Goal: Information Seeking & Learning: Learn about a topic

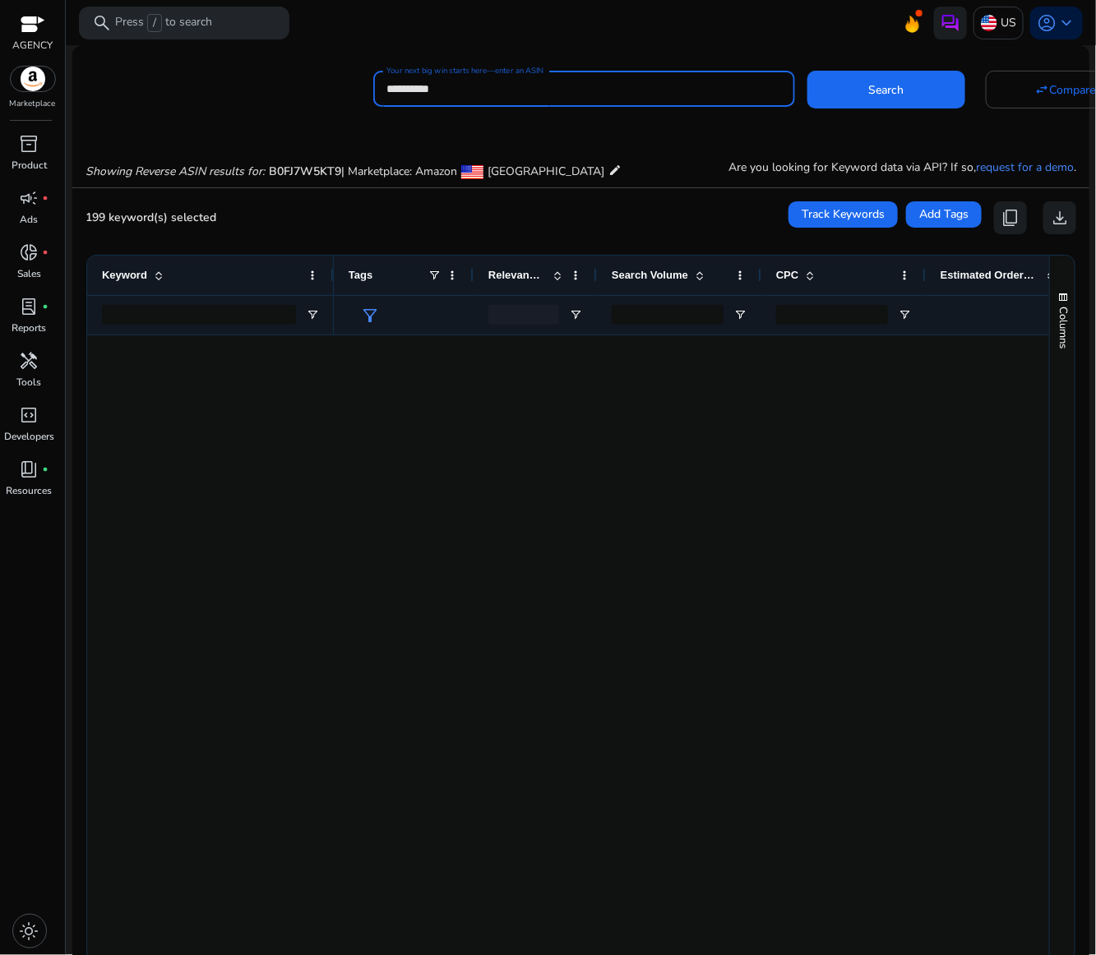
scroll to position [3430, 0]
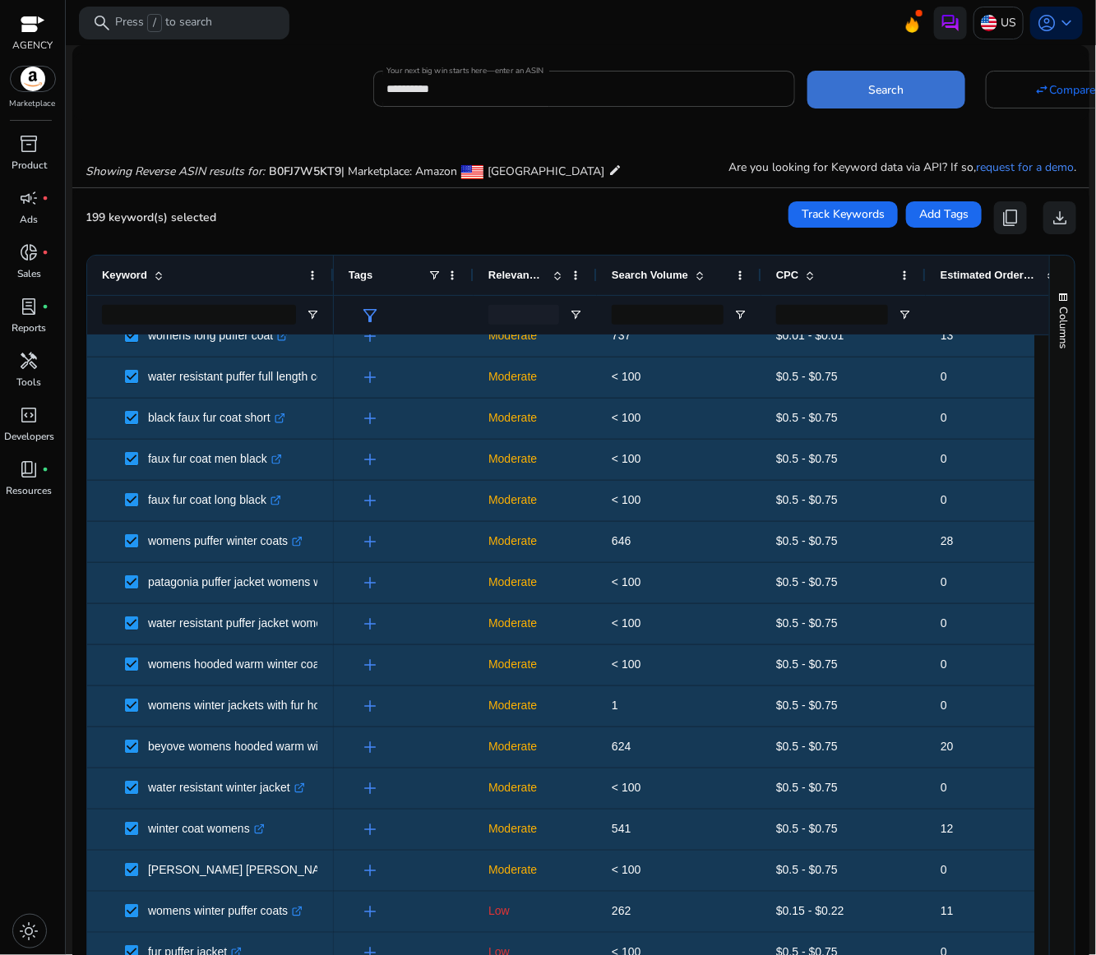
click at [886, 89] on span "Search" at bounding box center [886, 89] width 35 height 17
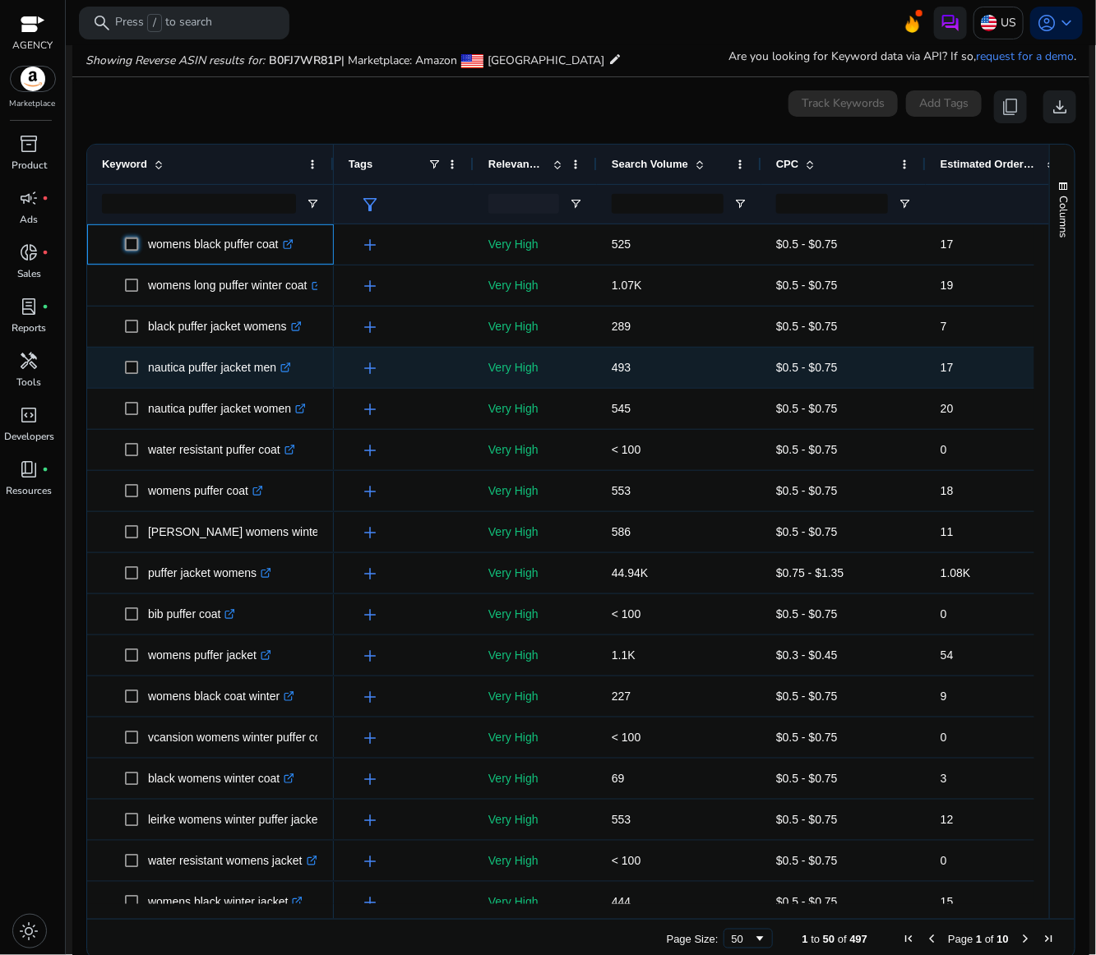
scroll to position [119, 0]
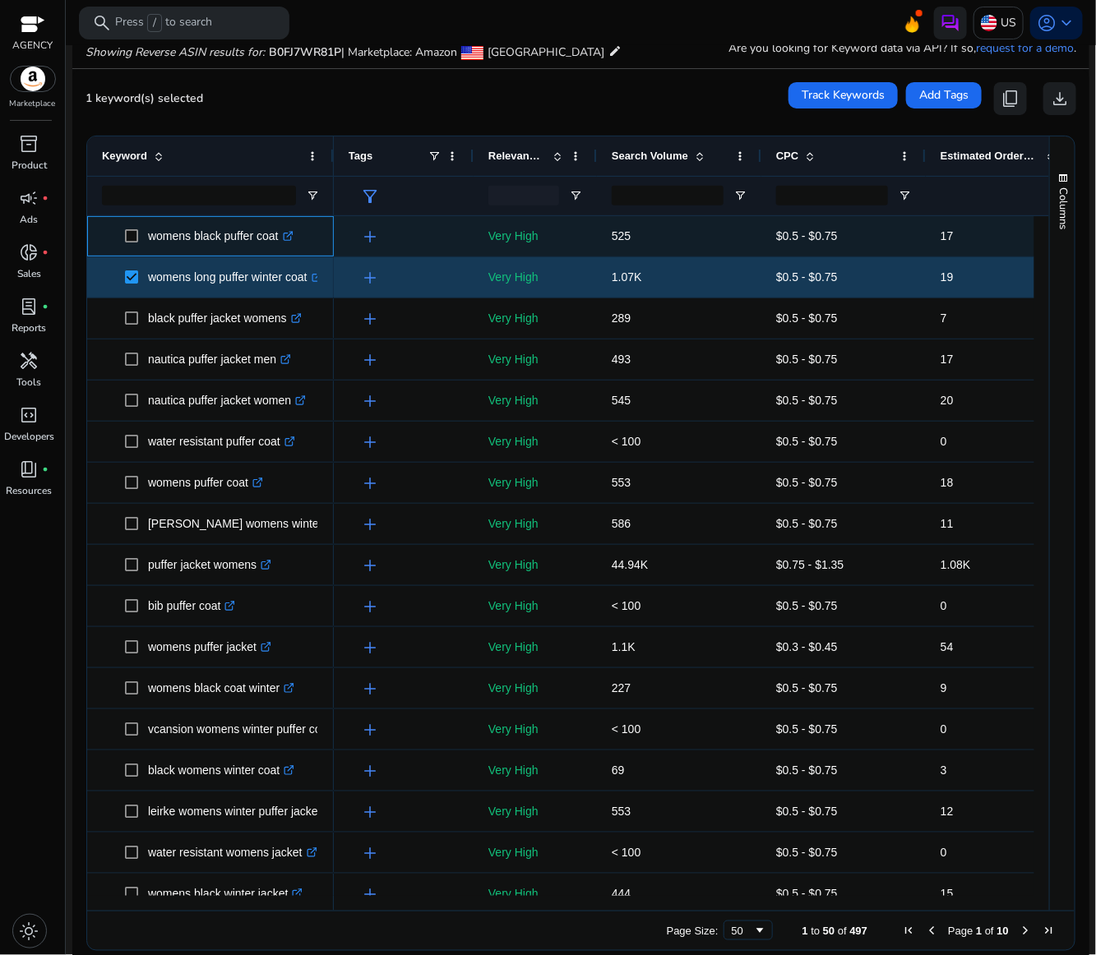
click at [134, 244] on span at bounding box center [136, 236] width 23 height 34
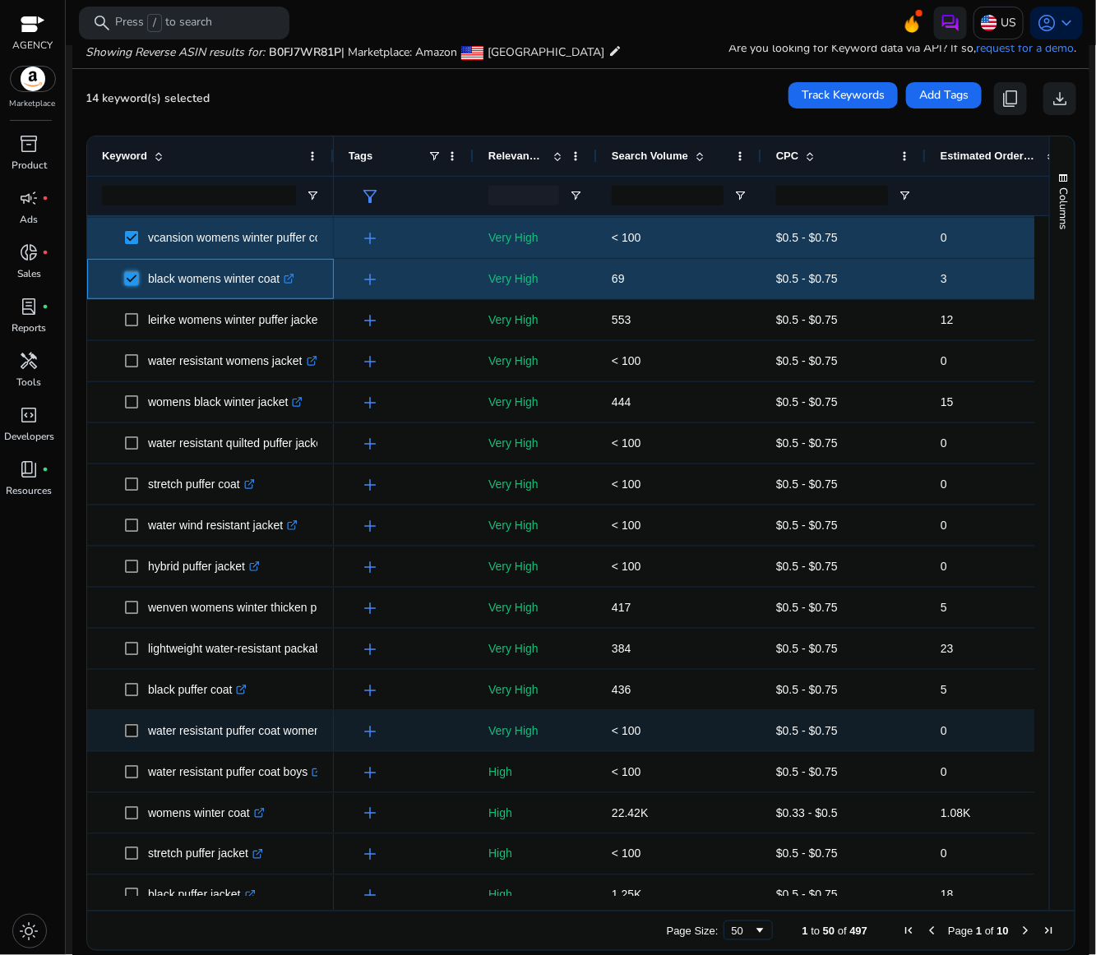
scroll to position [493, 0]
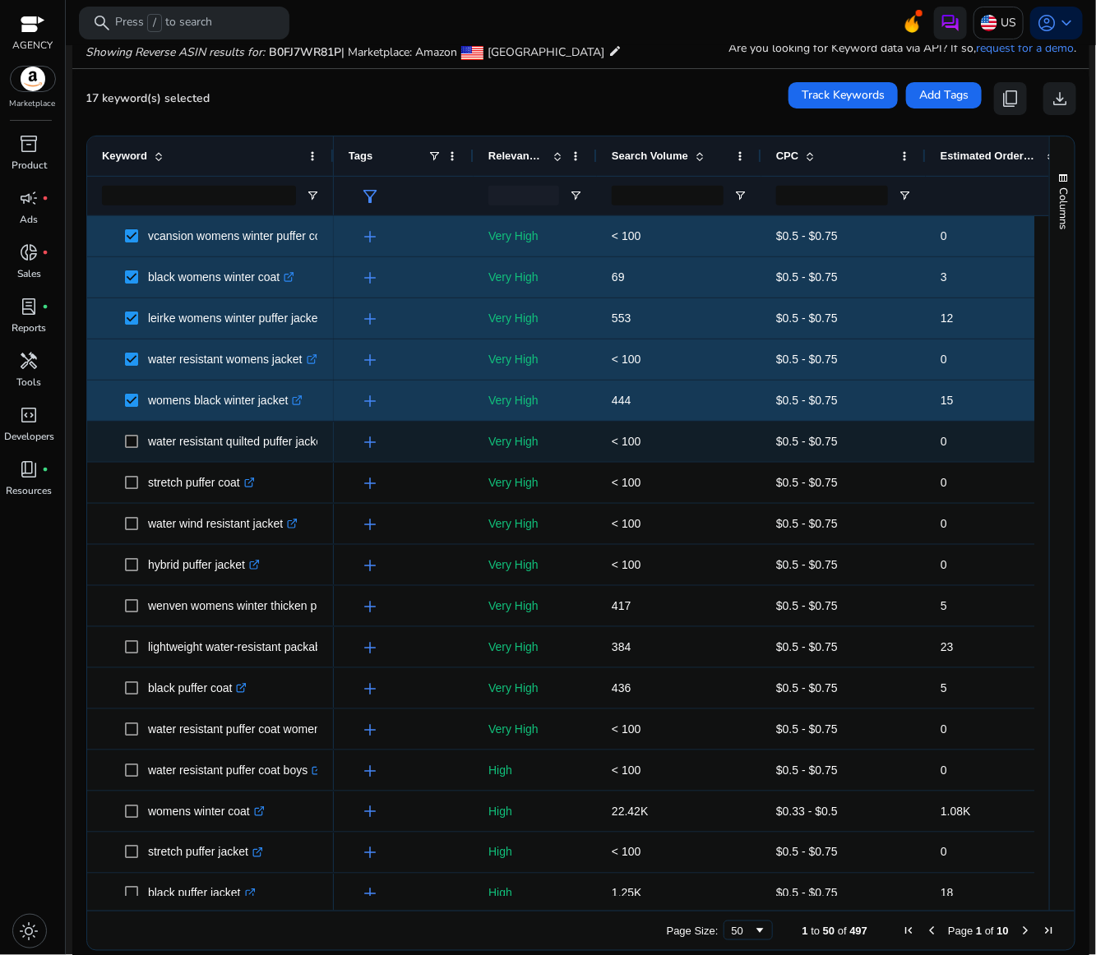
click at [136, 450] on span at bounding box center [136, 442] width 23 height 34
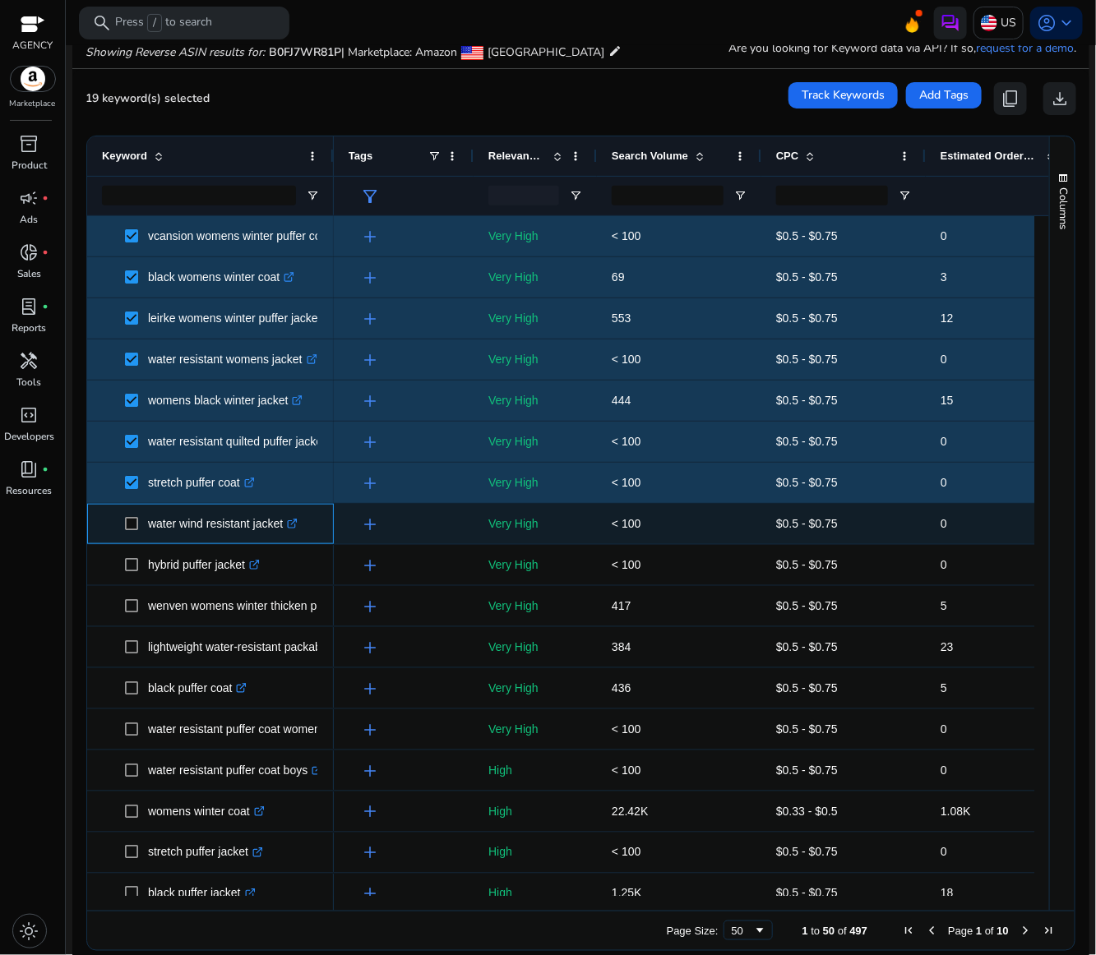
drag, startPoint x: 117, startPoint y: 519, endPoint x: 118, endPoint y: 536, distance: 17.3
click at [116, 521] on span "water wind resistant jacket .st0{fill:#2c8af8}" at bounding box center [210, 524] width 217 height 34
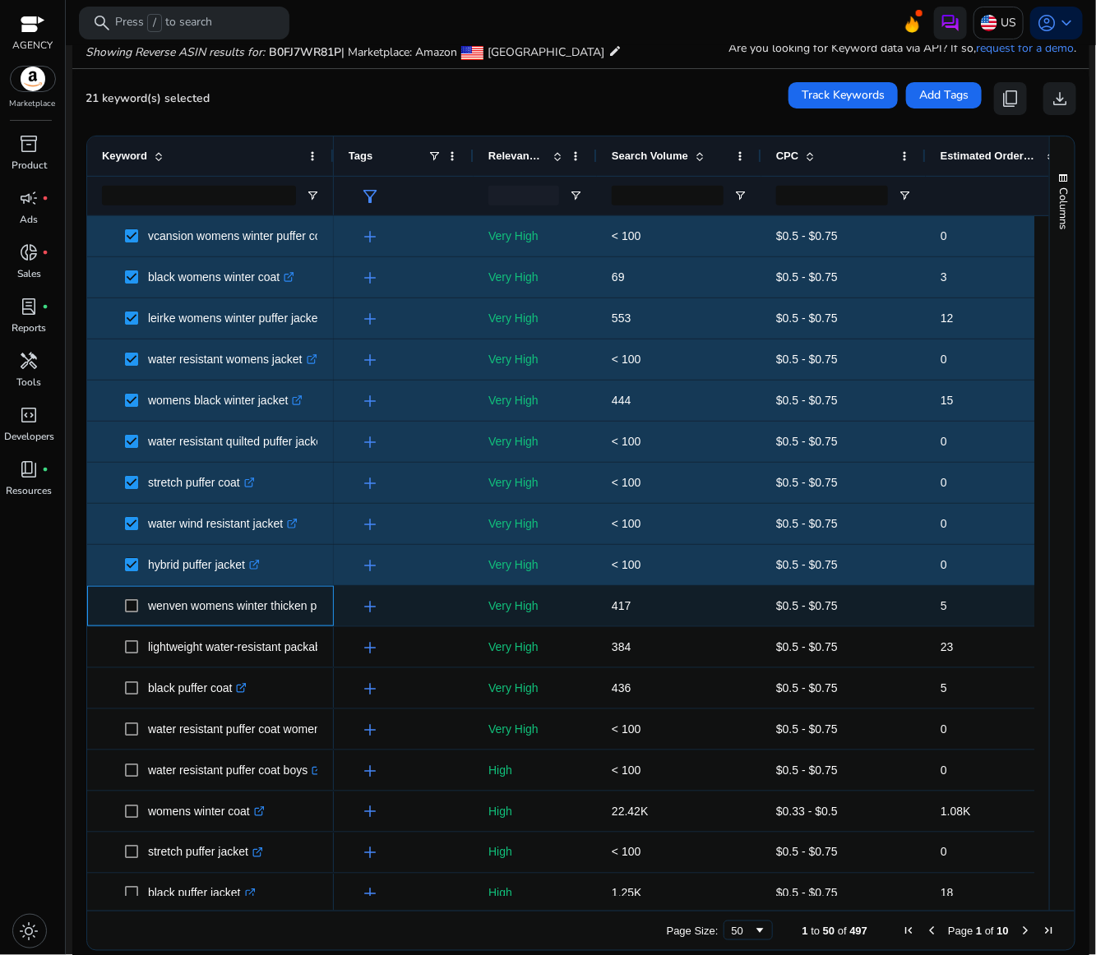
click at [131, 597] on span at bounding box center [136, 606] width 23 height 34
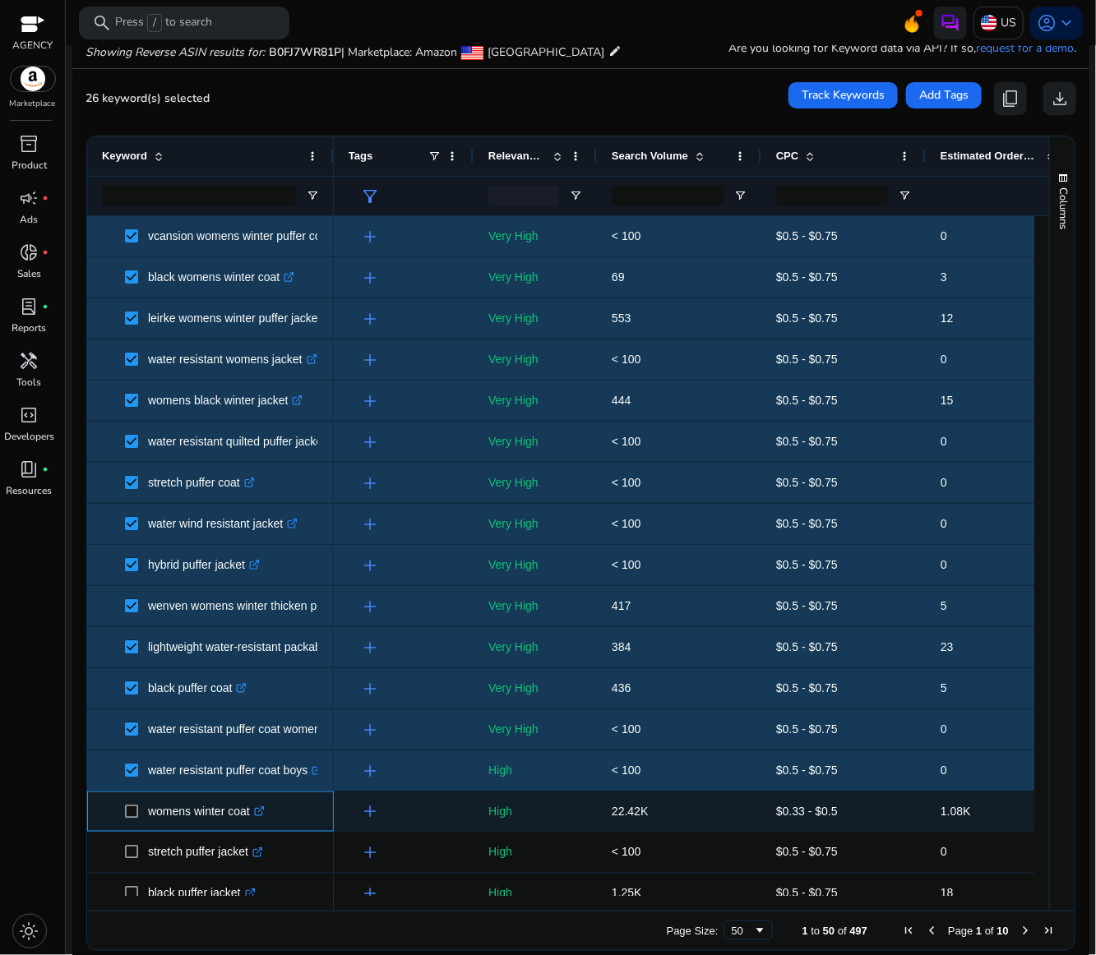
click at [131, 802] on span at bounding box center [136, 812] width 23 height 34
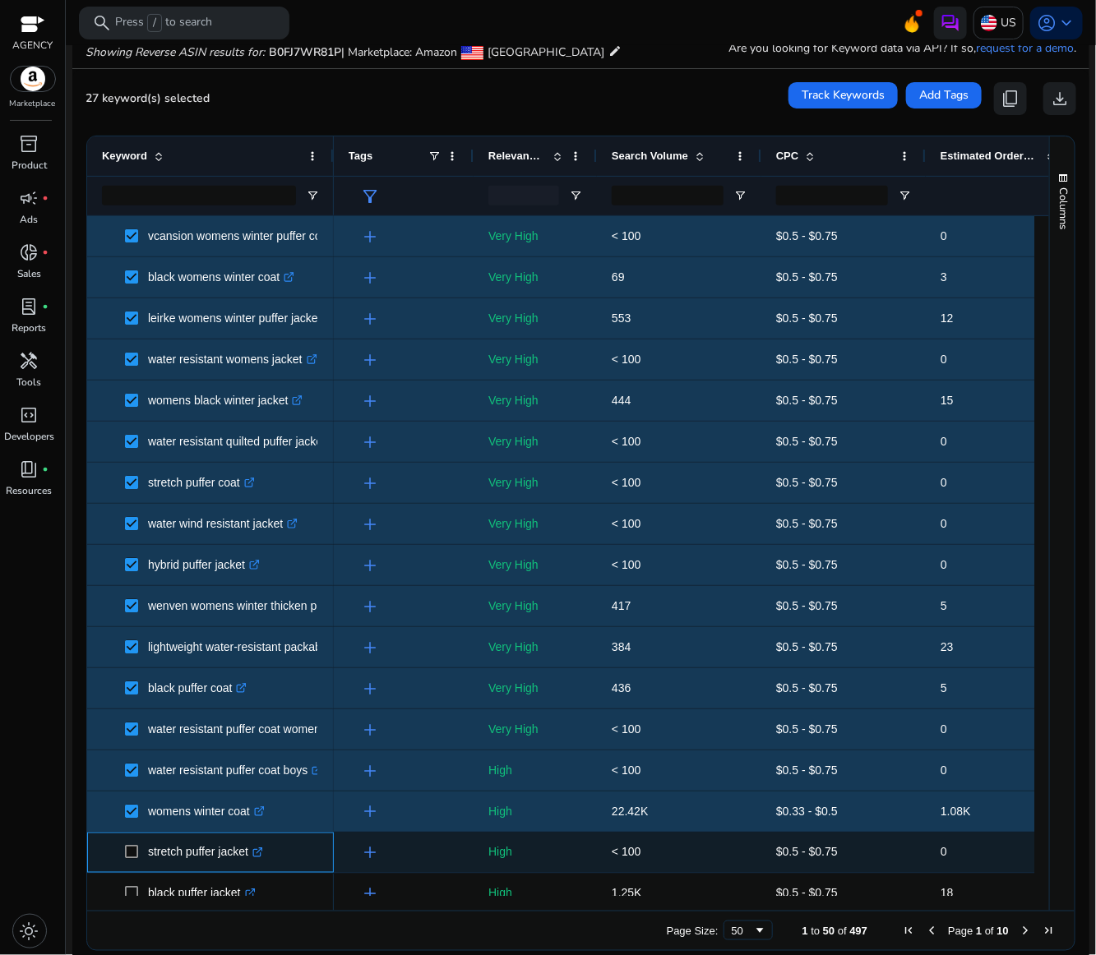
click at [129, 844] on span at bounding box center [136, 853] width 23 height 34
click at [131, 848] on span at bounding box center [136, 853] width 23 height 34
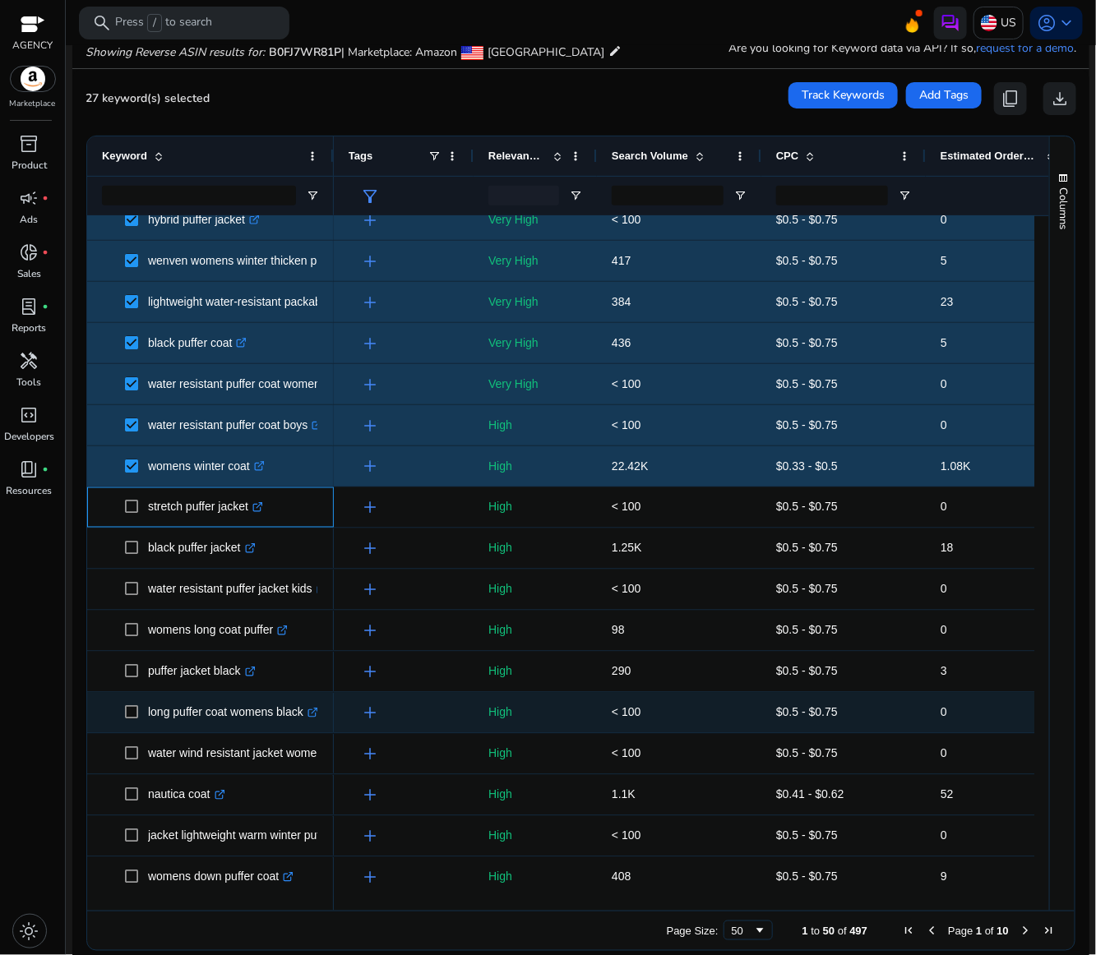
scroll to position [863, 0]
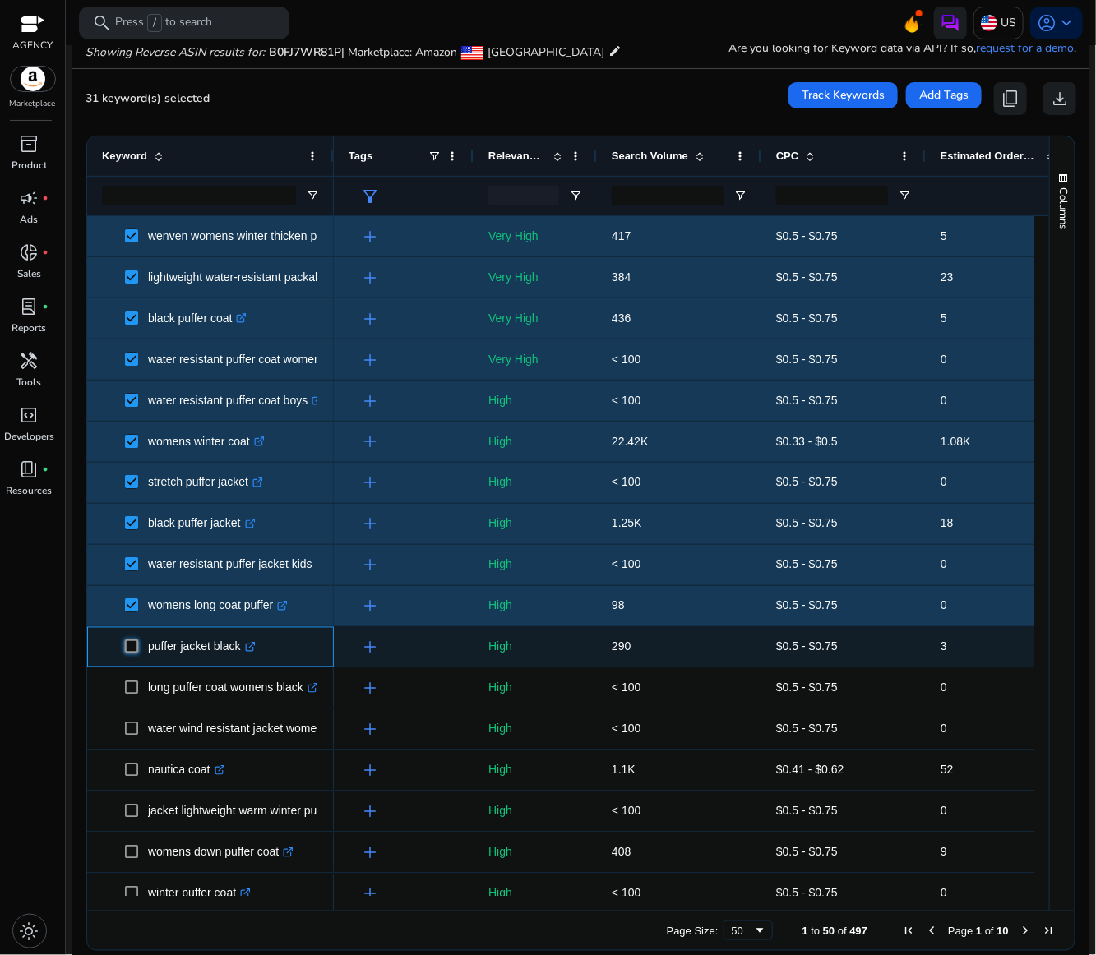
drag, startPoint x: 131, startPoint y: 844, endPoint x: 131, endPoint y: 668, distance: 175.9
click at [131, 656] on span at bounding box center [136, 647] width 23 height 34
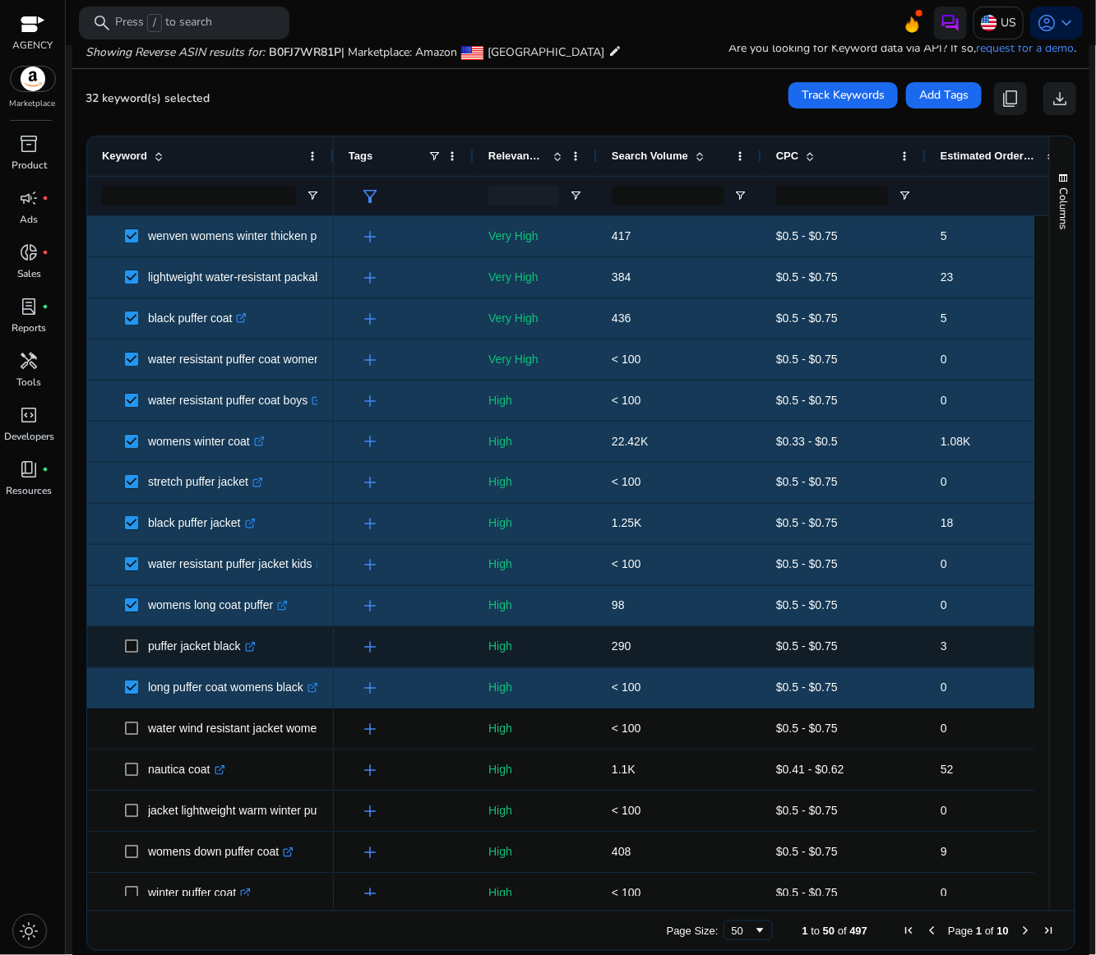
click at [131, 639] on span at bounding box center [136, 647] width 23 height 34
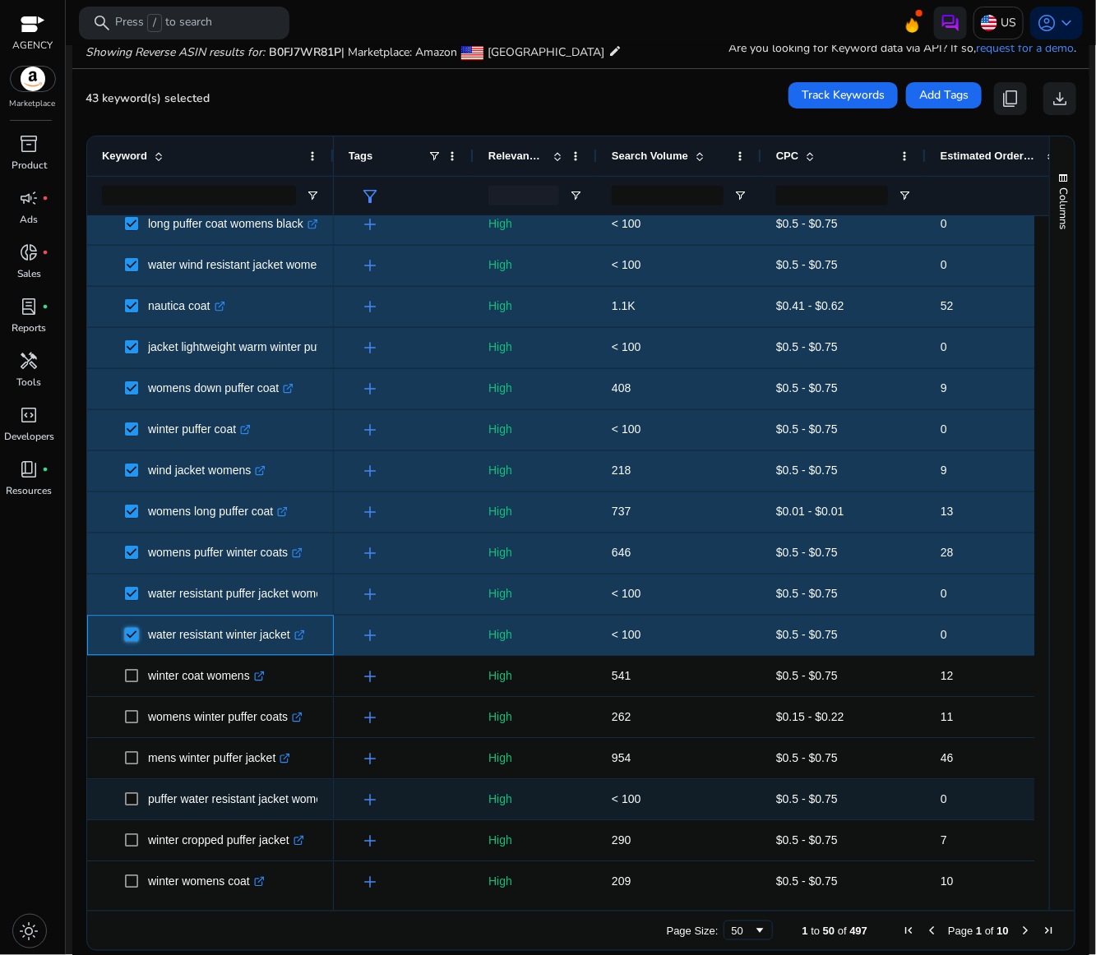
scroll to position [1376, 0]
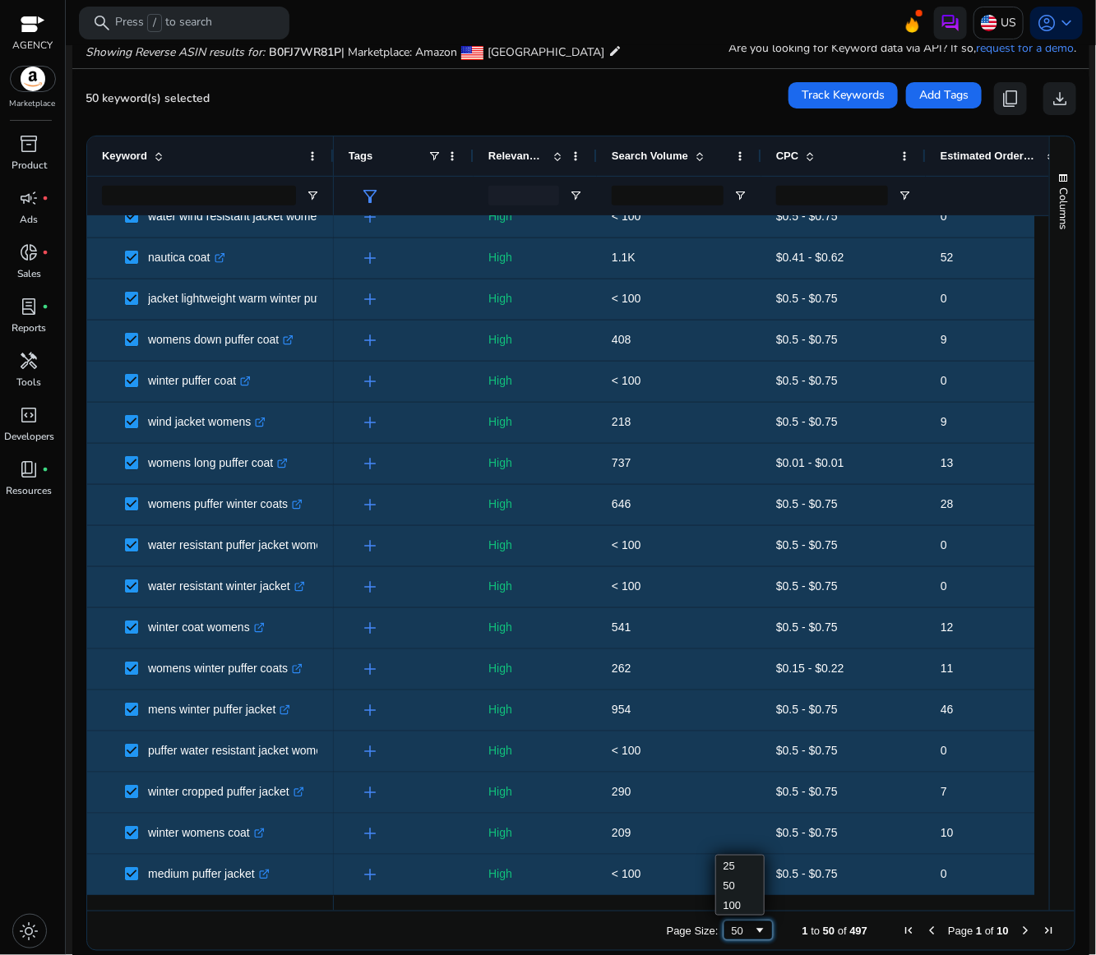
click at [754, 925] on span "Page Size" at bounding box center [760, 930] width 13 height 13
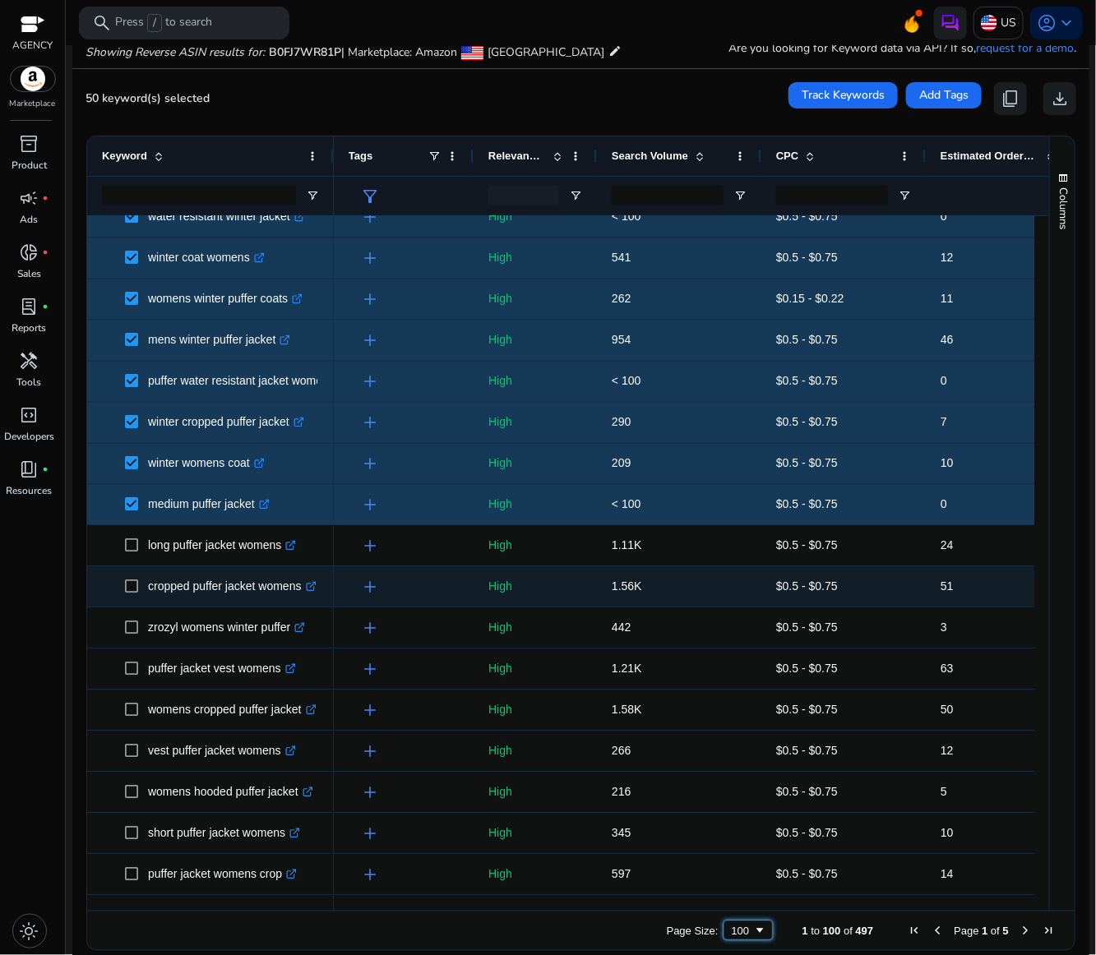
scroll to position [1869, 0]
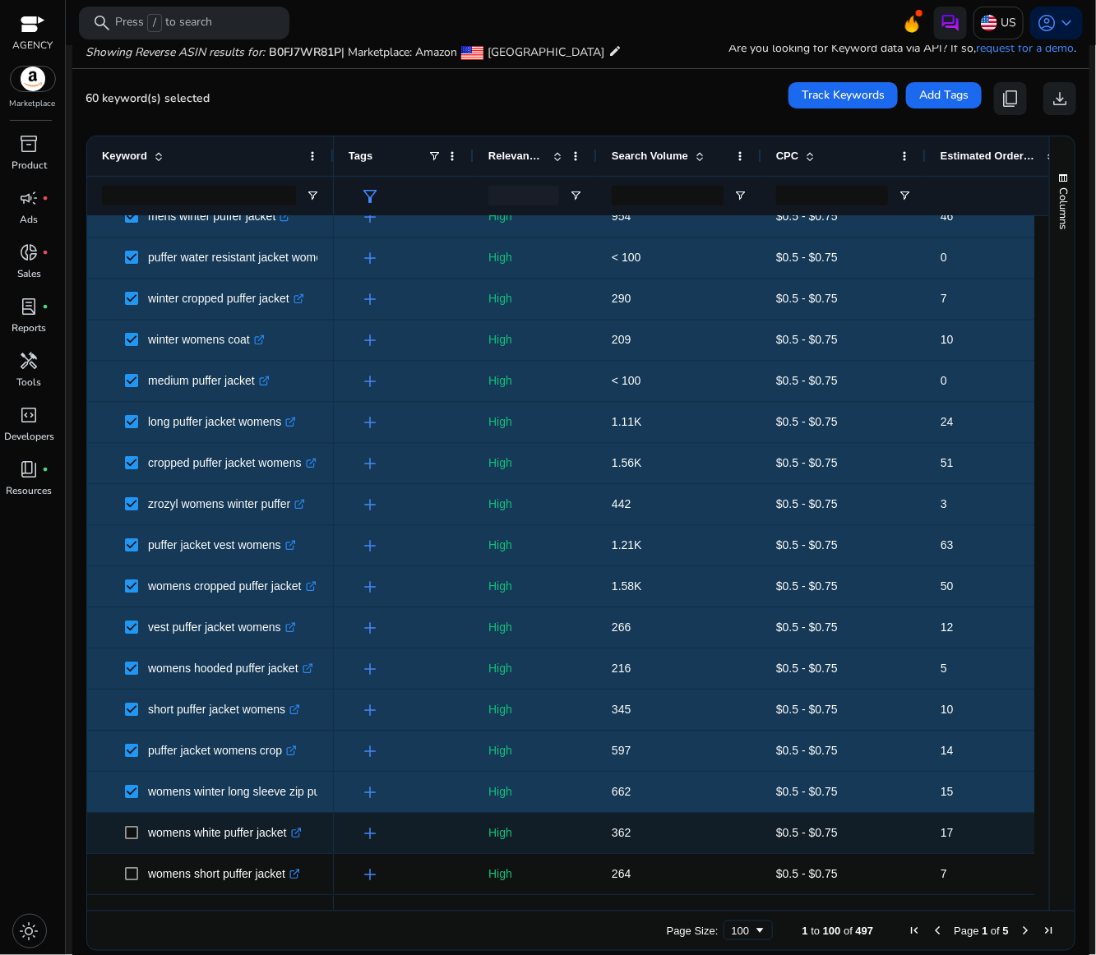
click at [129, 824] on span at bounding box center [136, 833] width 23 height 34
click at [131, 824] on span at bounding box center [136, 833] width 23 height 34
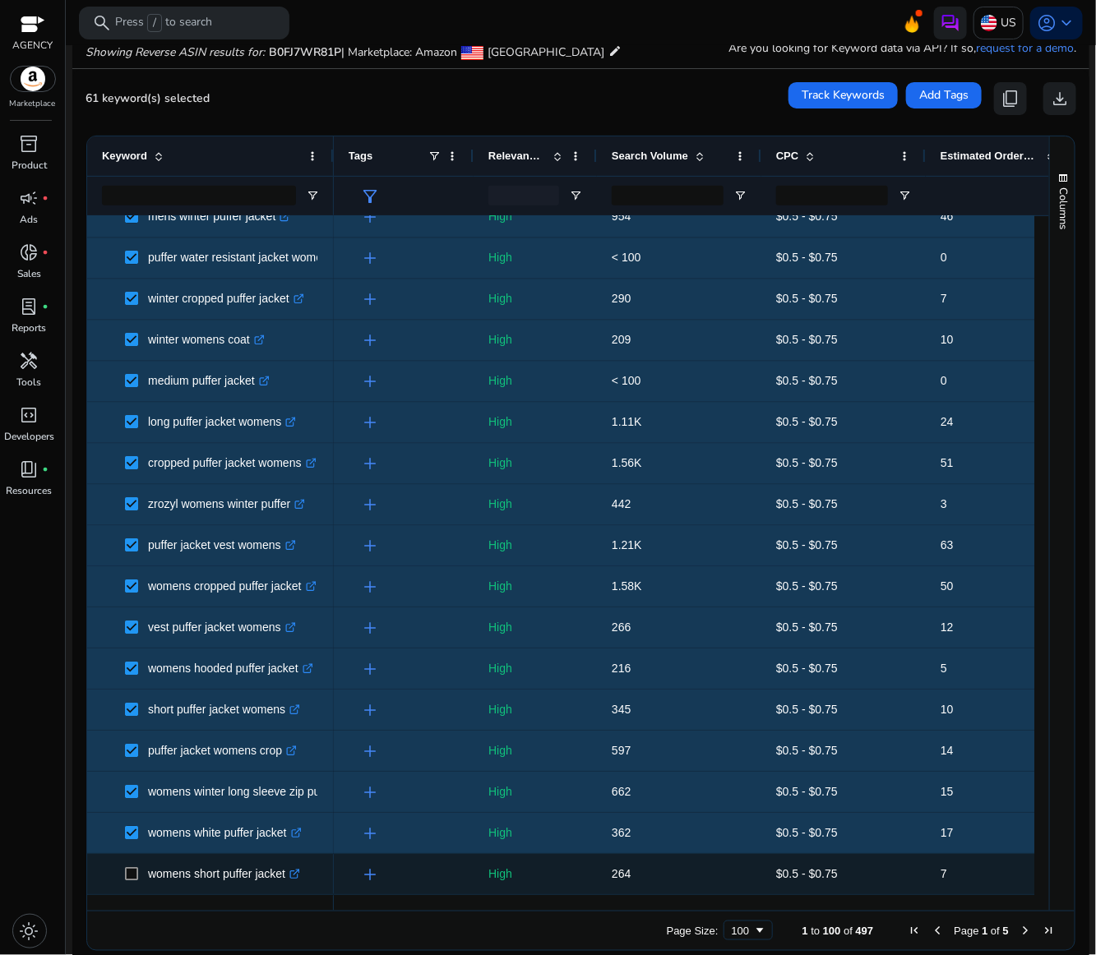
click at [133, 865] on span at bounding box center [136, 874] width 23 height 34
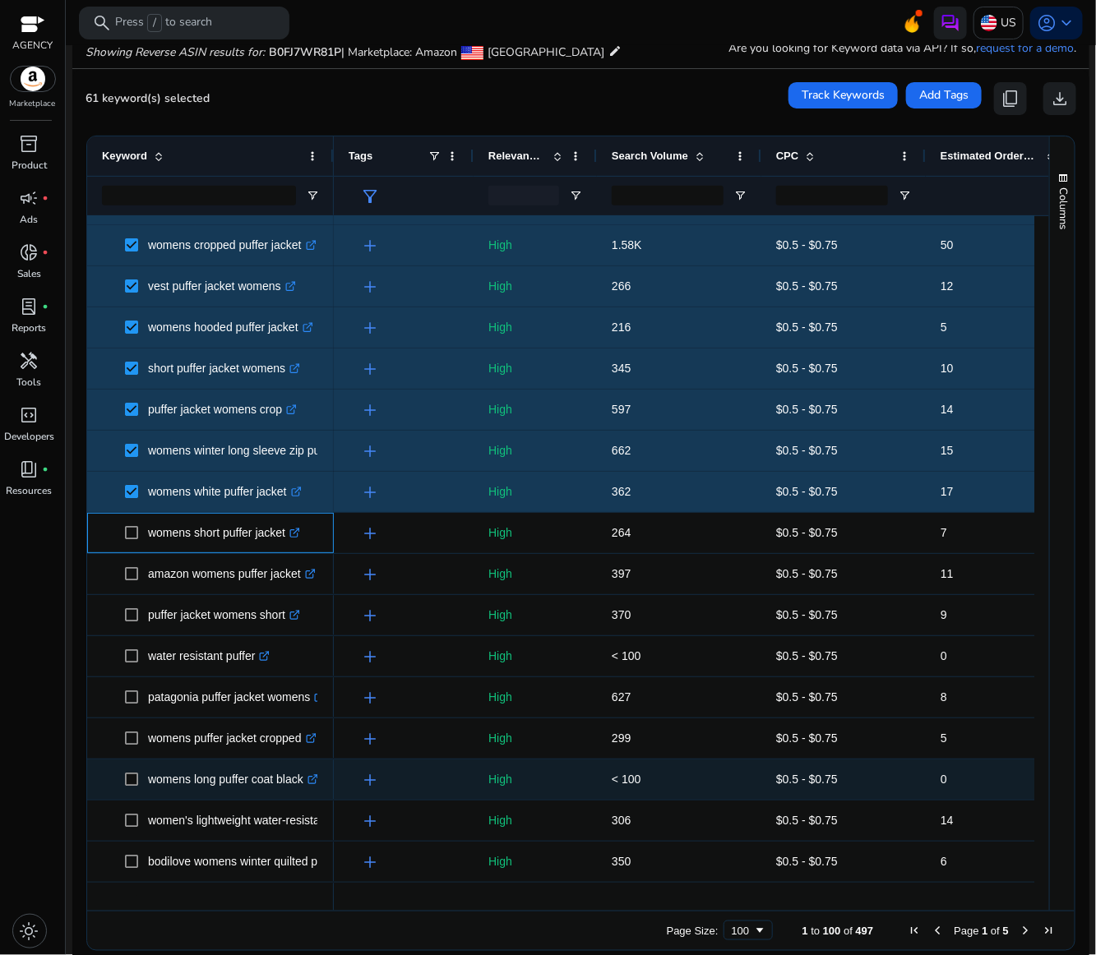
scroll to position [2239, 0]
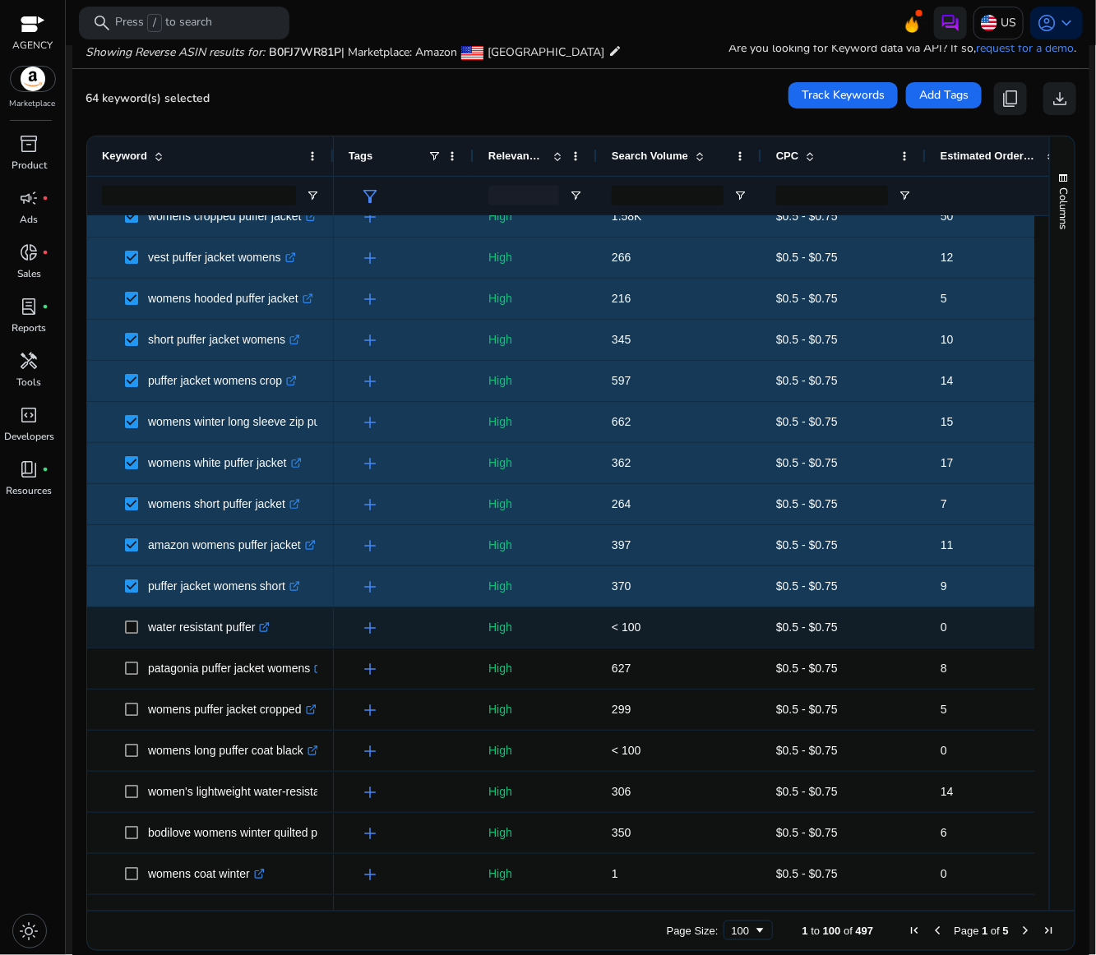
click at [133, 619] on span at bounding box center [136, 628] width 23 height 34
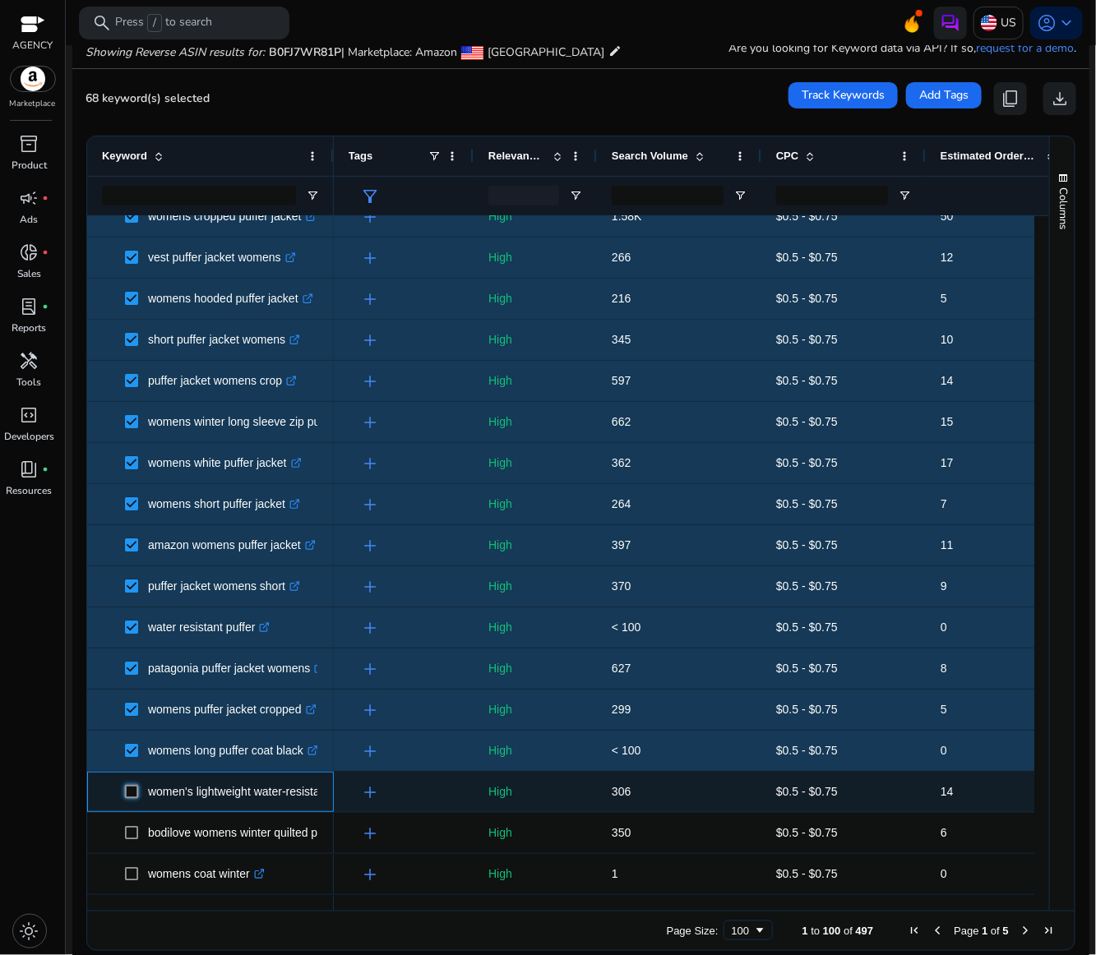
click at [134, 799] on span at bounding box center [136, 792] width 23 height 34
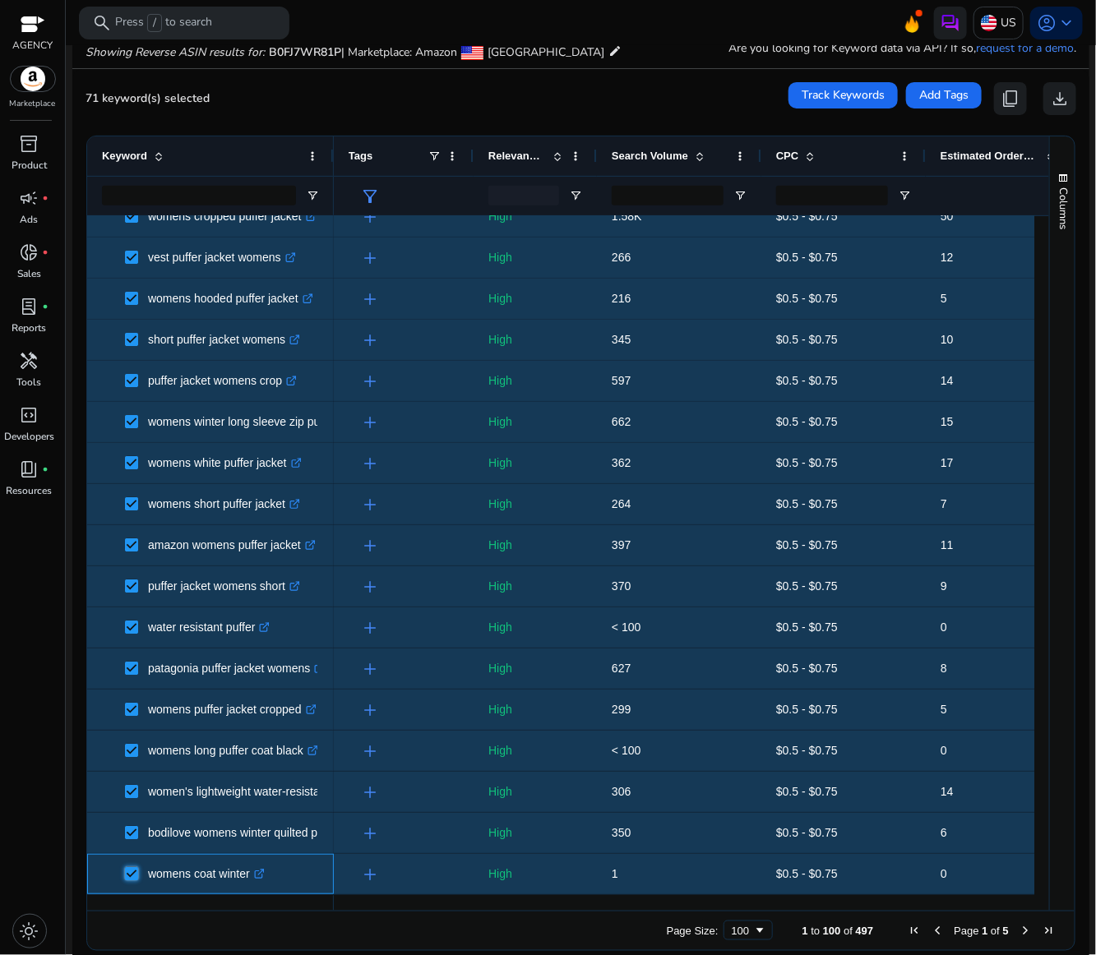
scroll to position [2608, 0]
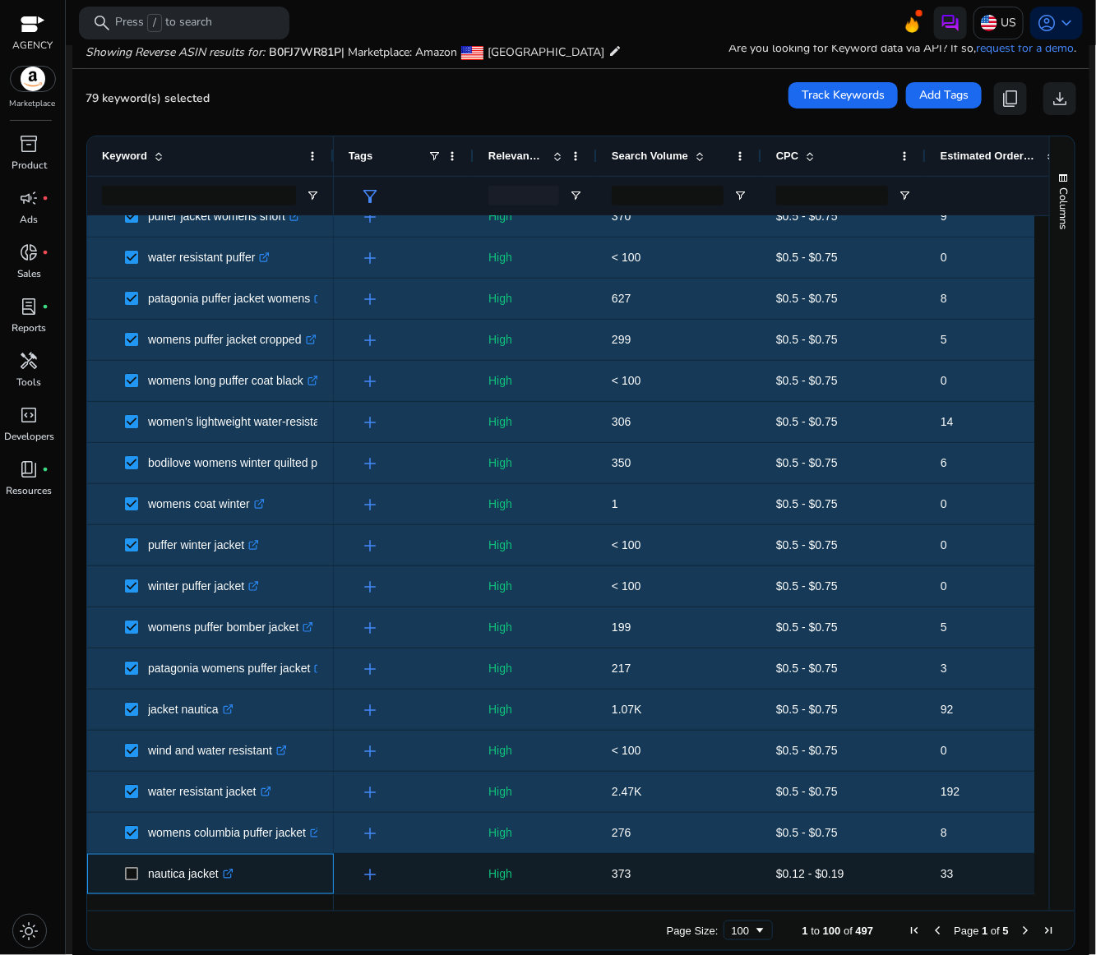
click at [139, 874] on span at bounding box center [136, 874] width 23 height 34
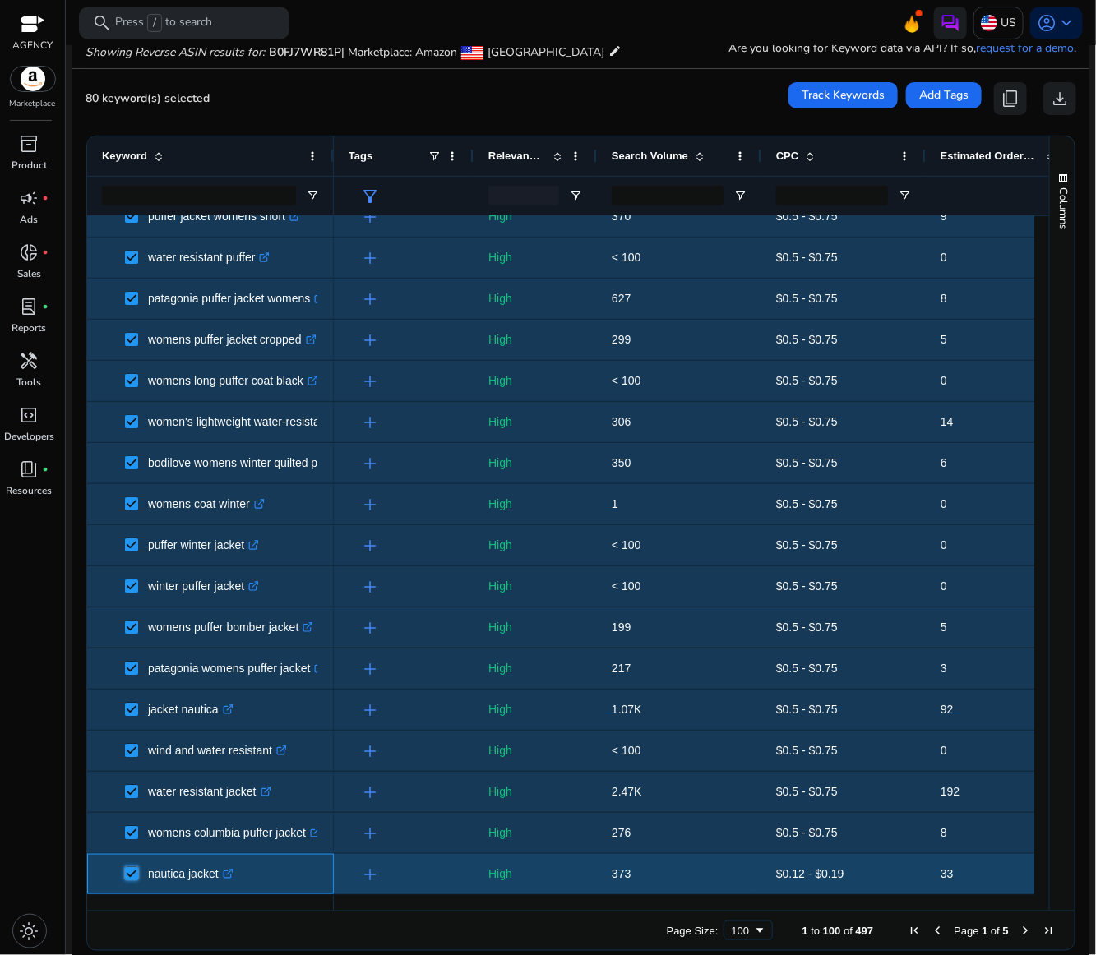
scroll to position [2978, 0]
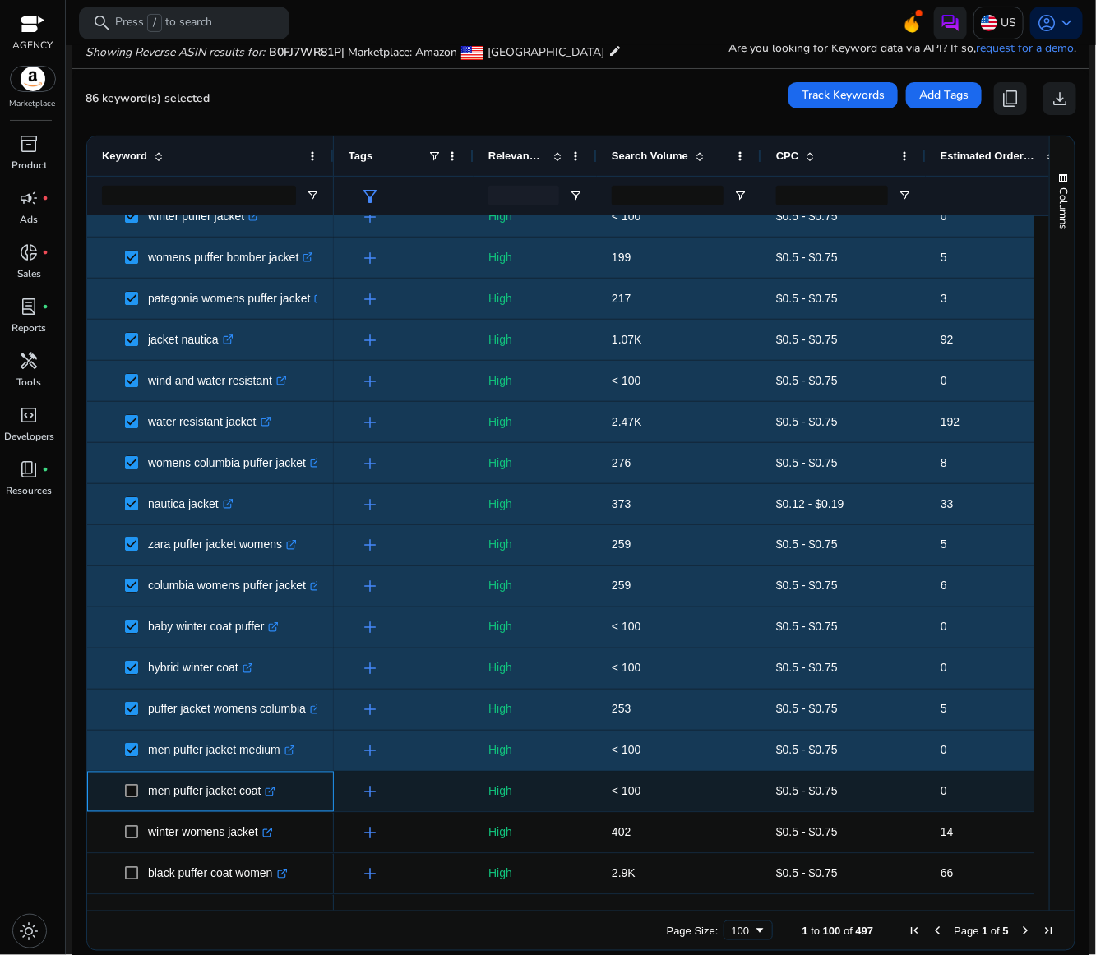
click at [139, 792] on span at bounding box center [136, 792] width 23 height 34
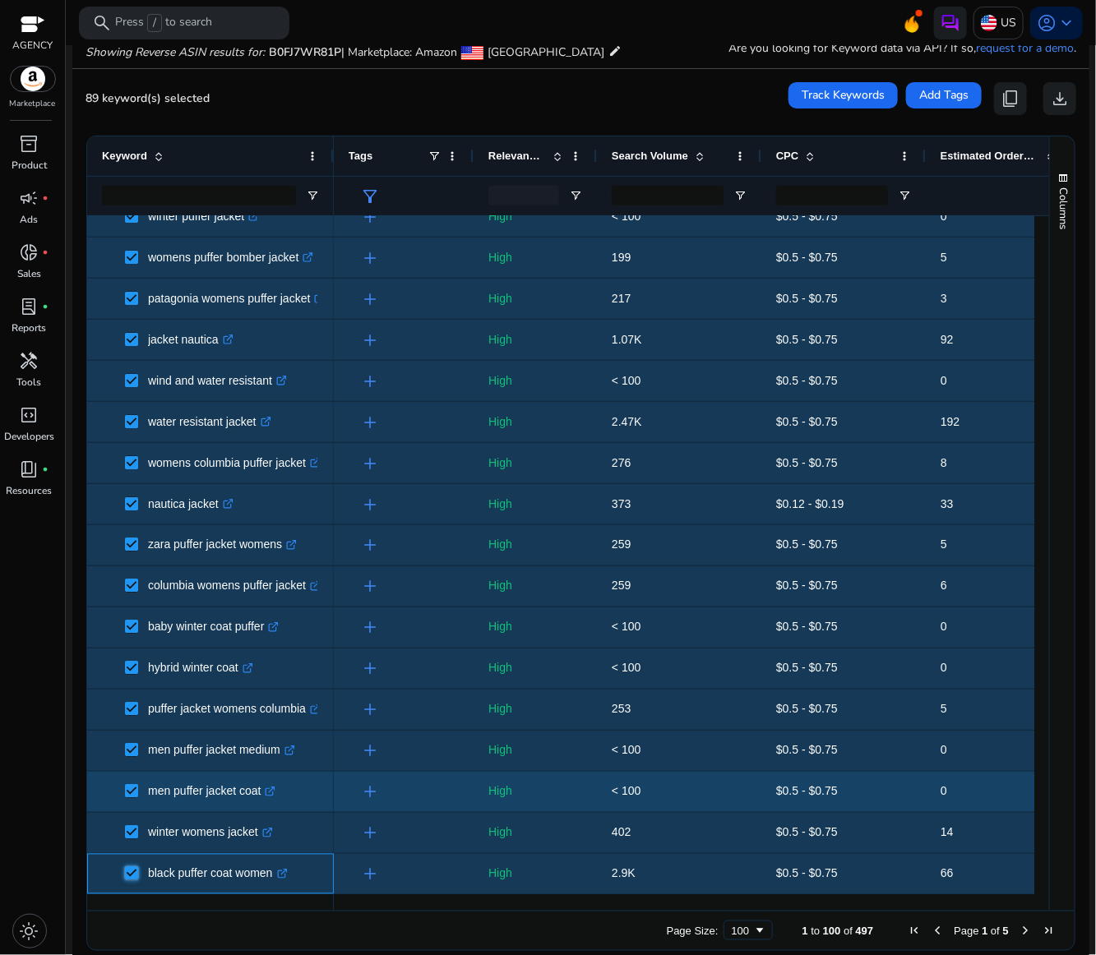
scroll to position [3430, 0]
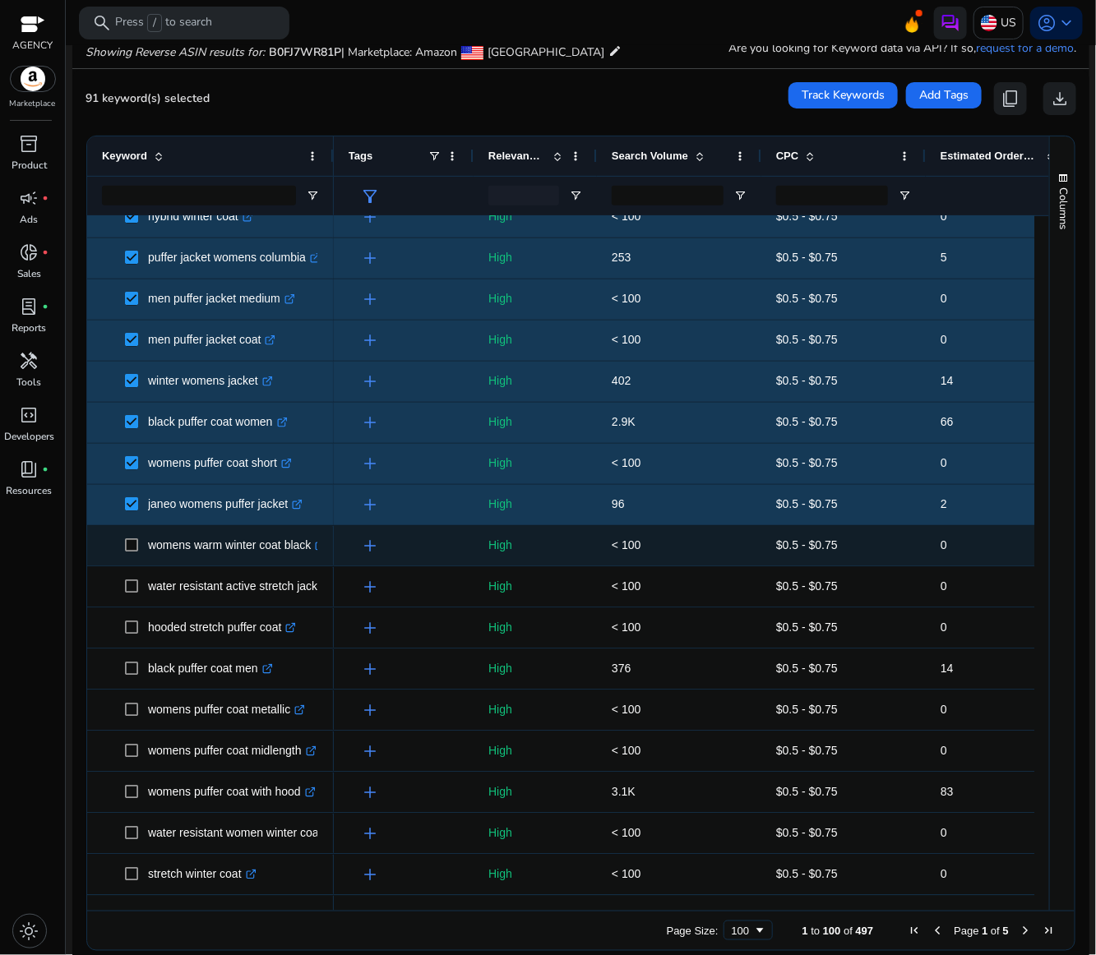
click at [139, 545] on span at bounding box center [136, 546] width 23 height 34
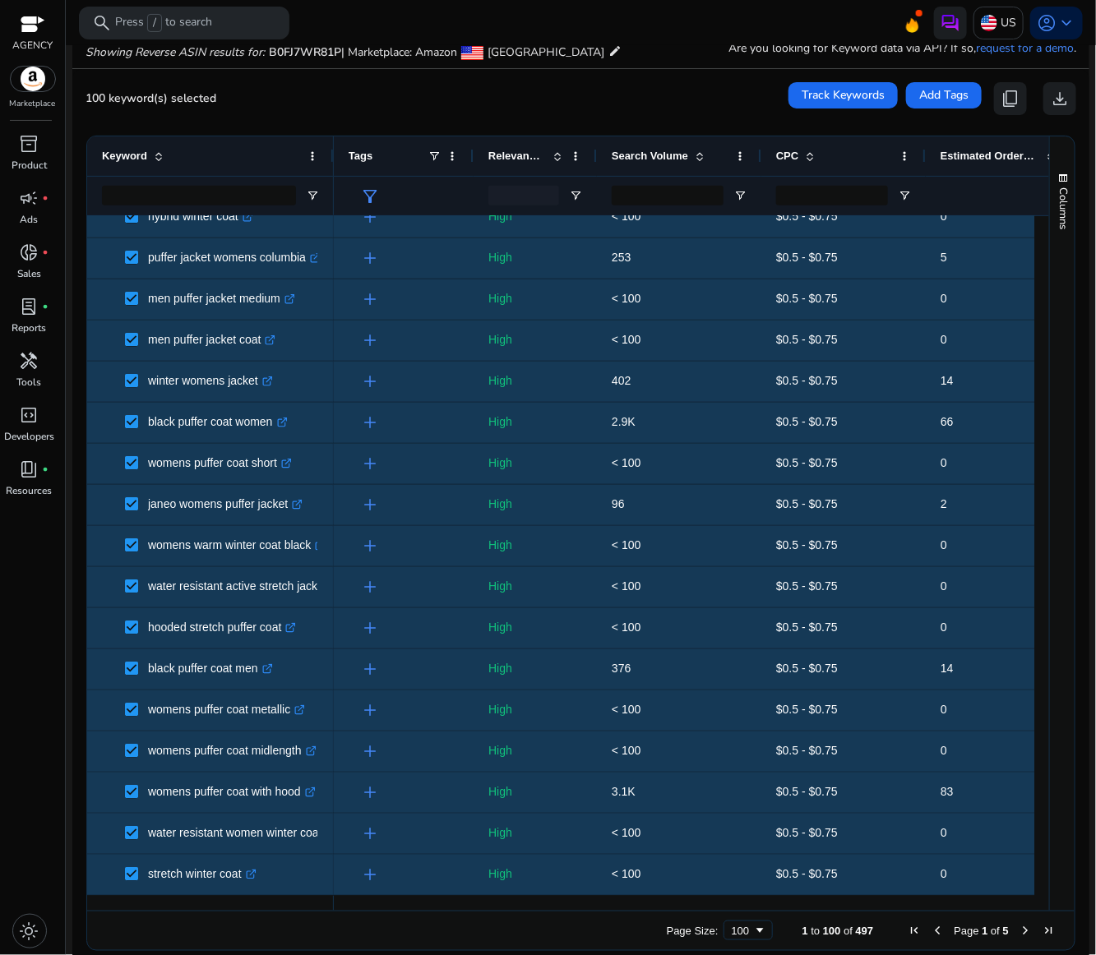
click at [1018, 929] on span "Next Page" at bounding box center [1024, 930] width 13 height 13
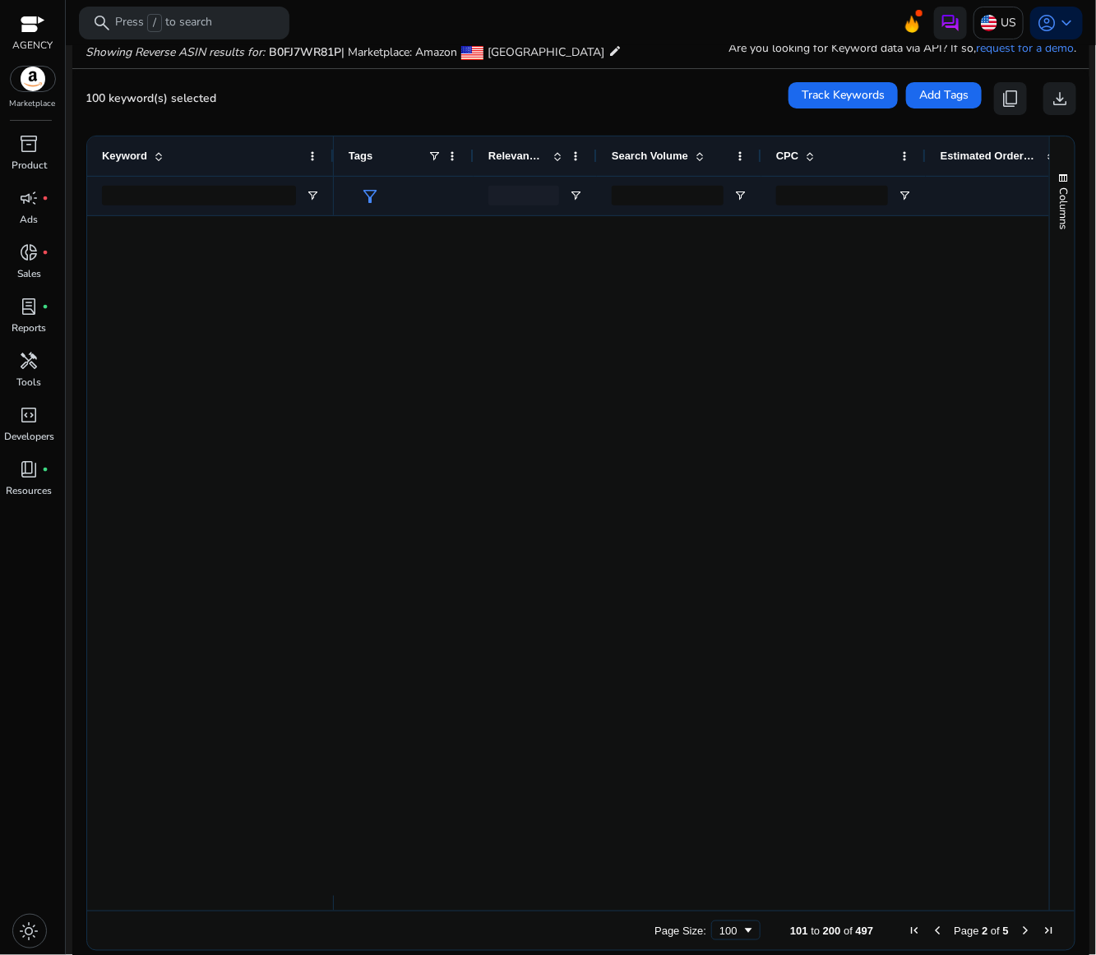
scroll to position [0, 0]
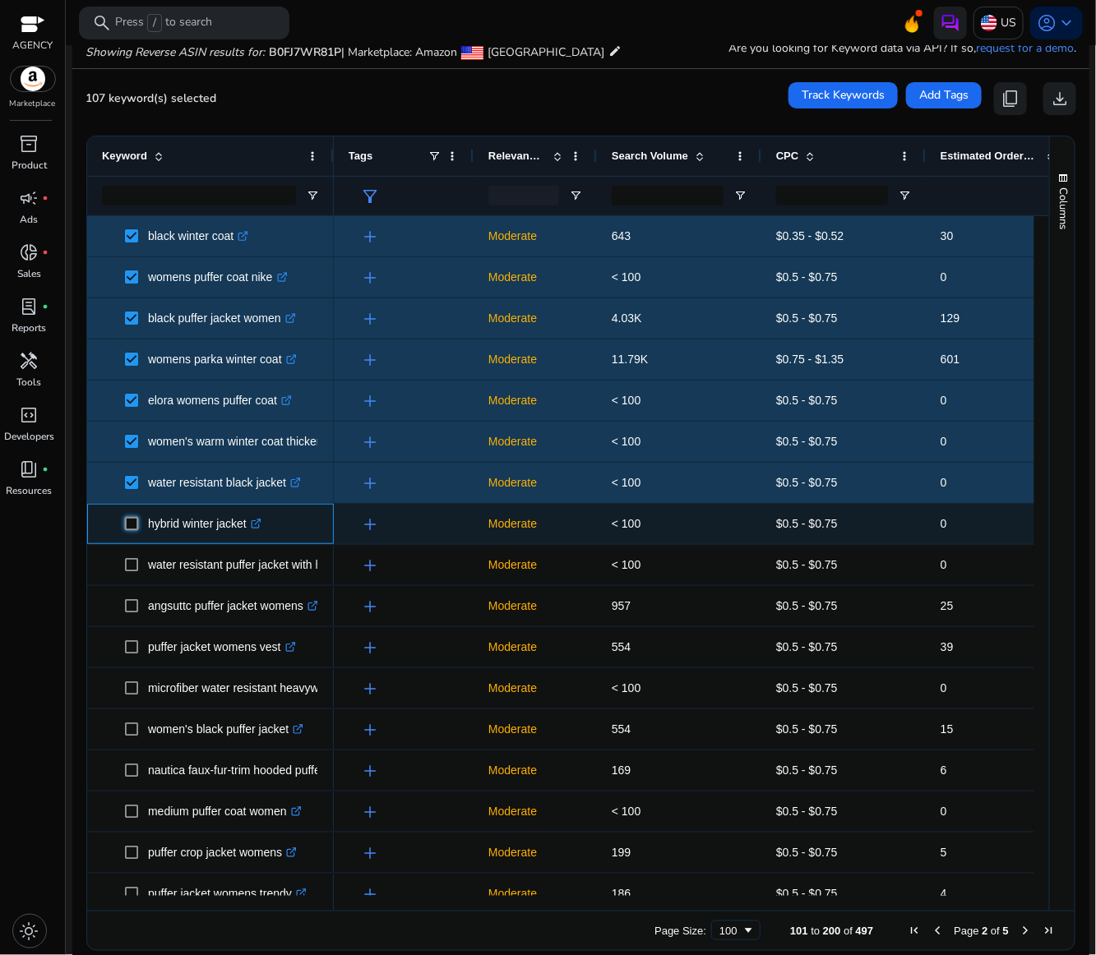
click at [138, 533] on span at bounding box center [136, 524] width 23 height 34
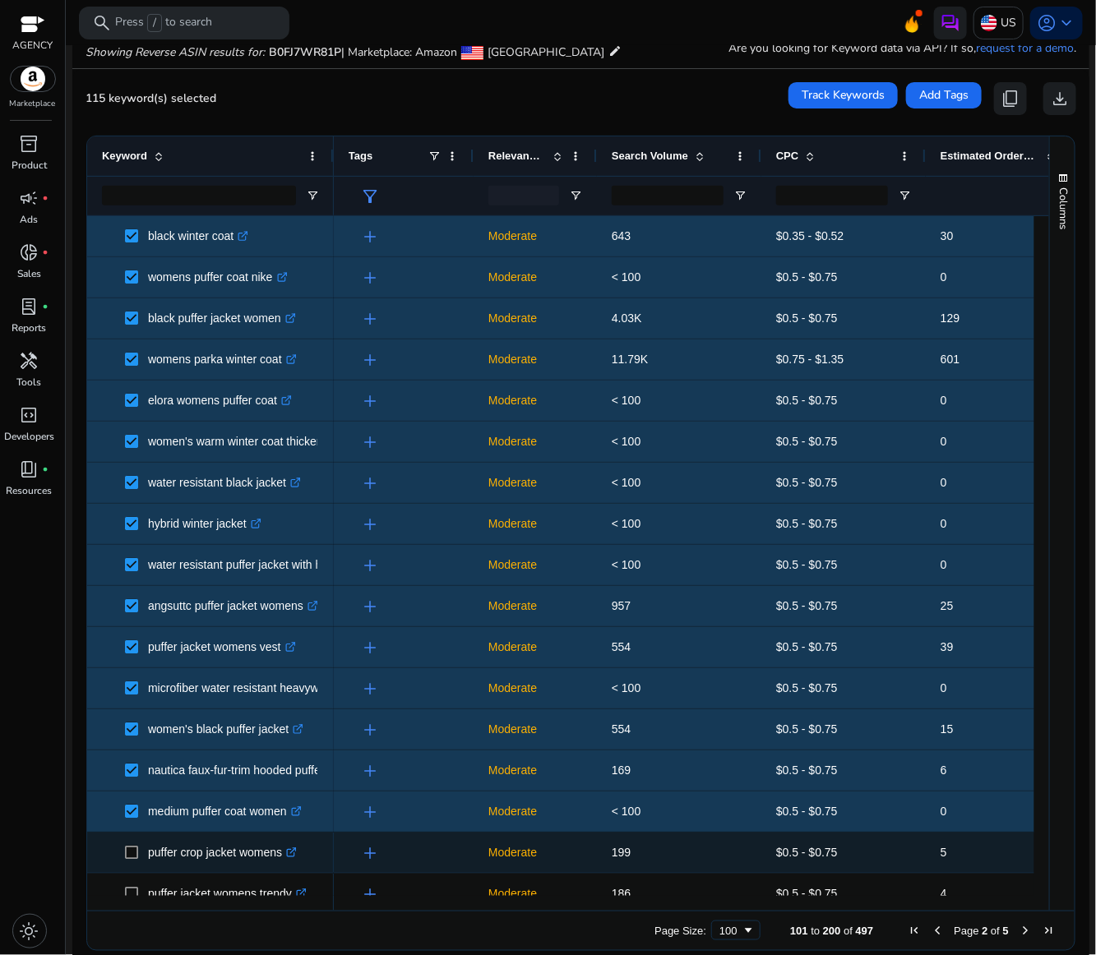
click at [131, 844] on span at bounding box center [136, 853] width 23 height 34
click at [134, 846] on span at bounding box center [136, 853] width 23 height 34
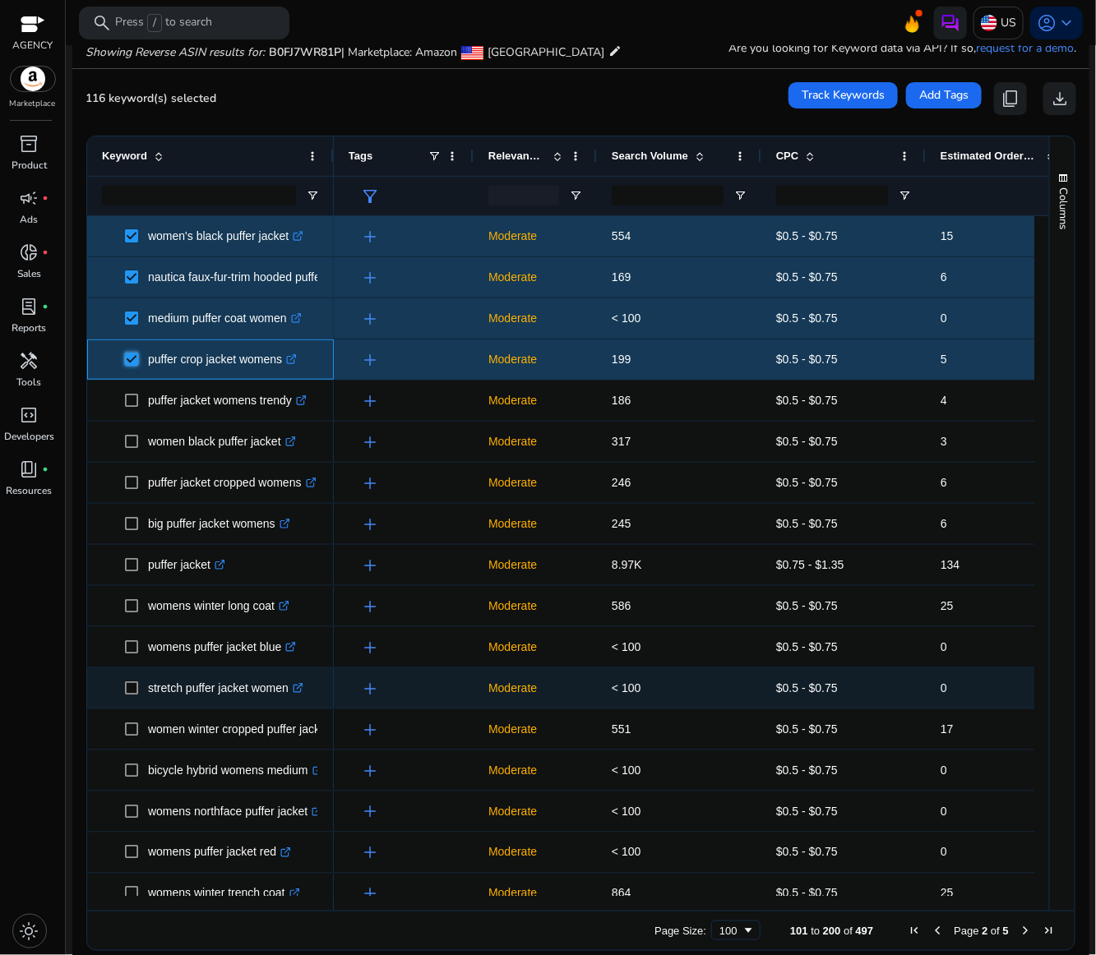
scroll to position [616, 0]
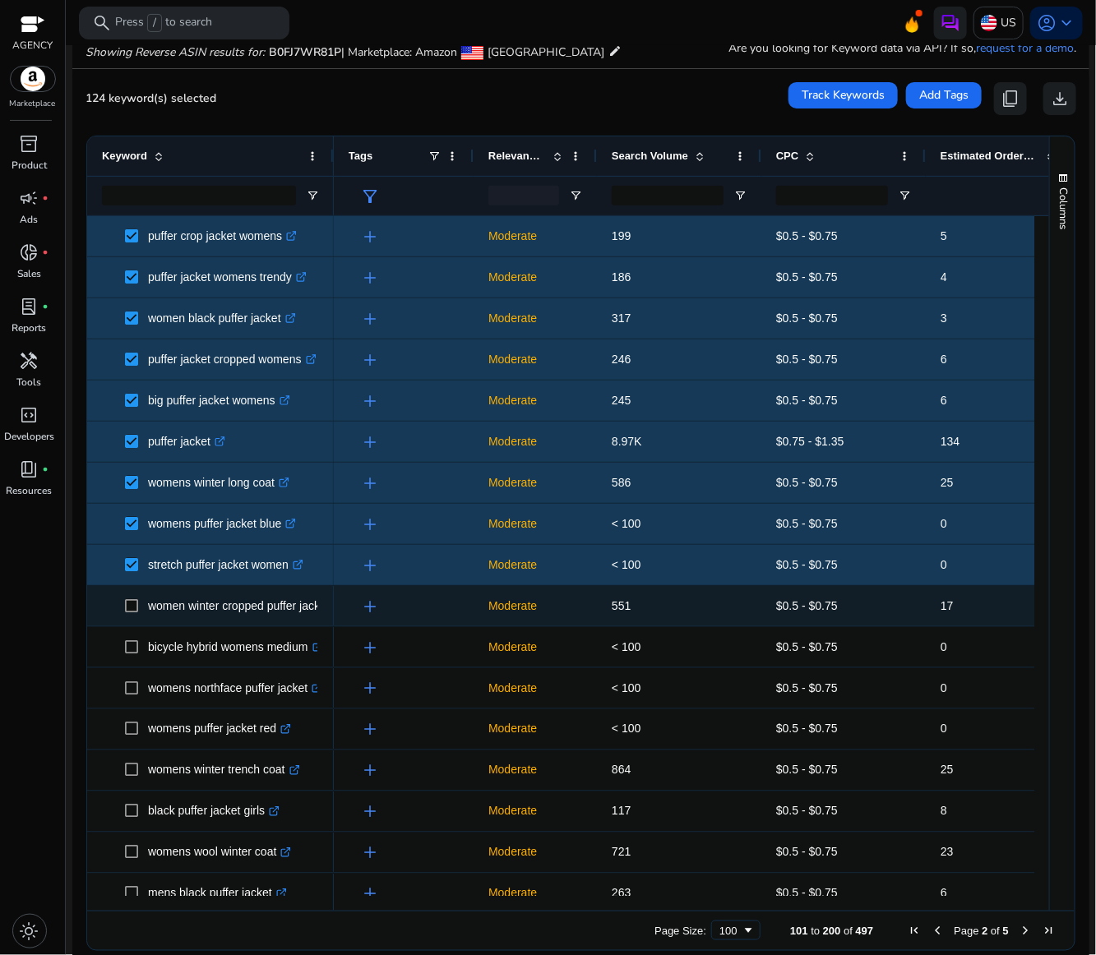
click at [136, 621] on span at bounding box center [136, 606] width 23 height 34
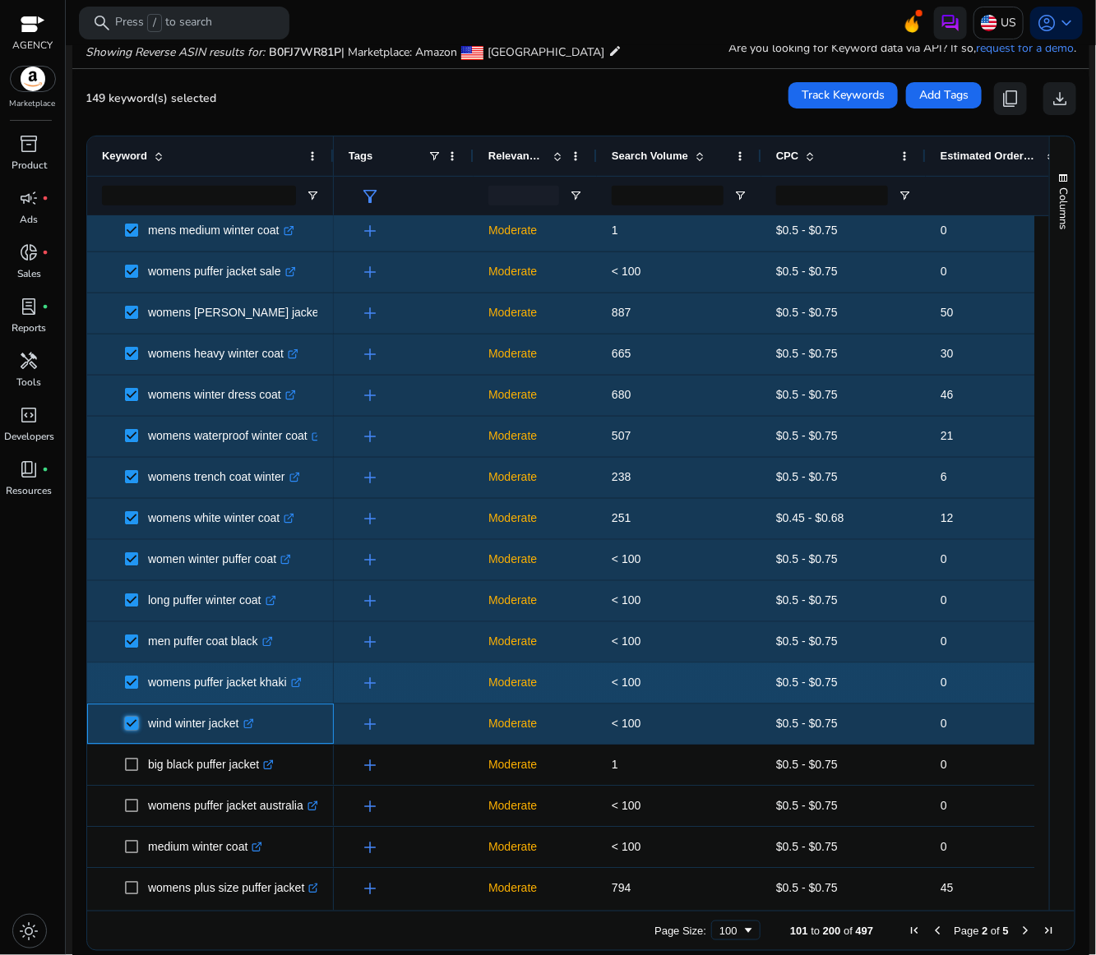
scroll to position [1726, 0]
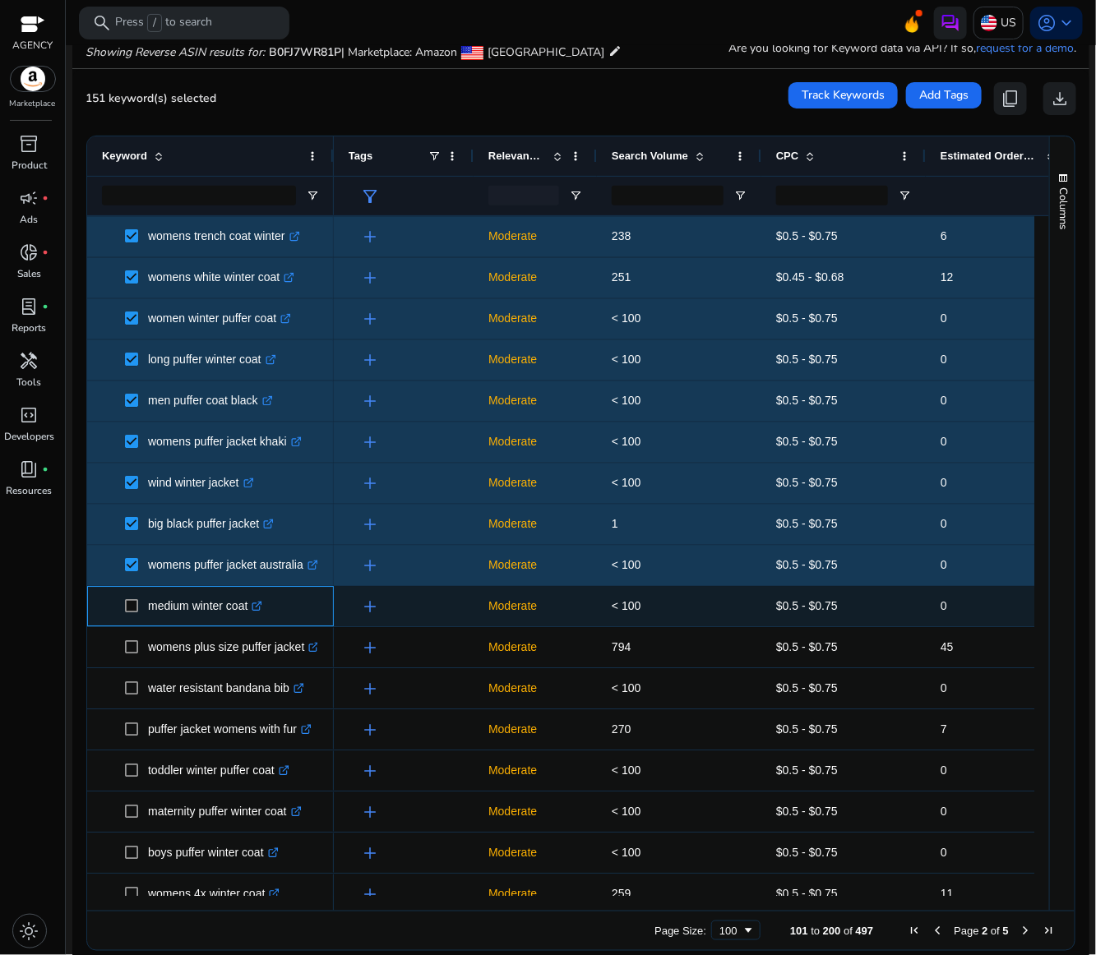
click at [138, 604] on span at bounding box center [136, 606] width 23 height 34
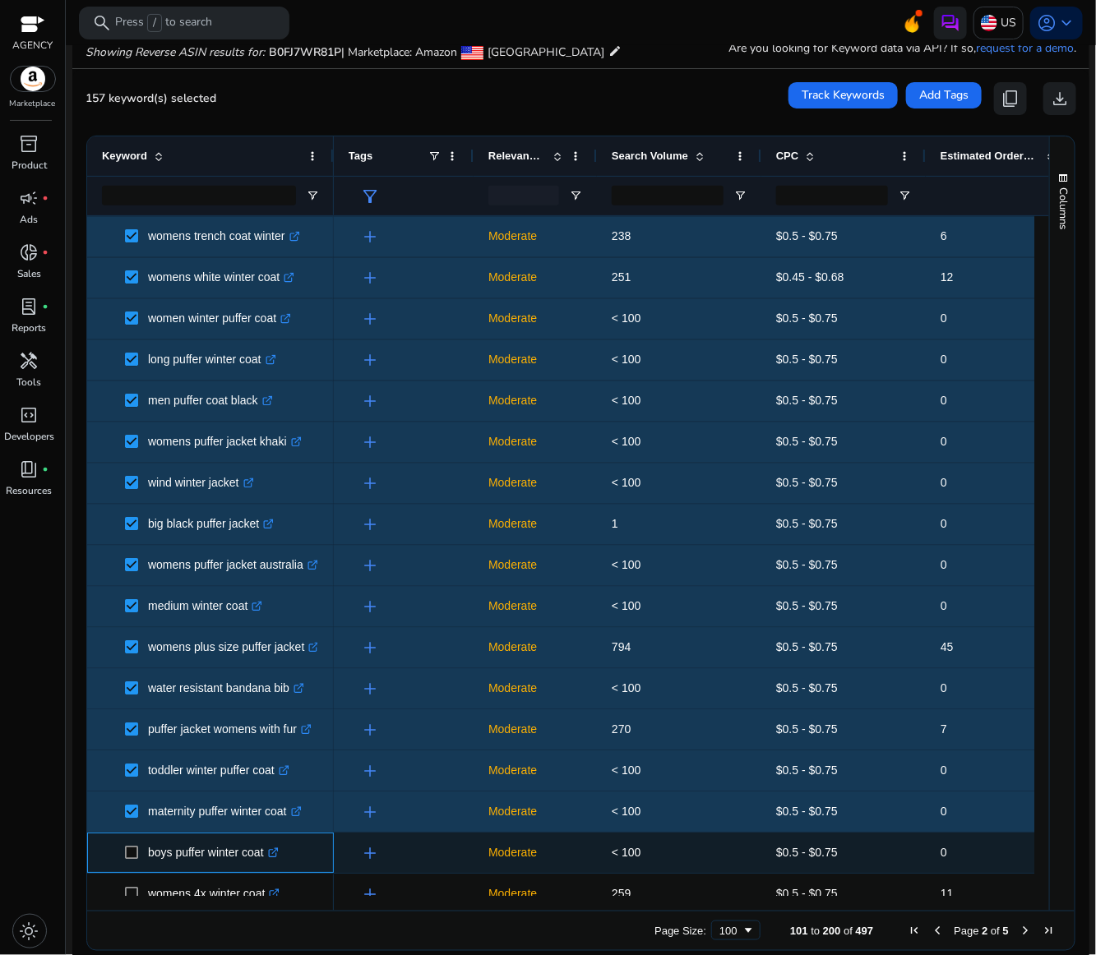
click at [133, 844] on span at bounding box center [136, 853] width 23 height 34
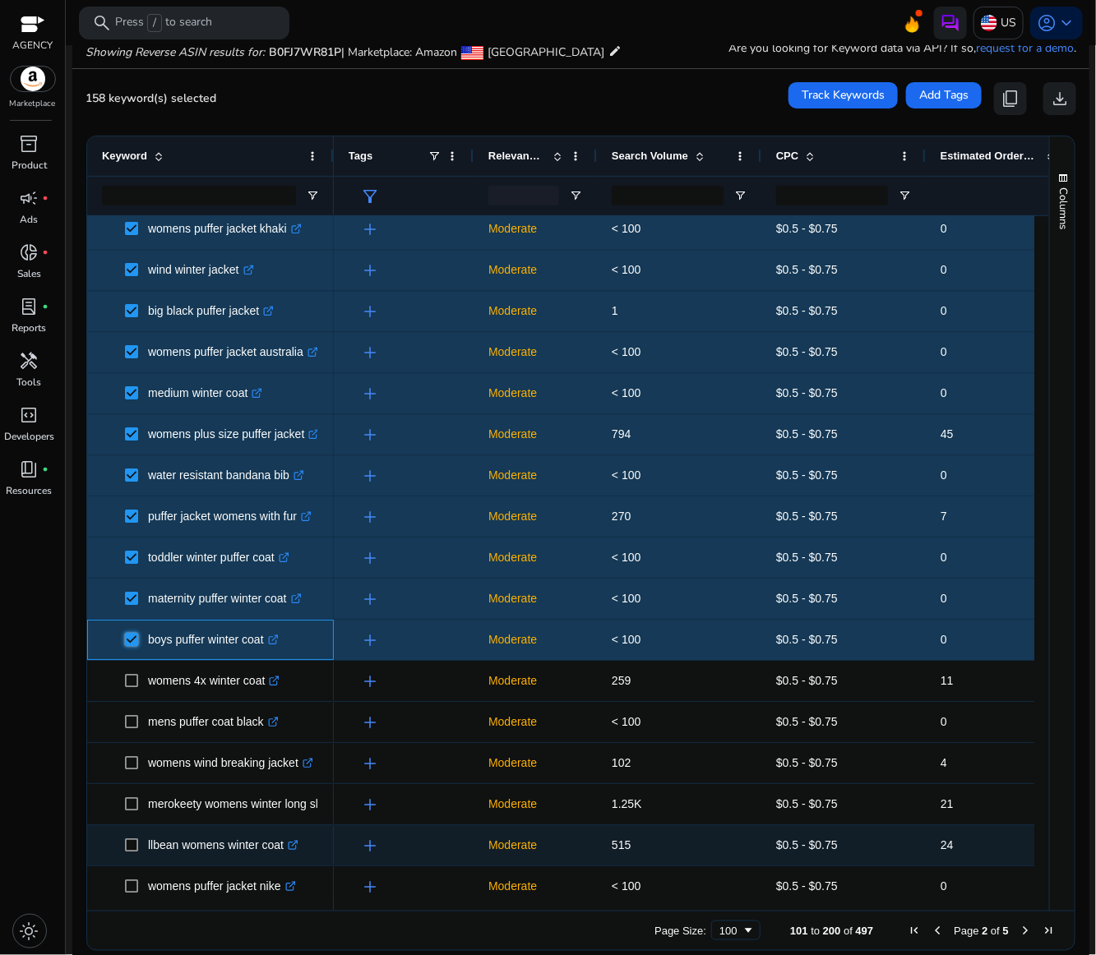
scroll to position [2096, 0]
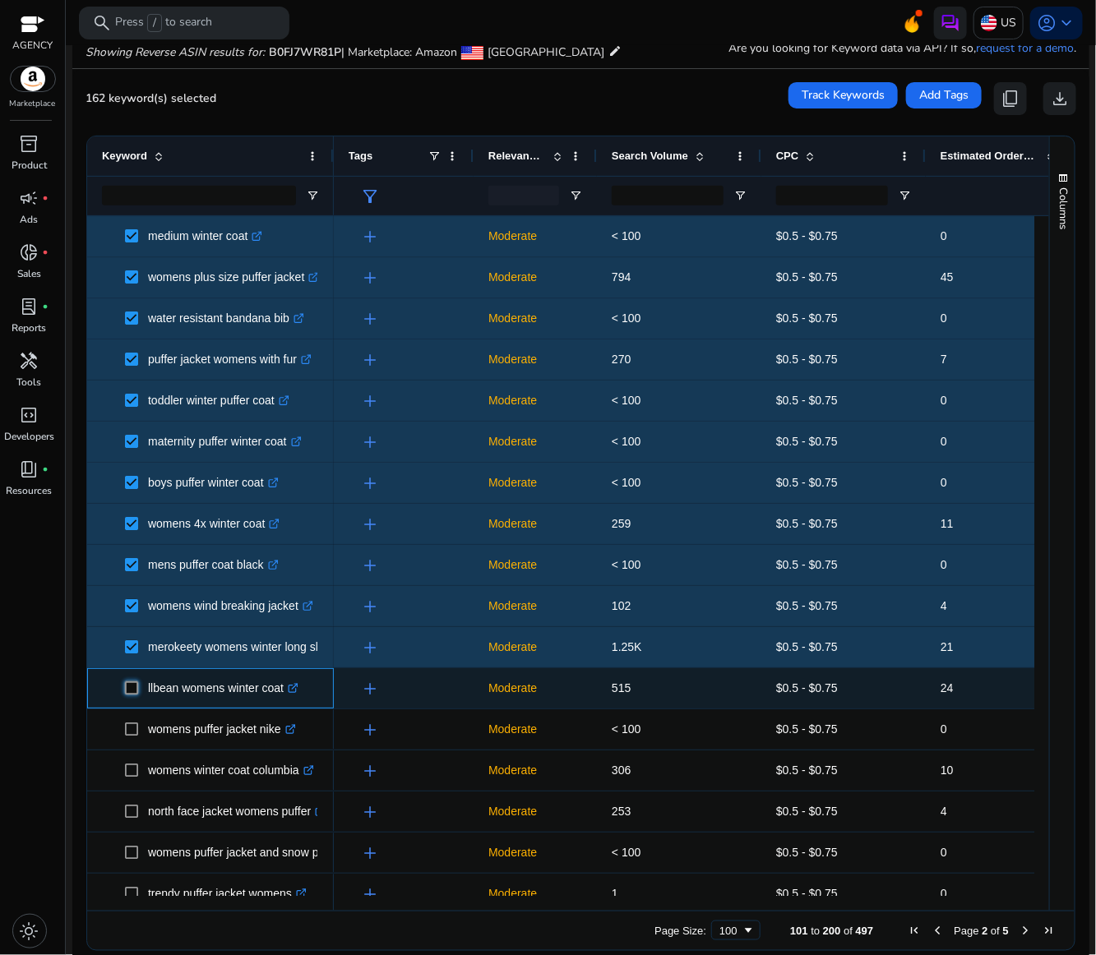
click at [131, 696] on span at bounding box center [136, 688] width 23 height 34
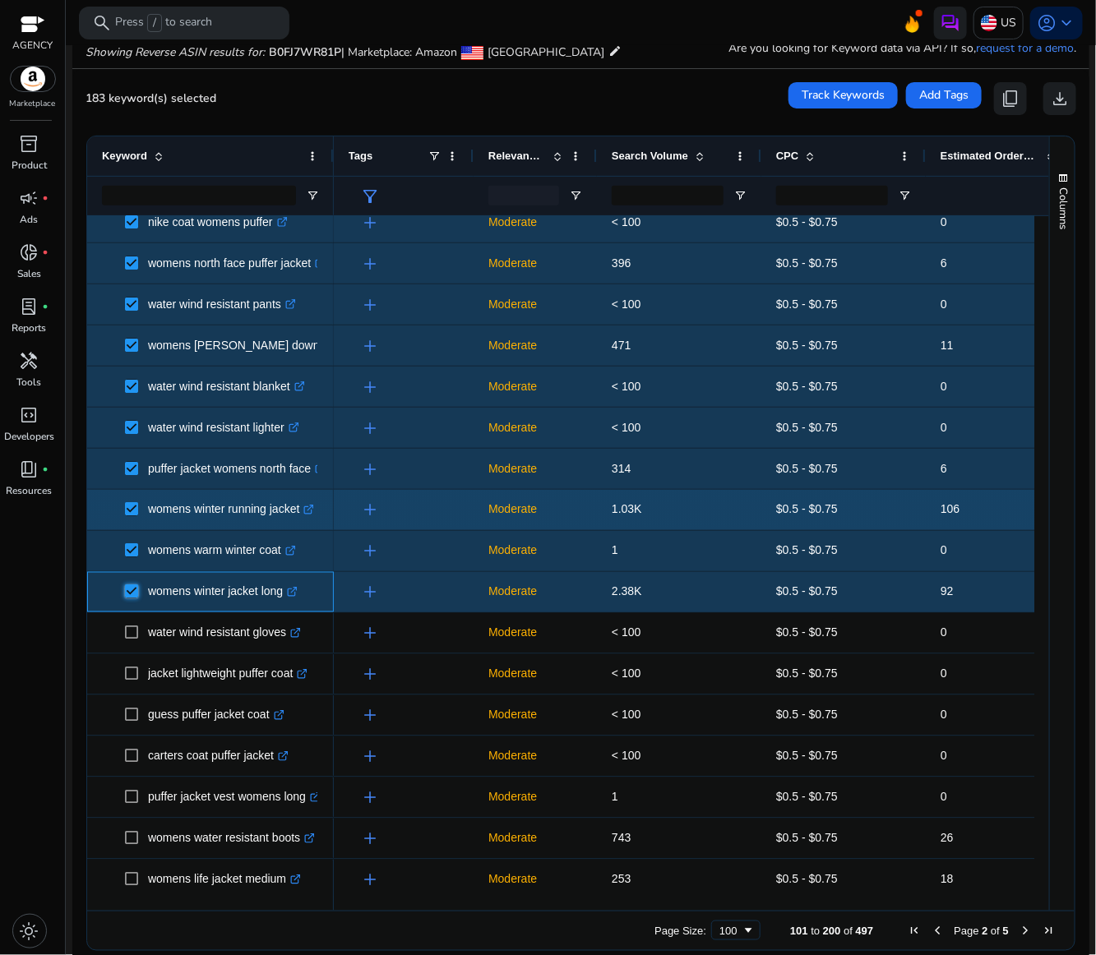
scroll to position [3205, 0]
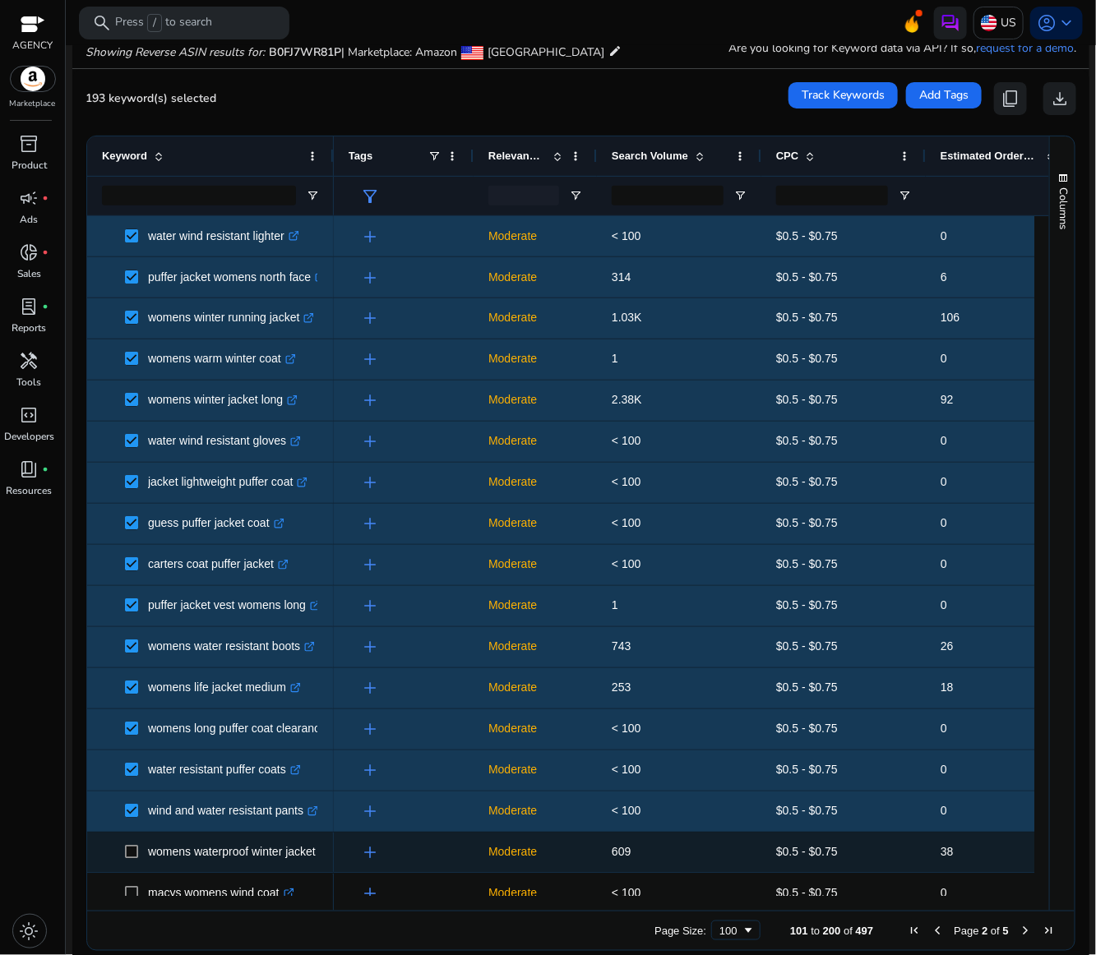
click at [133, 860] on span at bounding box center [136, 853] width 23 height 34
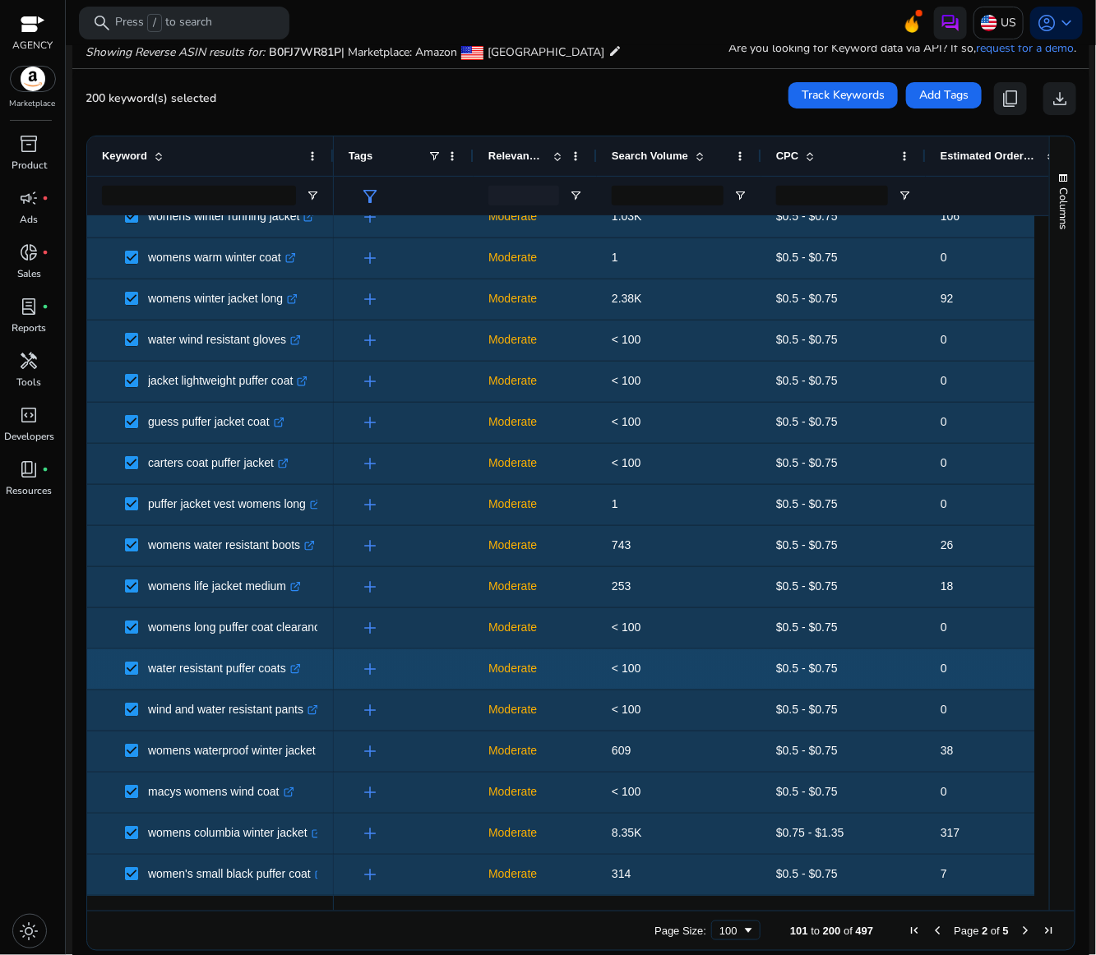
scroll to position [3306, 0]
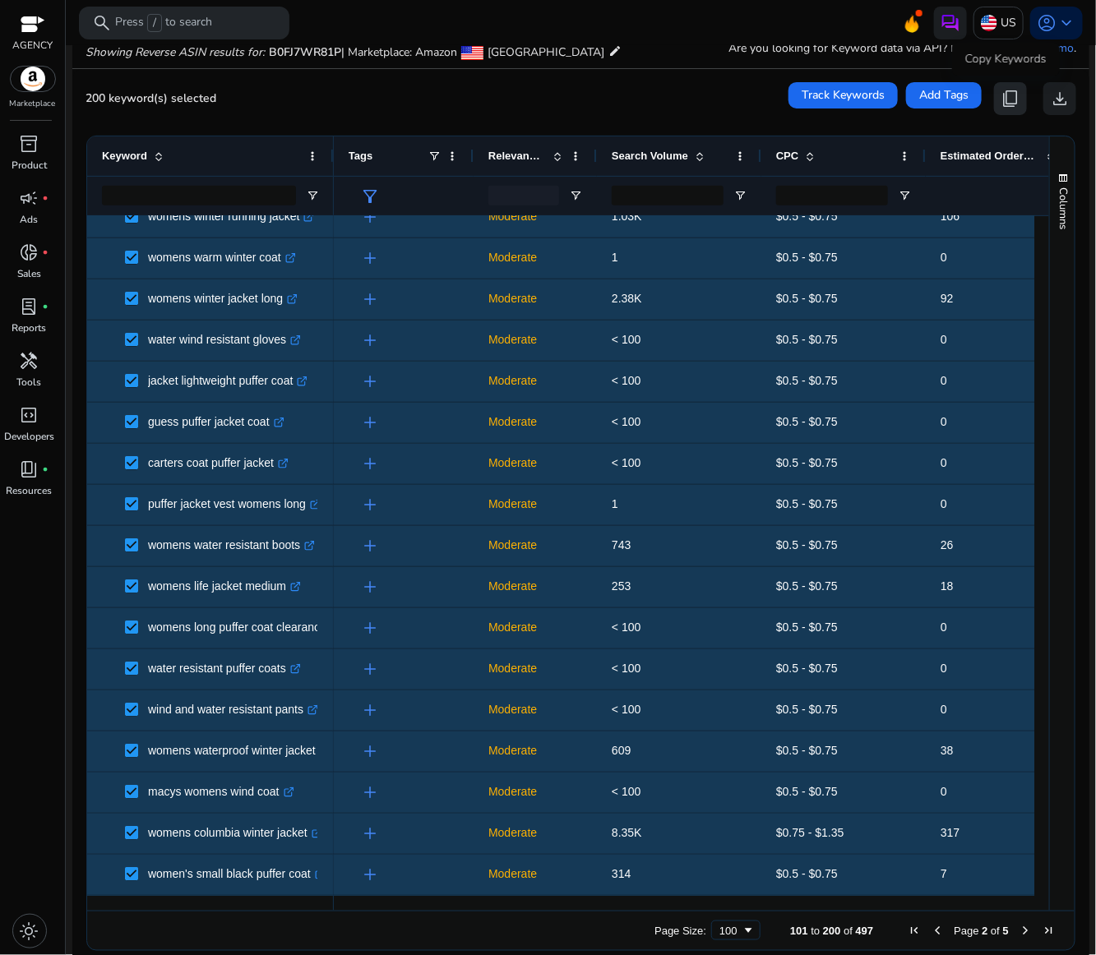
click at [1000, 97] on span "content_copy" at bounding box center [1010, 99] width 20 height 20
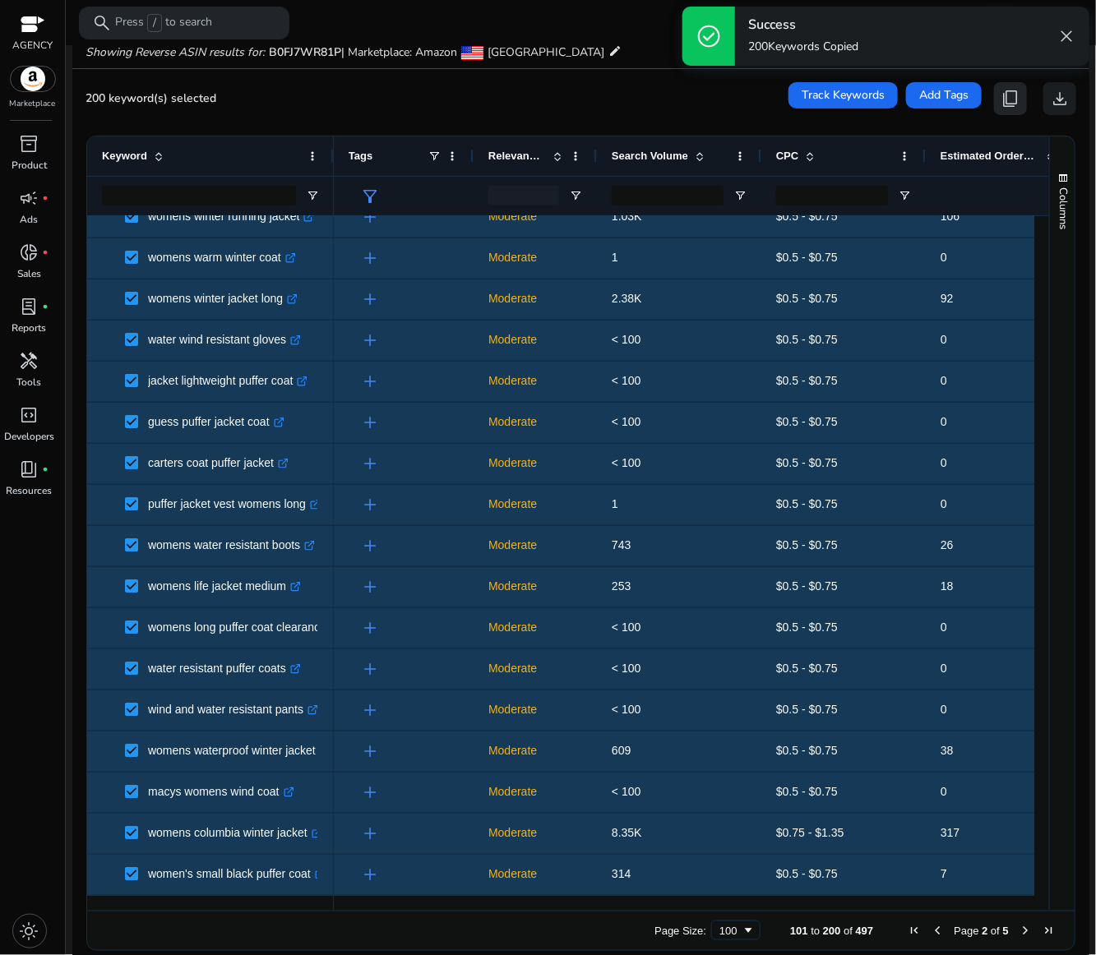
click at [1000, 97] on span "content_copy" at bounding box center [1010, 99] width 20 height 20
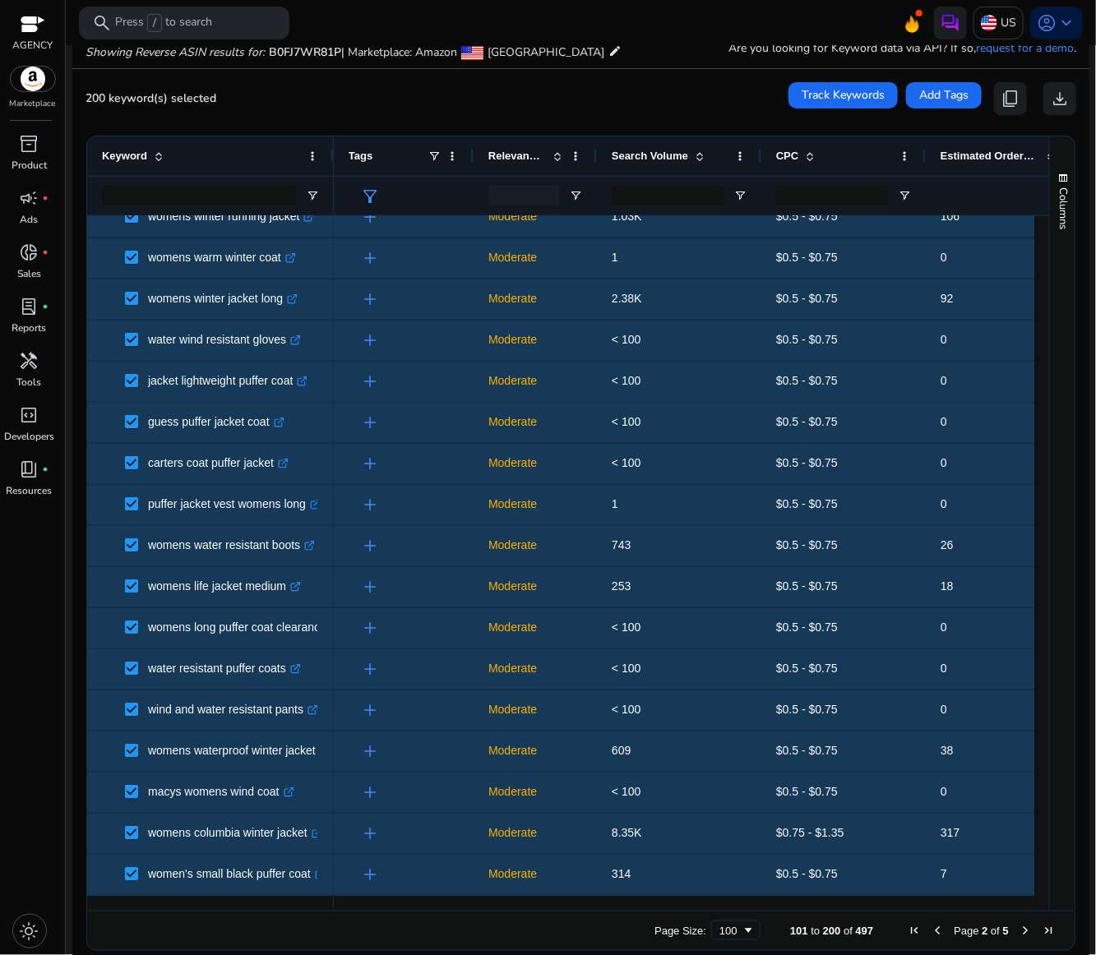
scroll to position [0, 0]
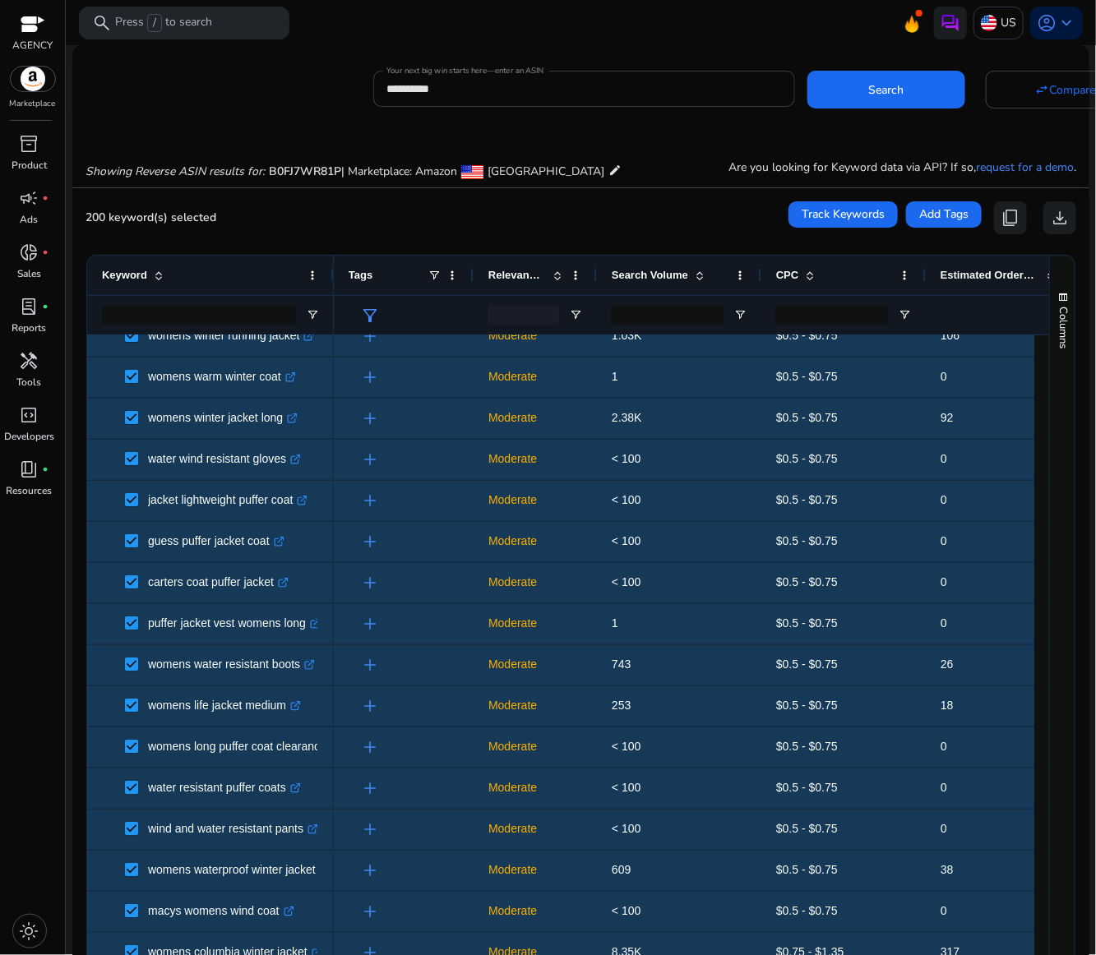
click at [473, 85] on input "**********" at bounding box center [583, 89] width 395 height 18
paste input
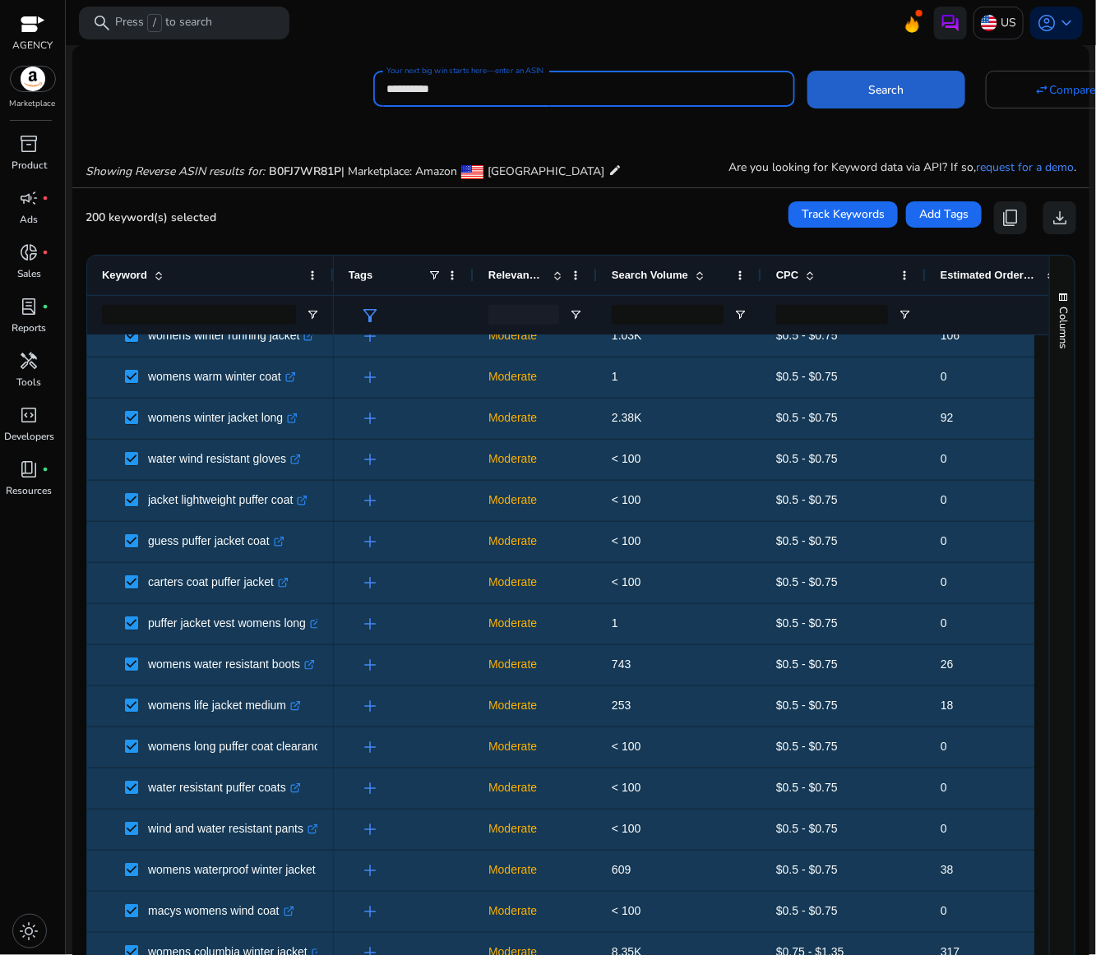
type input "**********"
click at [875, 96] on span "Search" at bounding box center [886, 89] width 35 height 17
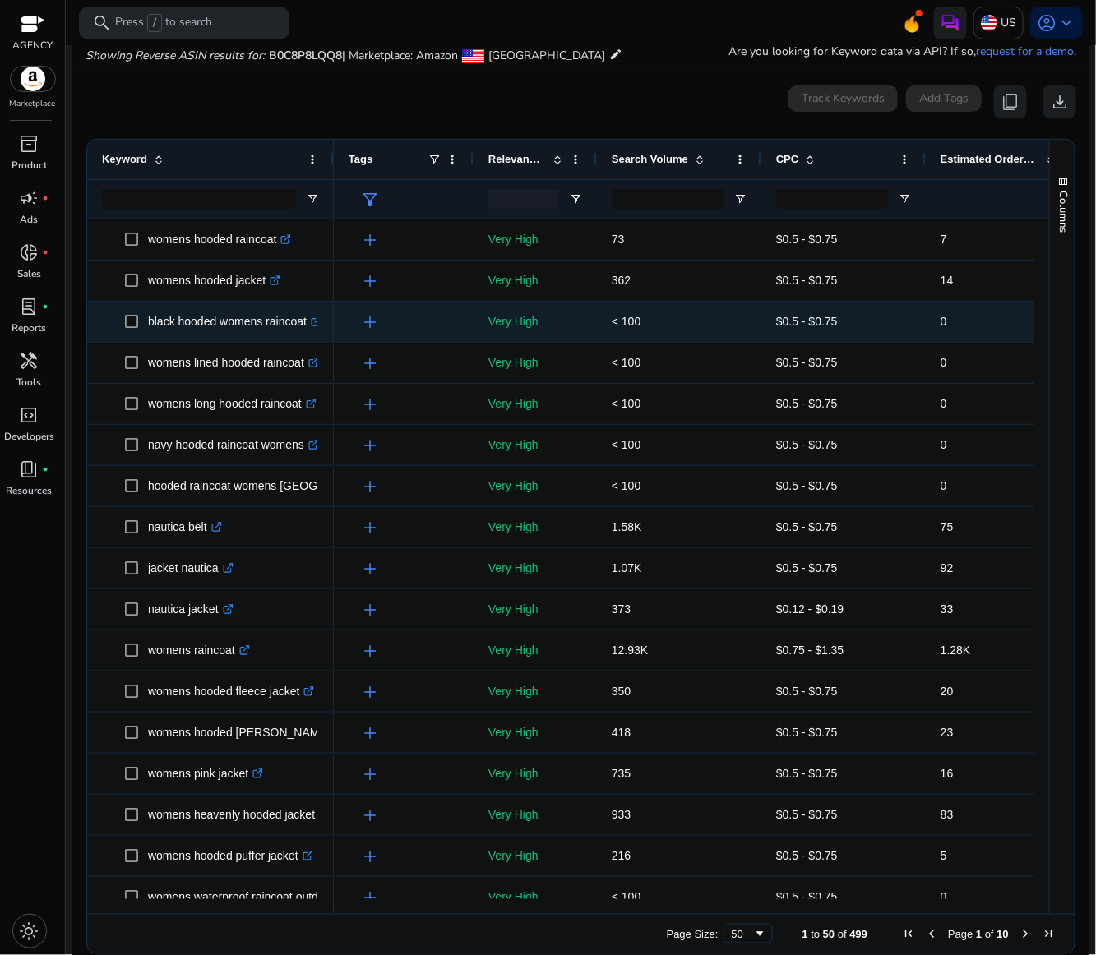
scroll to position [119, 0]
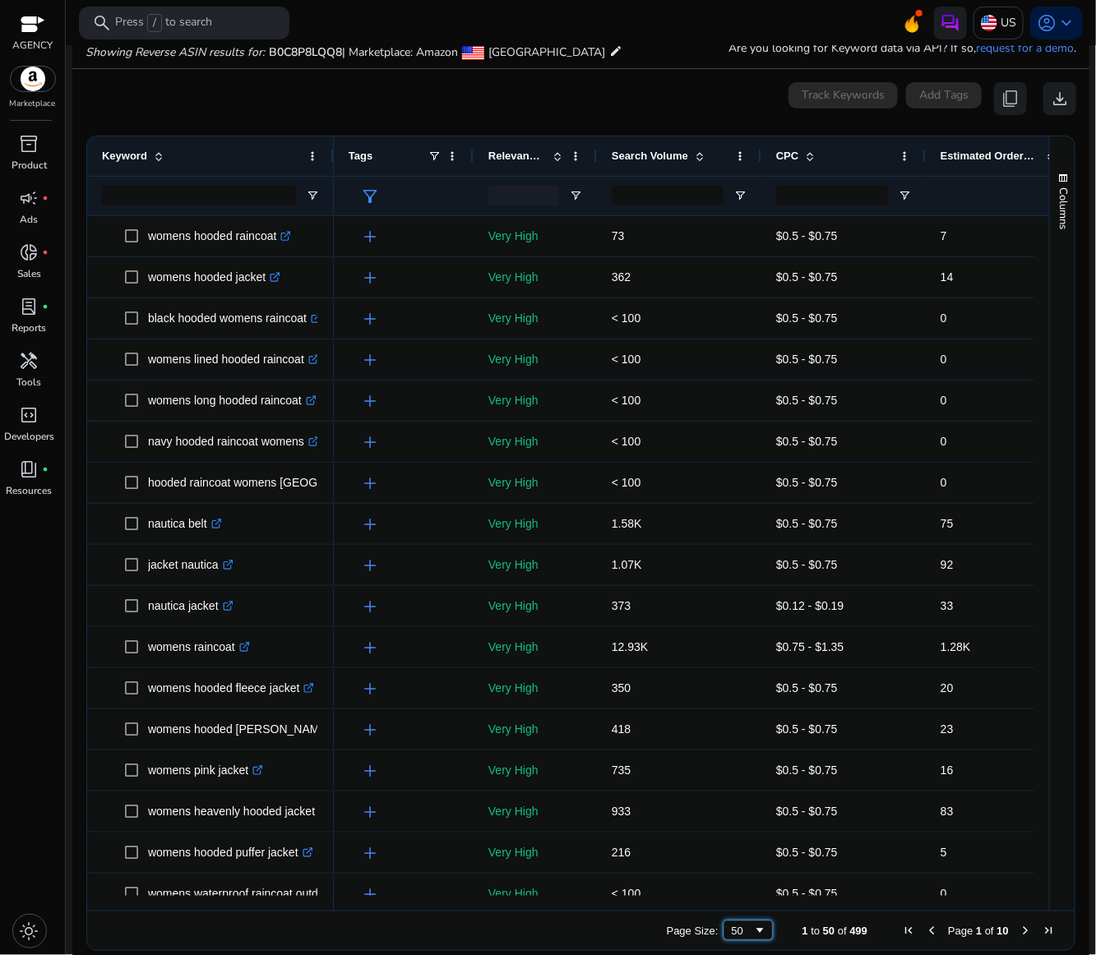
click at [754, 930] on span "Page Size" at bounding box center [760, 930] width 13 height 13
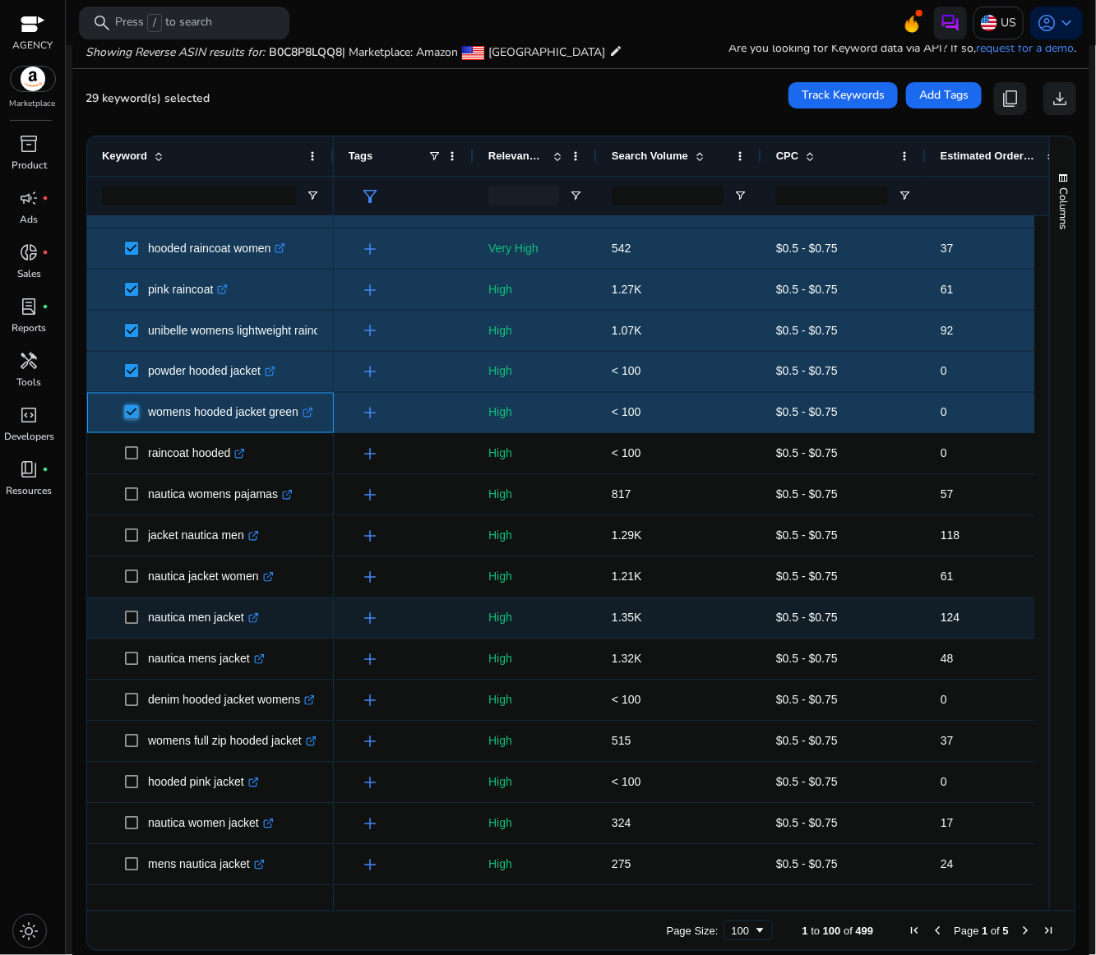
scroll to position [986, 0]
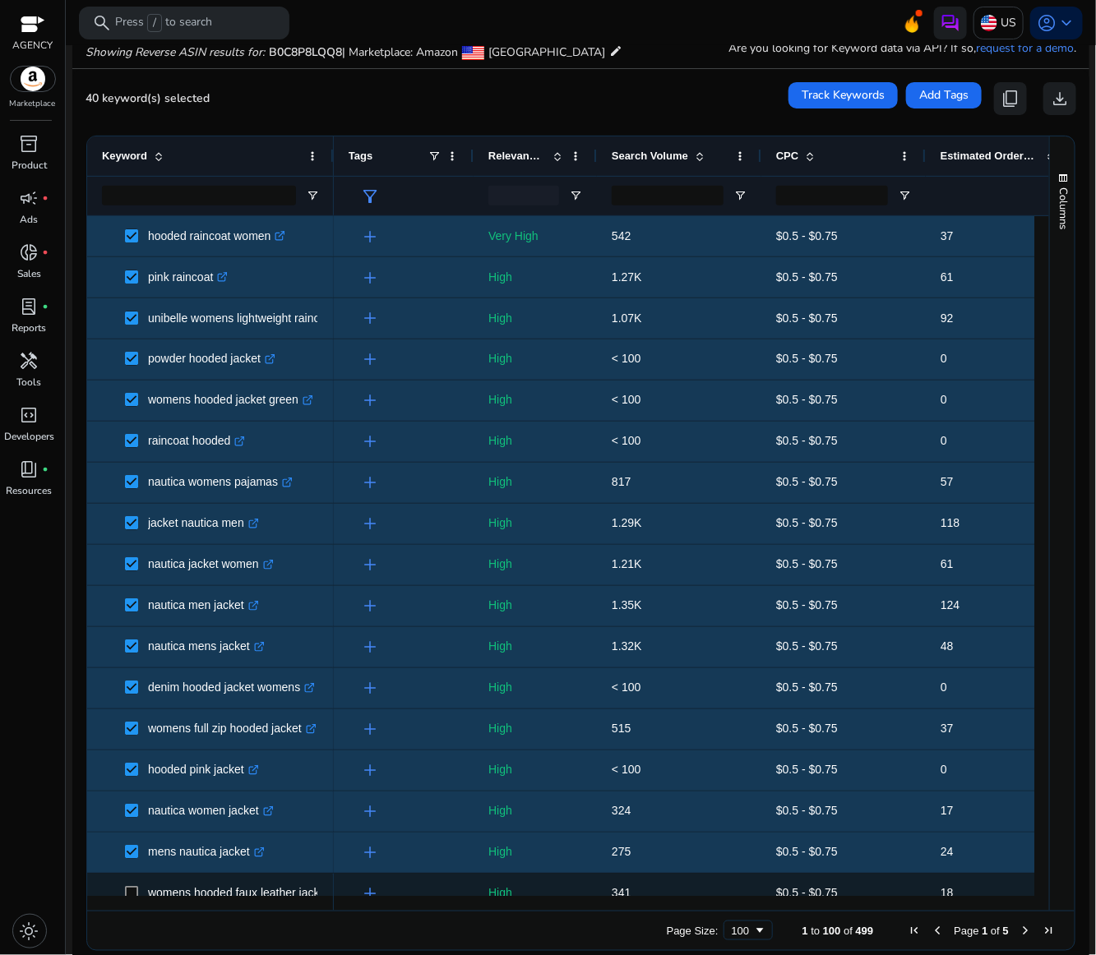
click at [129, 885] on span at bounding box center [136, 894] width 23 height 34
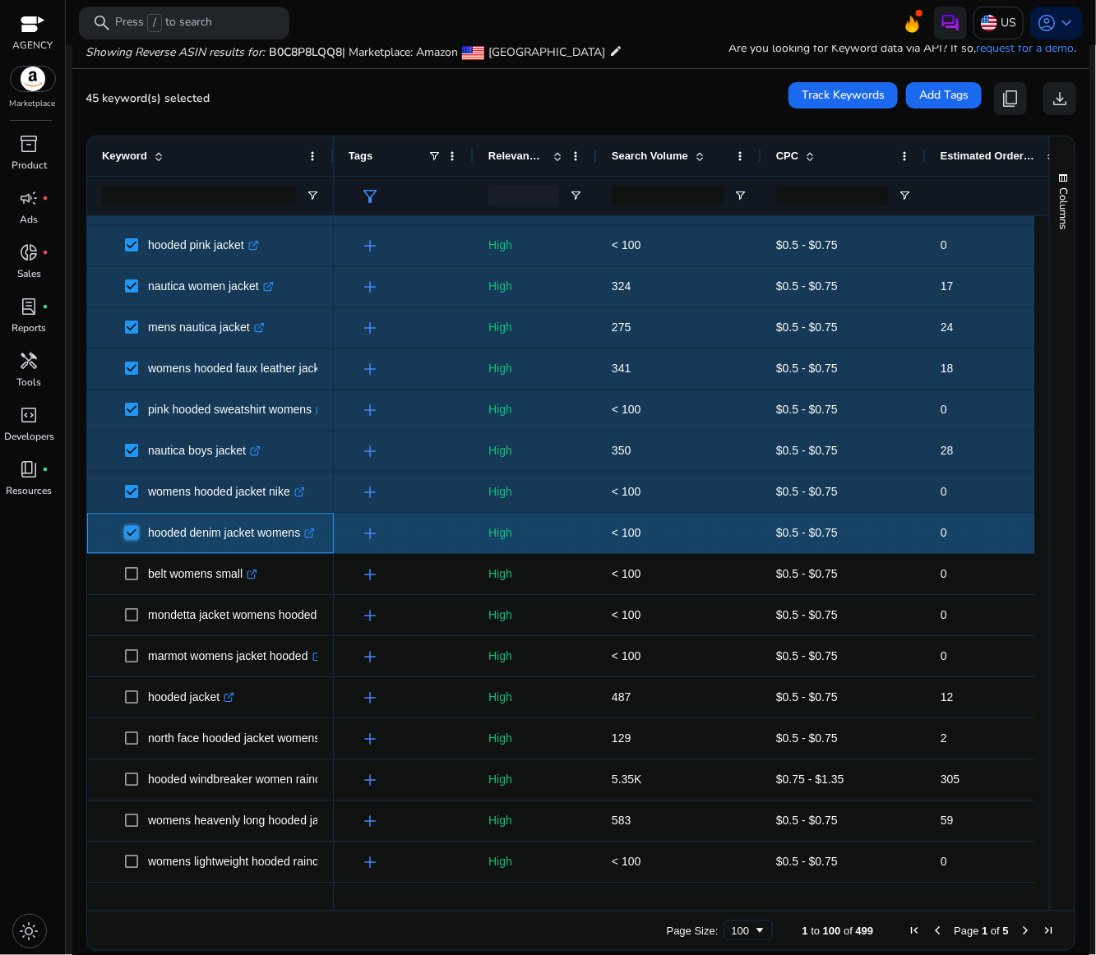
scroll to position [0, 0]
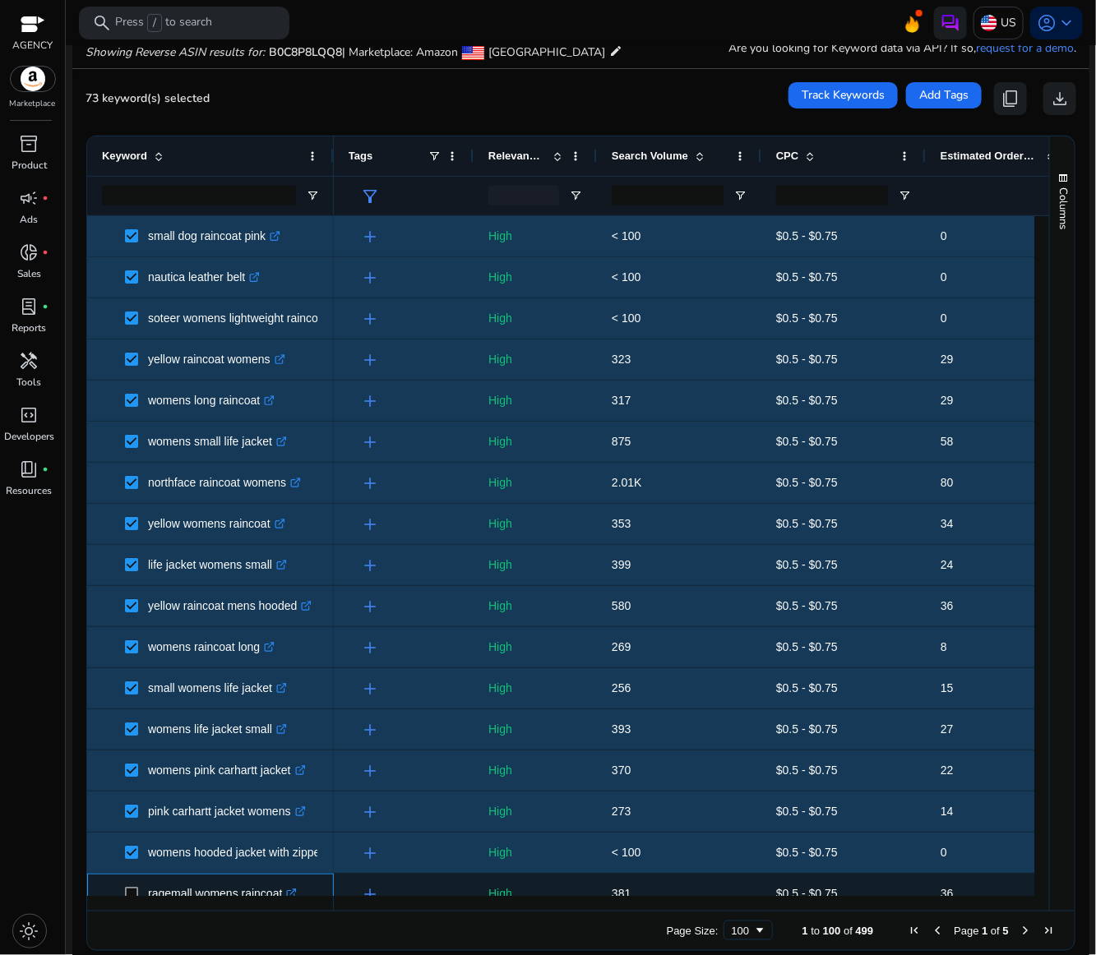
click at [133, 883] on span at bounding box center [136, 894] width 23 height 34
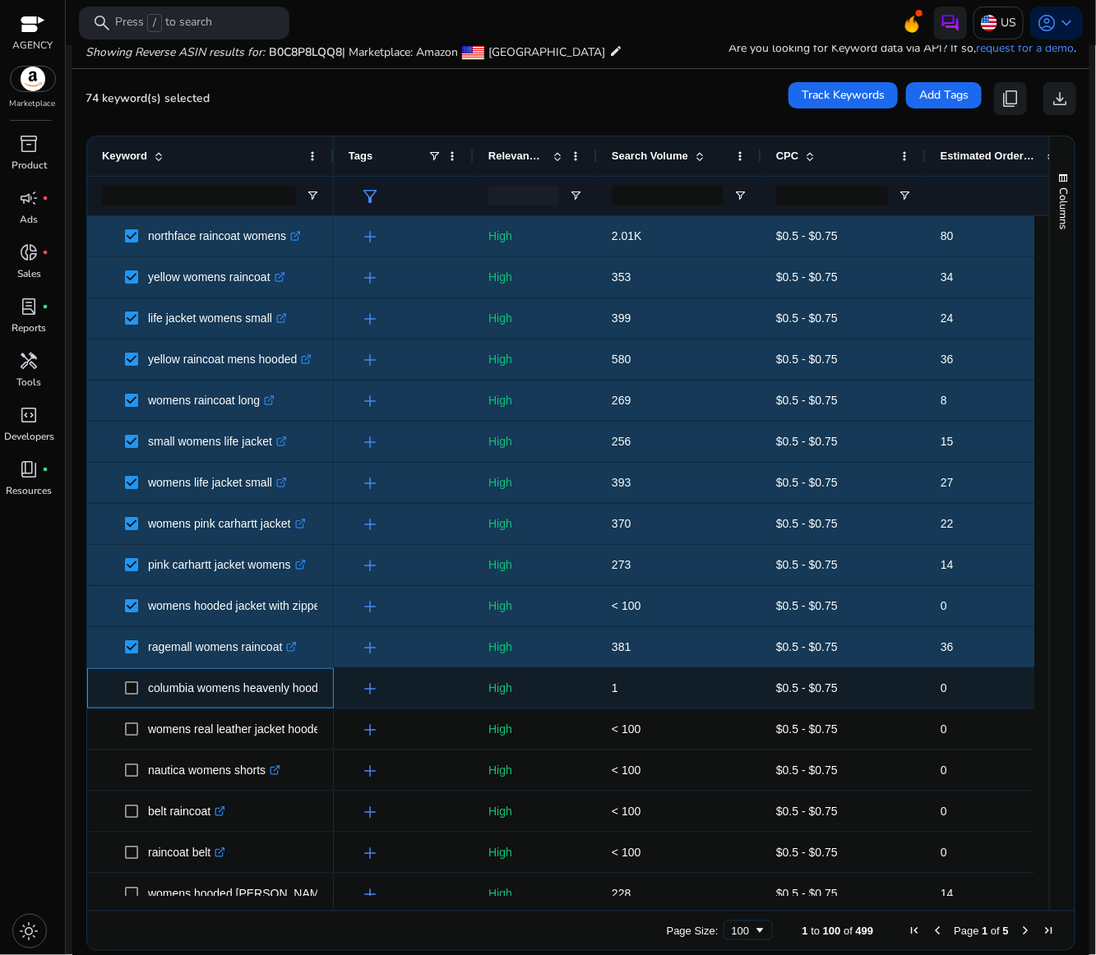
click at [131, 680] on span at bounding box center [136, 688] width 23 height 34
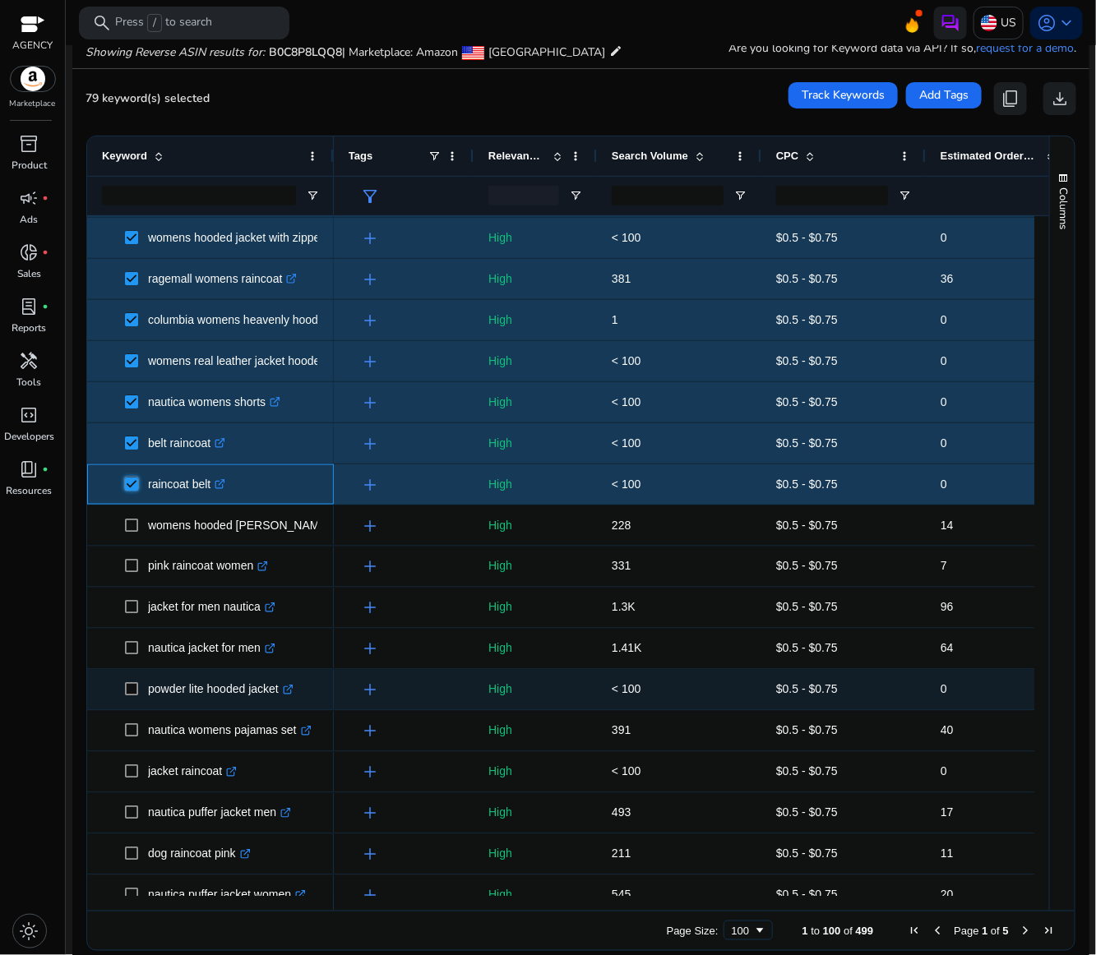
scroll to position [2959, 0]
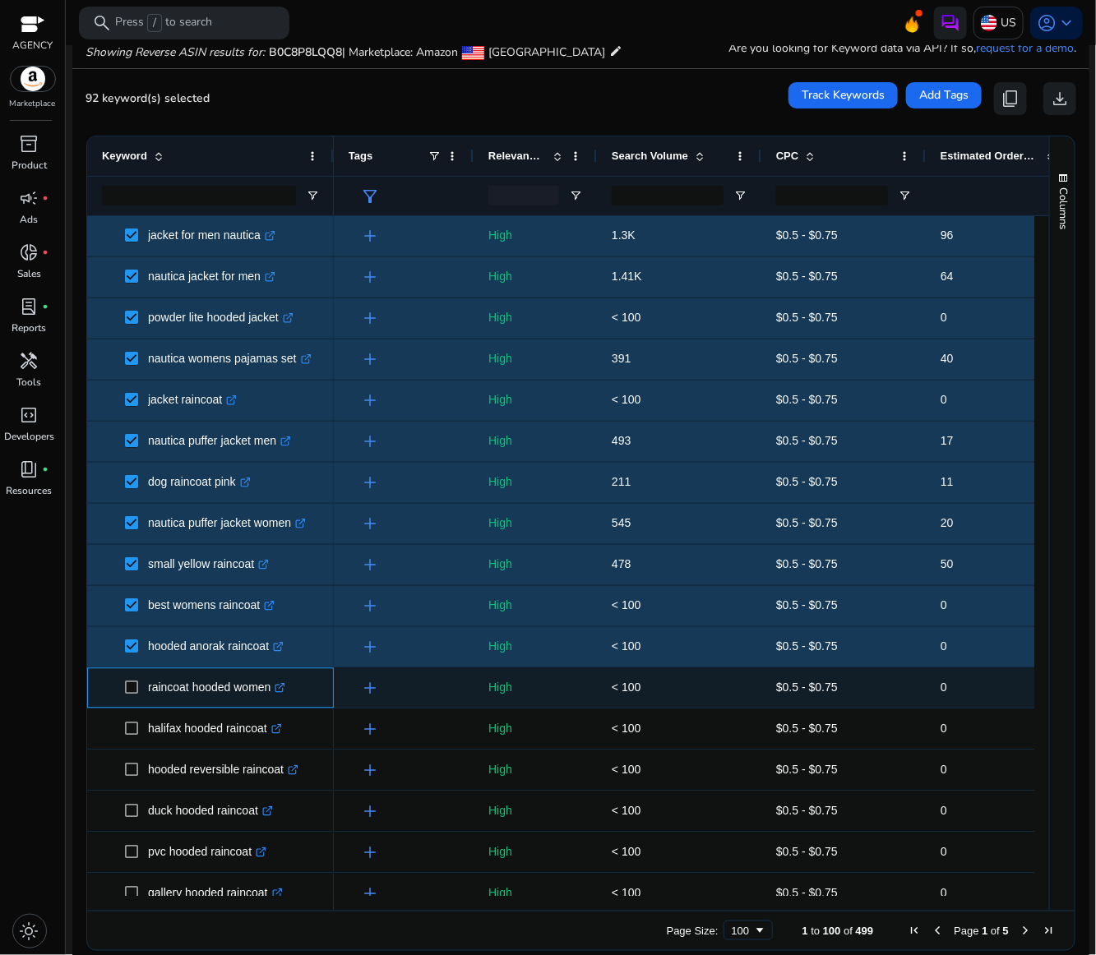
click at [136, 695] on span at bounding box center [136, 688] width 23 height 34
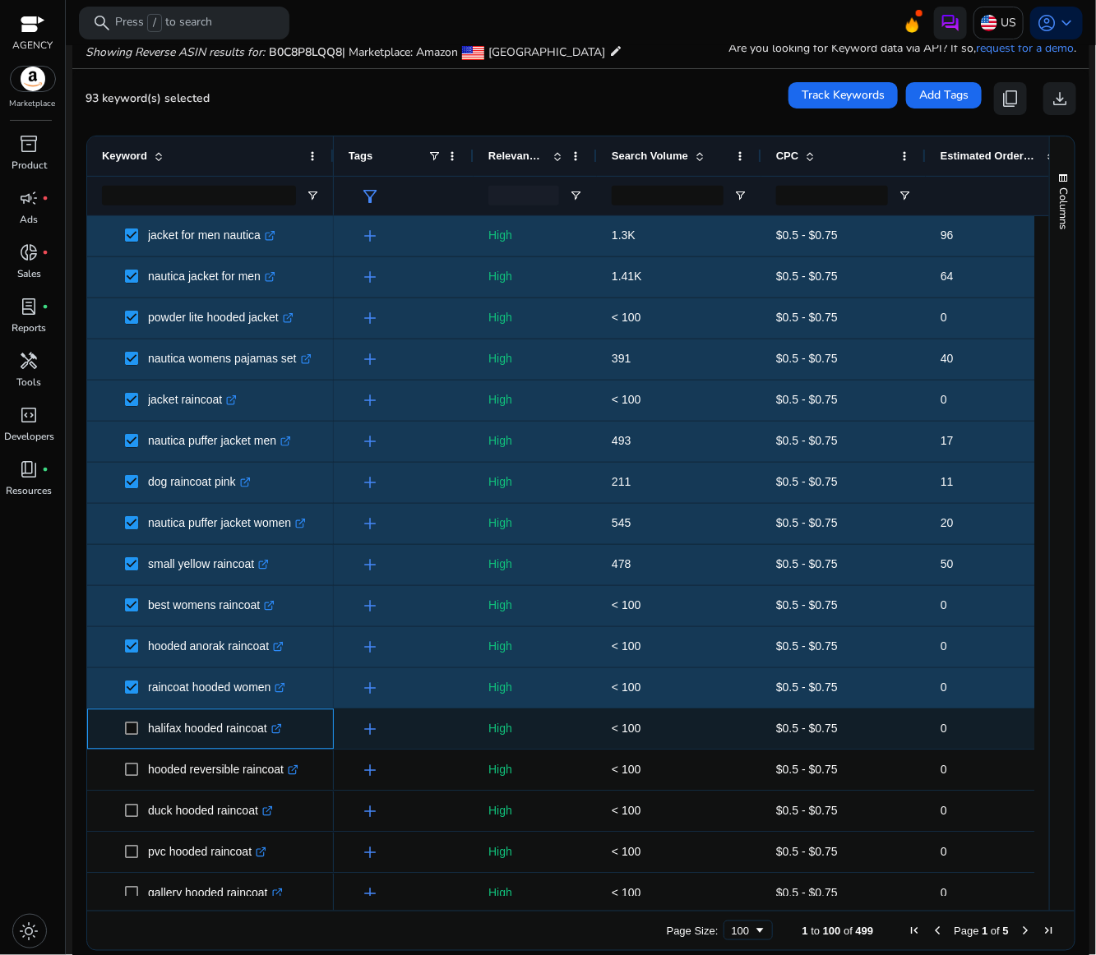
click at [133, 727] on span at bounding box center [136, 730] width 23 height 34
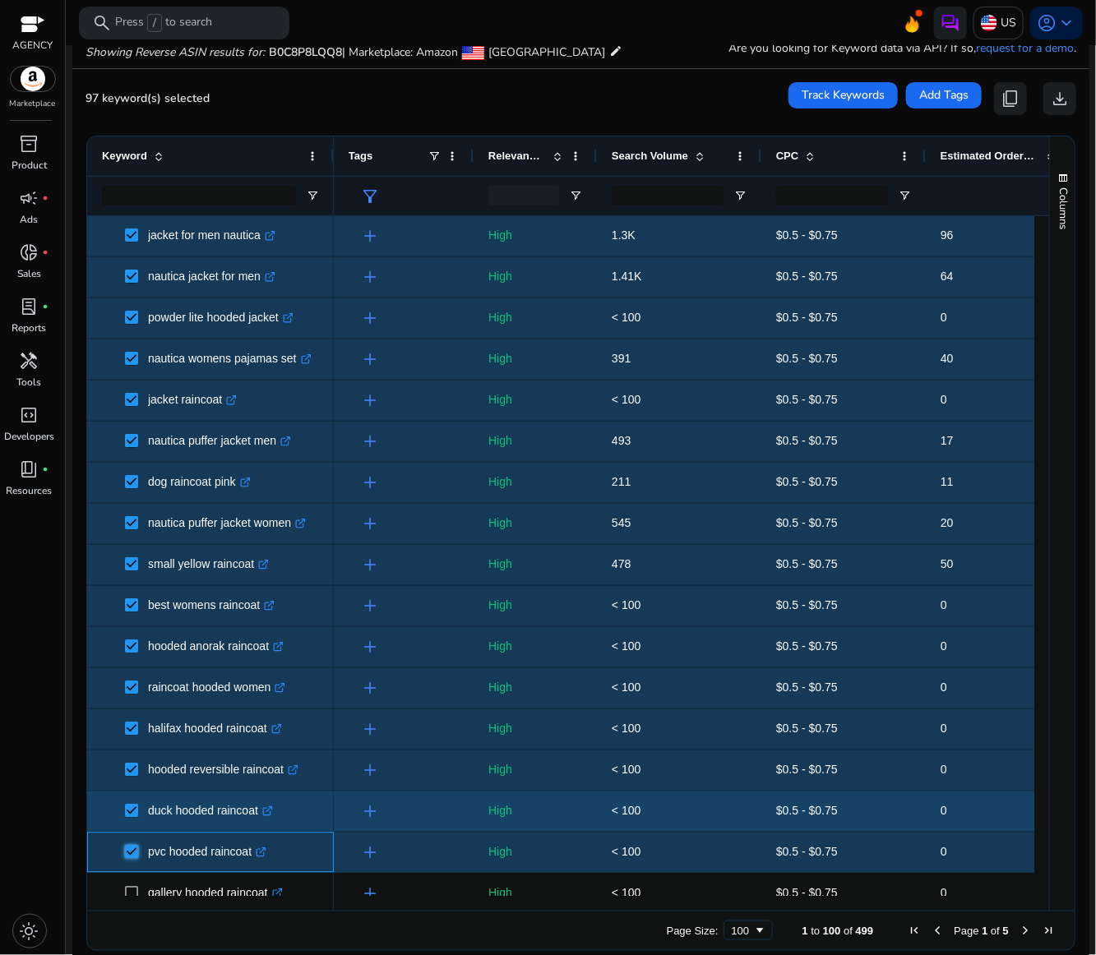
scroll to position [3406, 0]
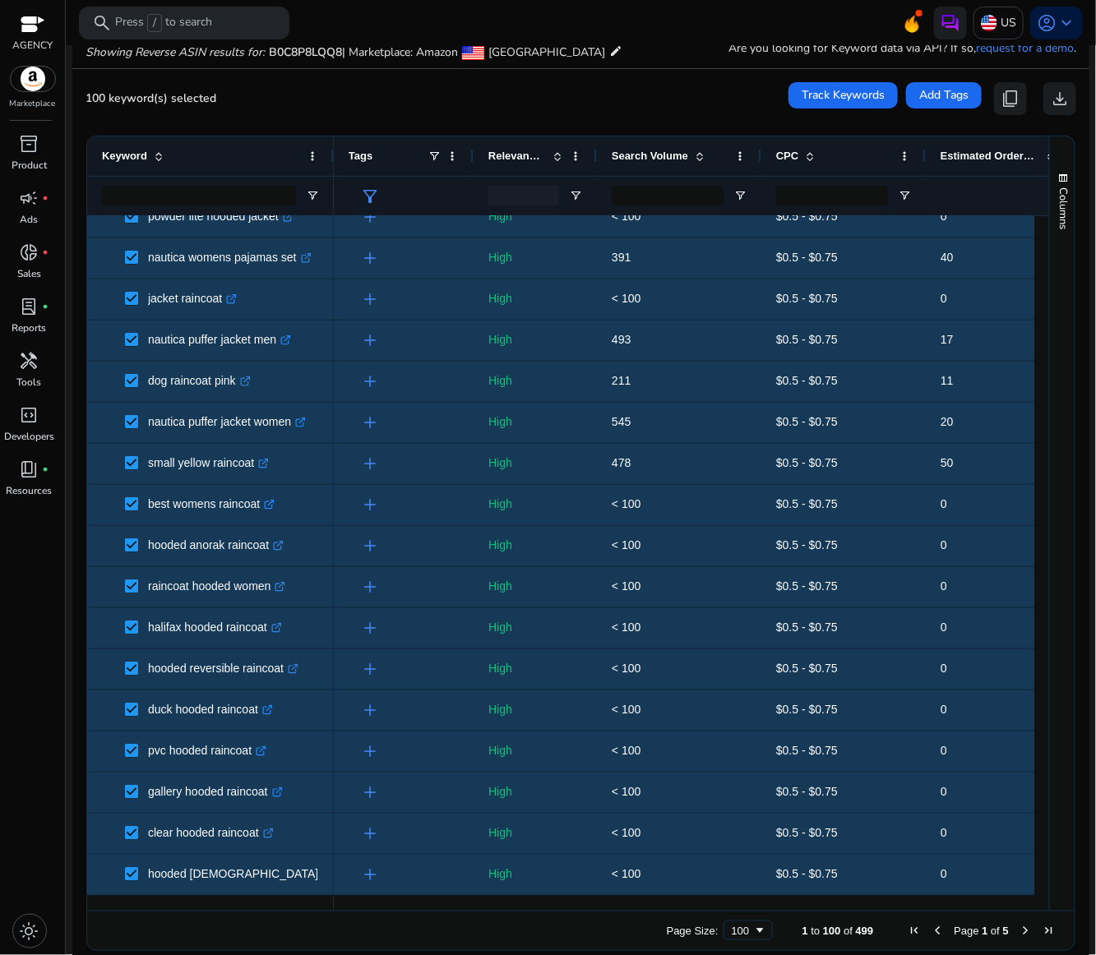
click at [1018, 928] on span "Next Page" at bounding box center [1024, 930] width 13 height 13
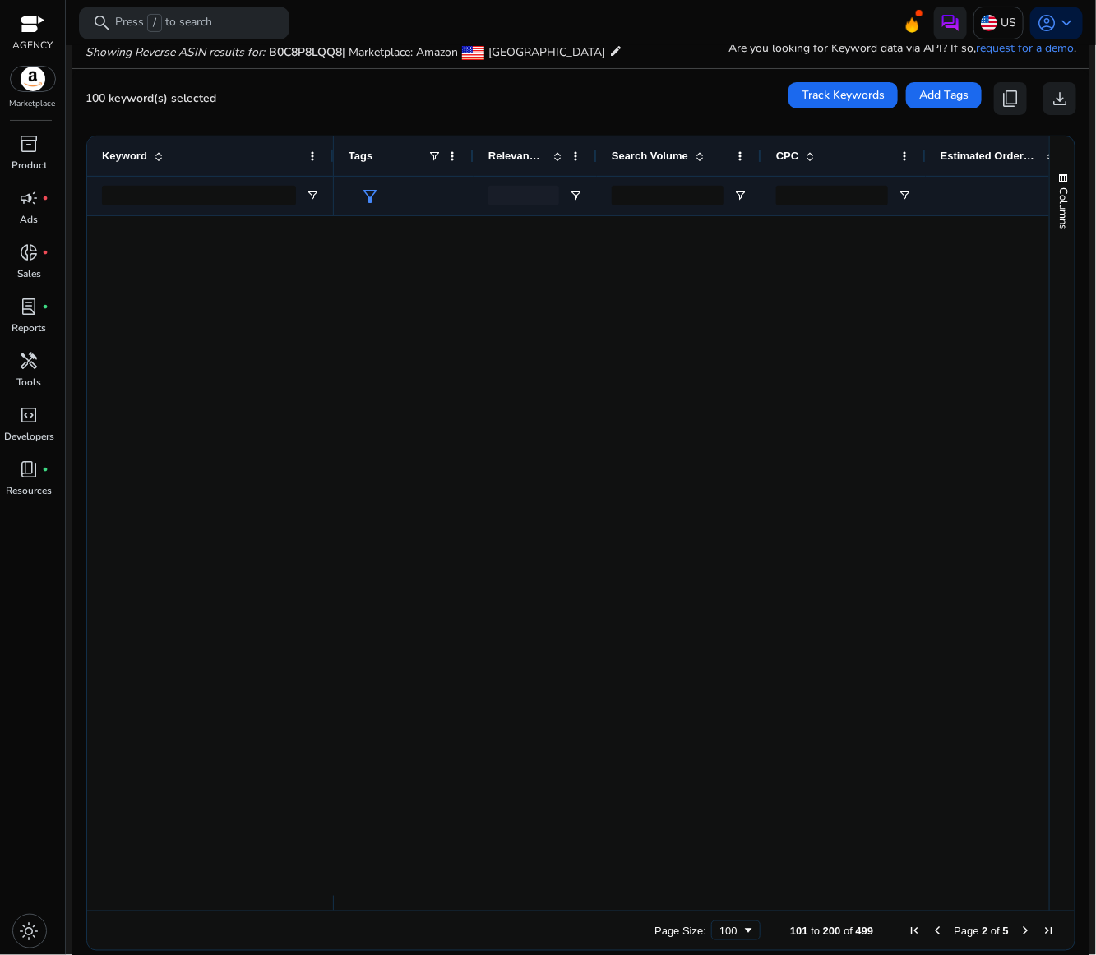
scroll to position [0, 0]
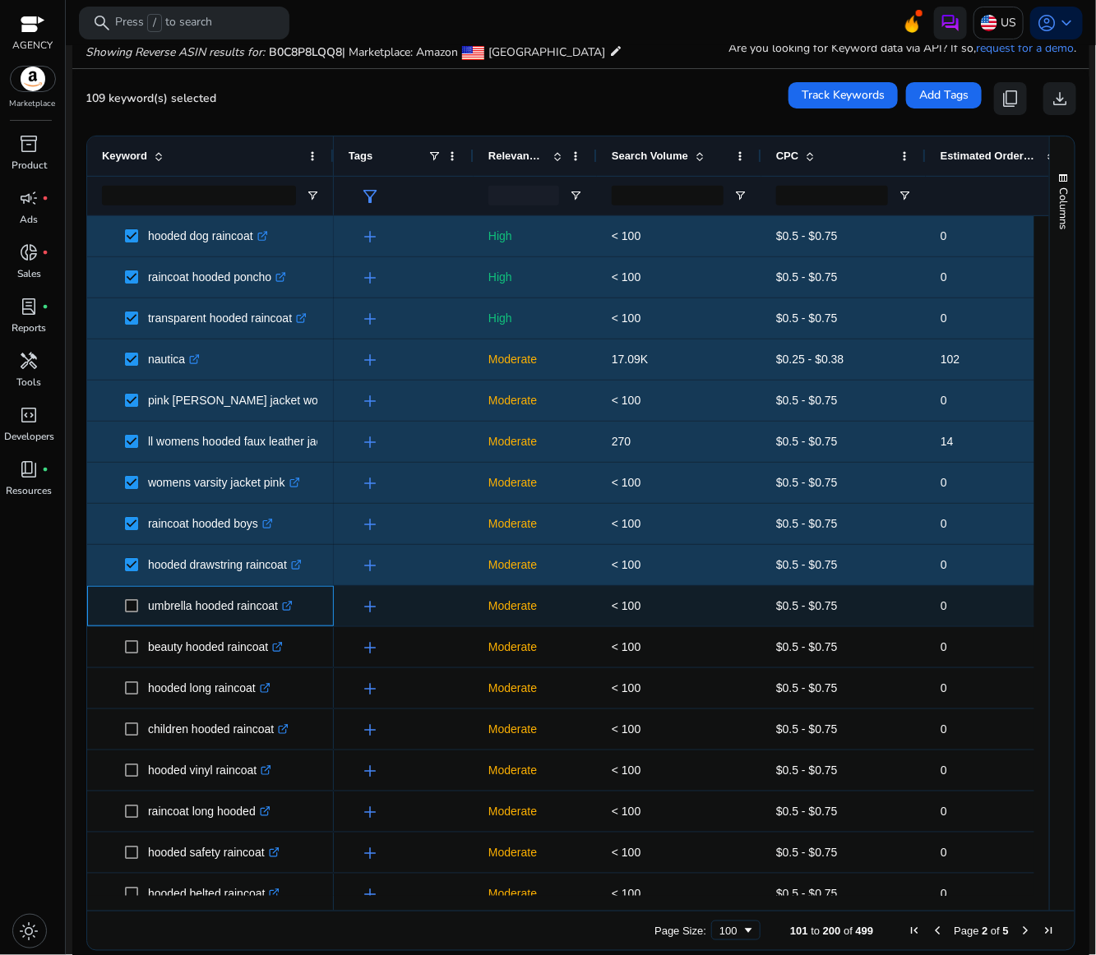
click at [129, 616] on span at bounding box center [136, 606] width 23 height 34
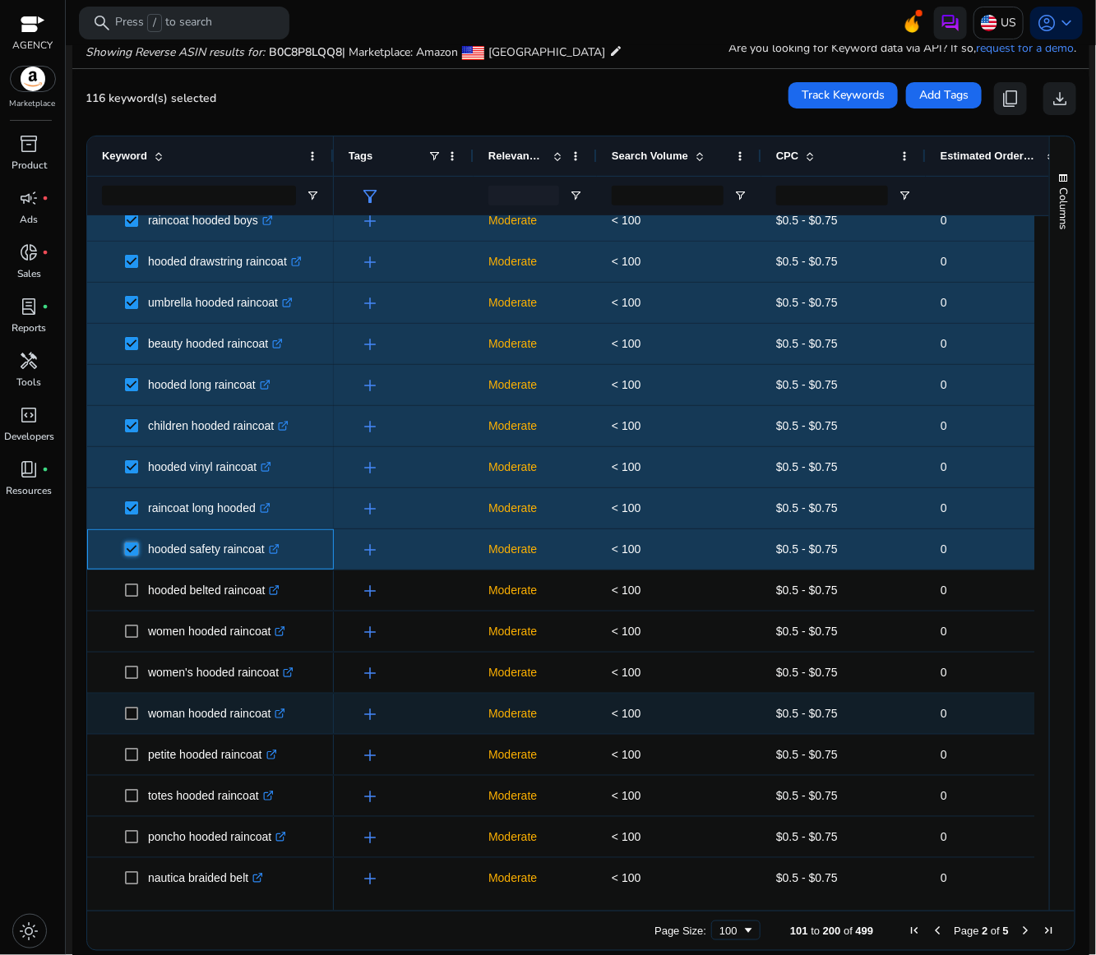
scroll to position [370, 0]
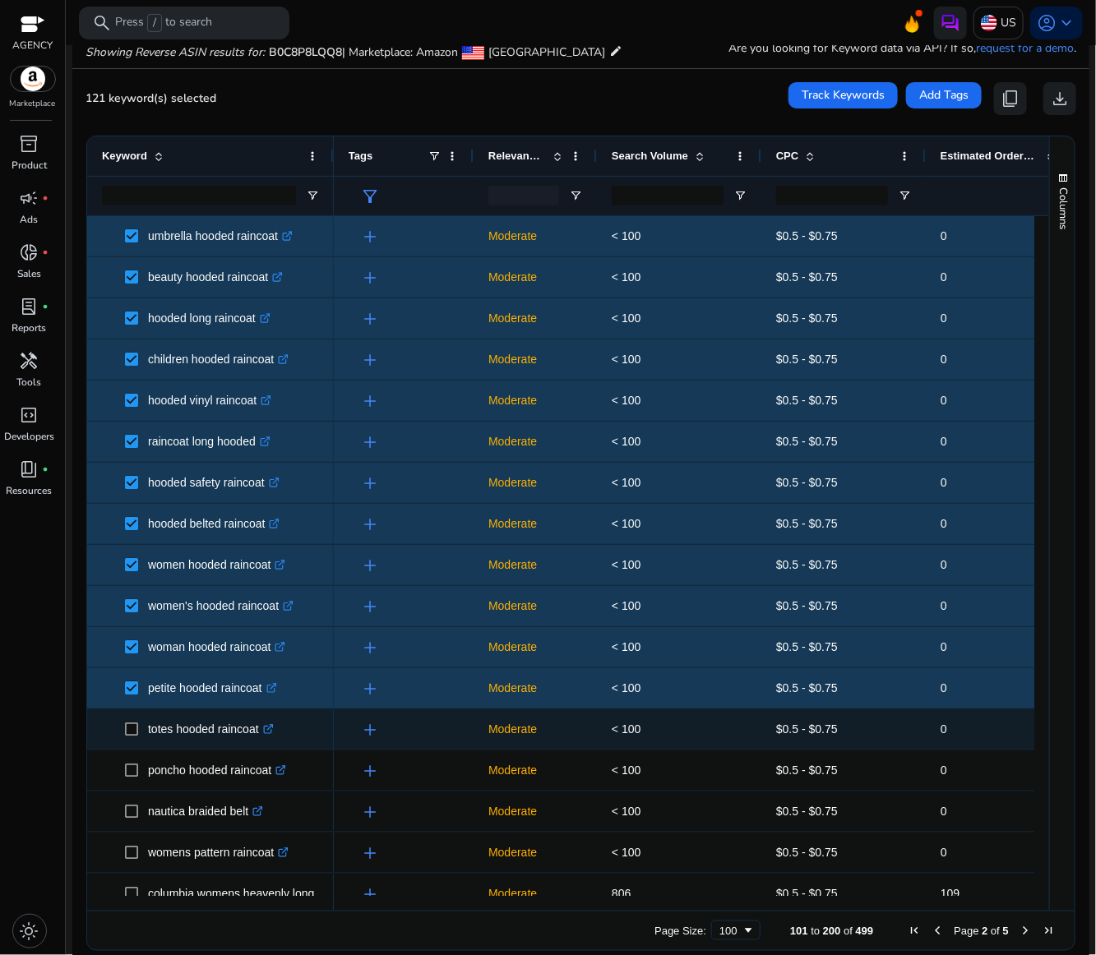
click at [134, 718] on span at bounding box center [136, 730] width 23 height 34
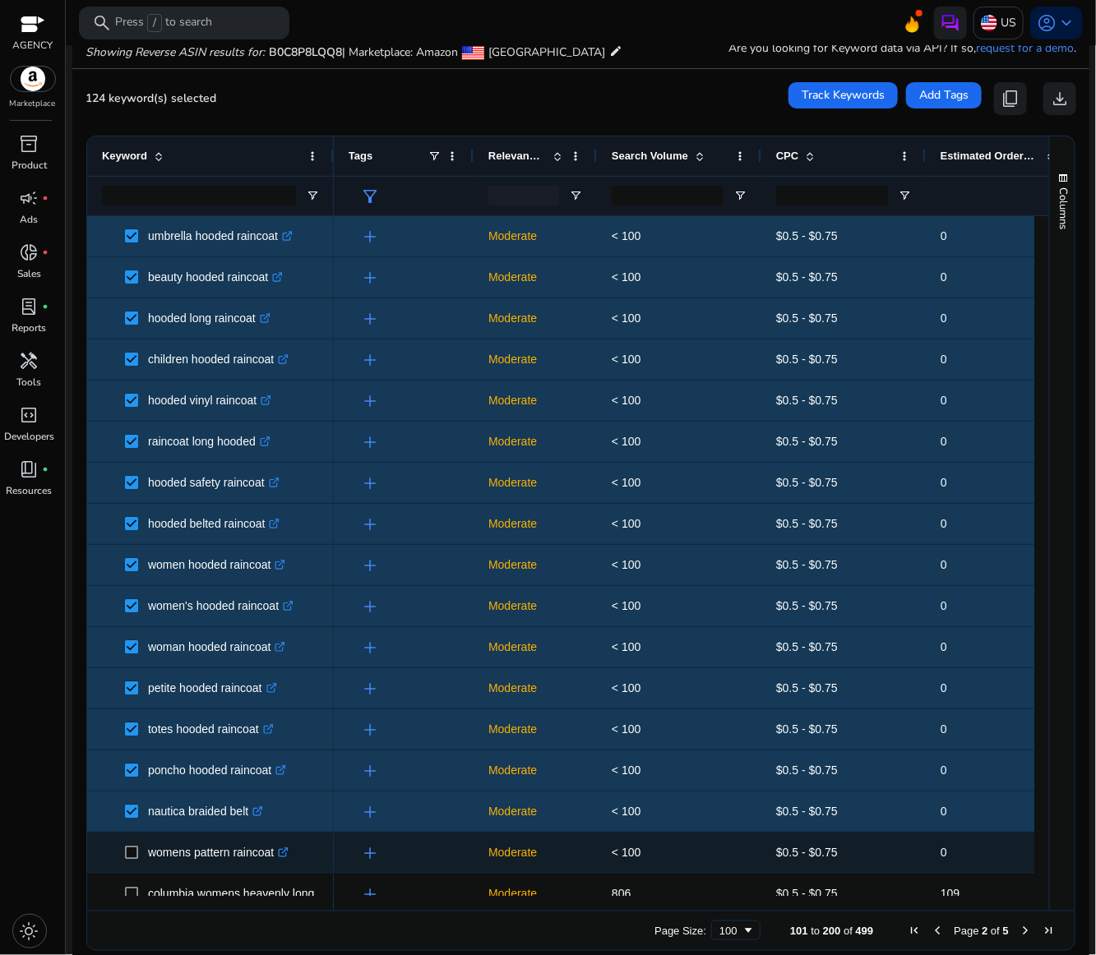
click at [133, 844] on span at bounding box center [136, 853] width 23 height 34
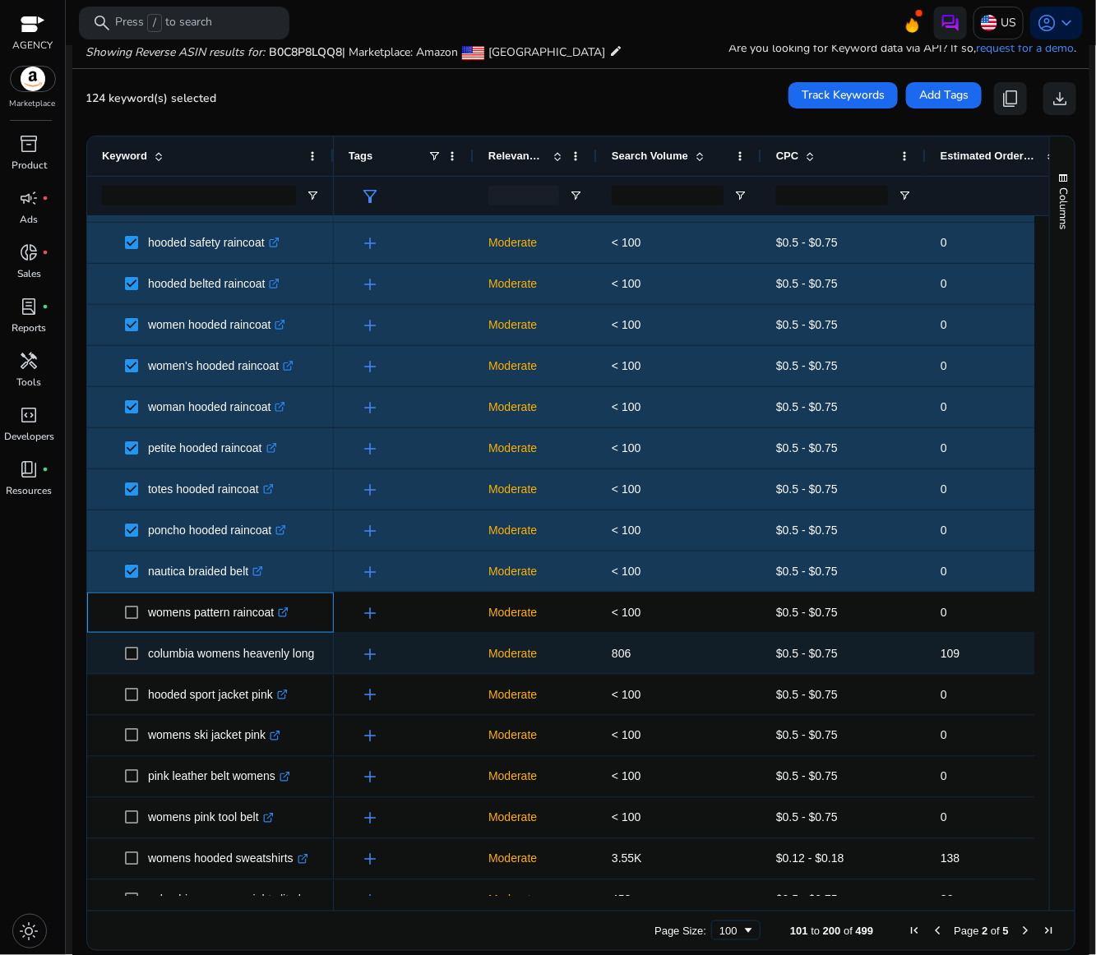
scroll to position [616, 0]
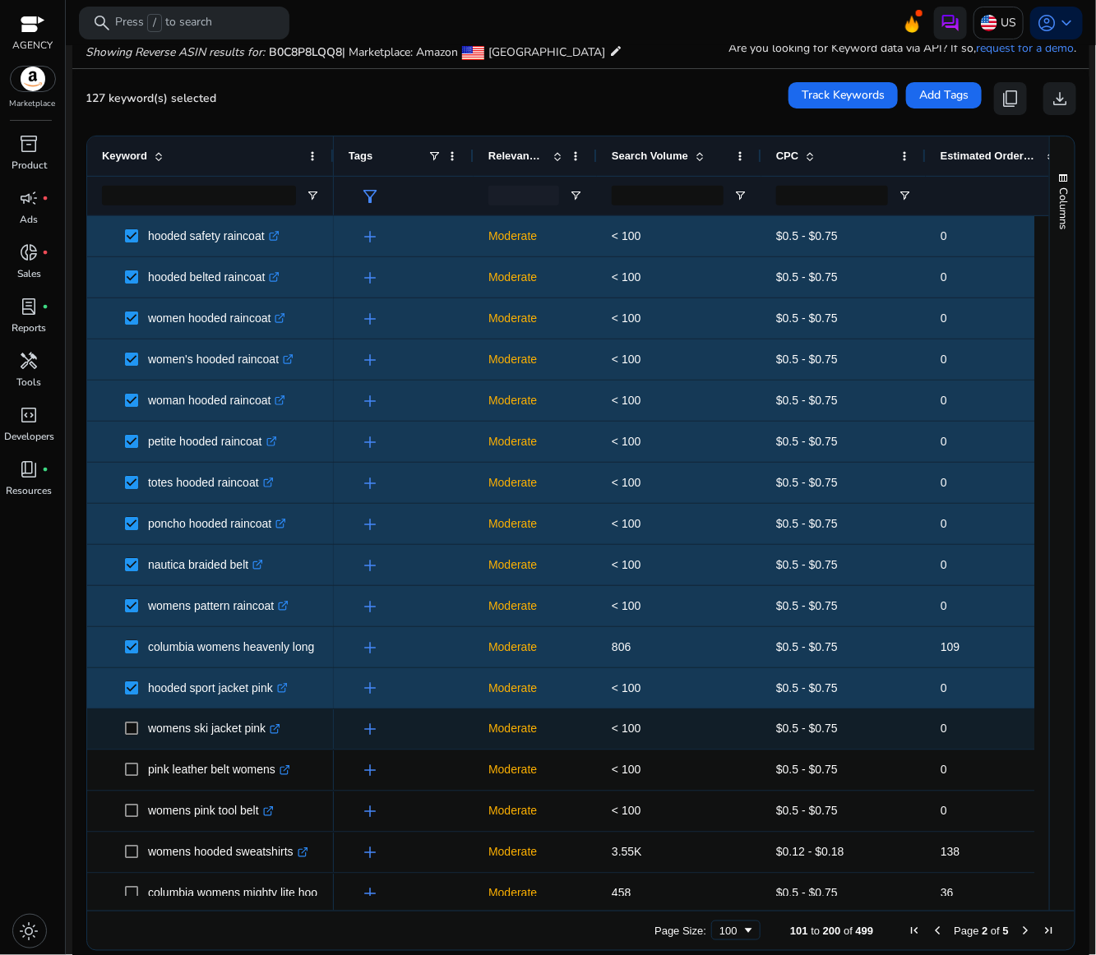
click at [131, 720] on span at bounding box center [136, 730] width 23 height 34
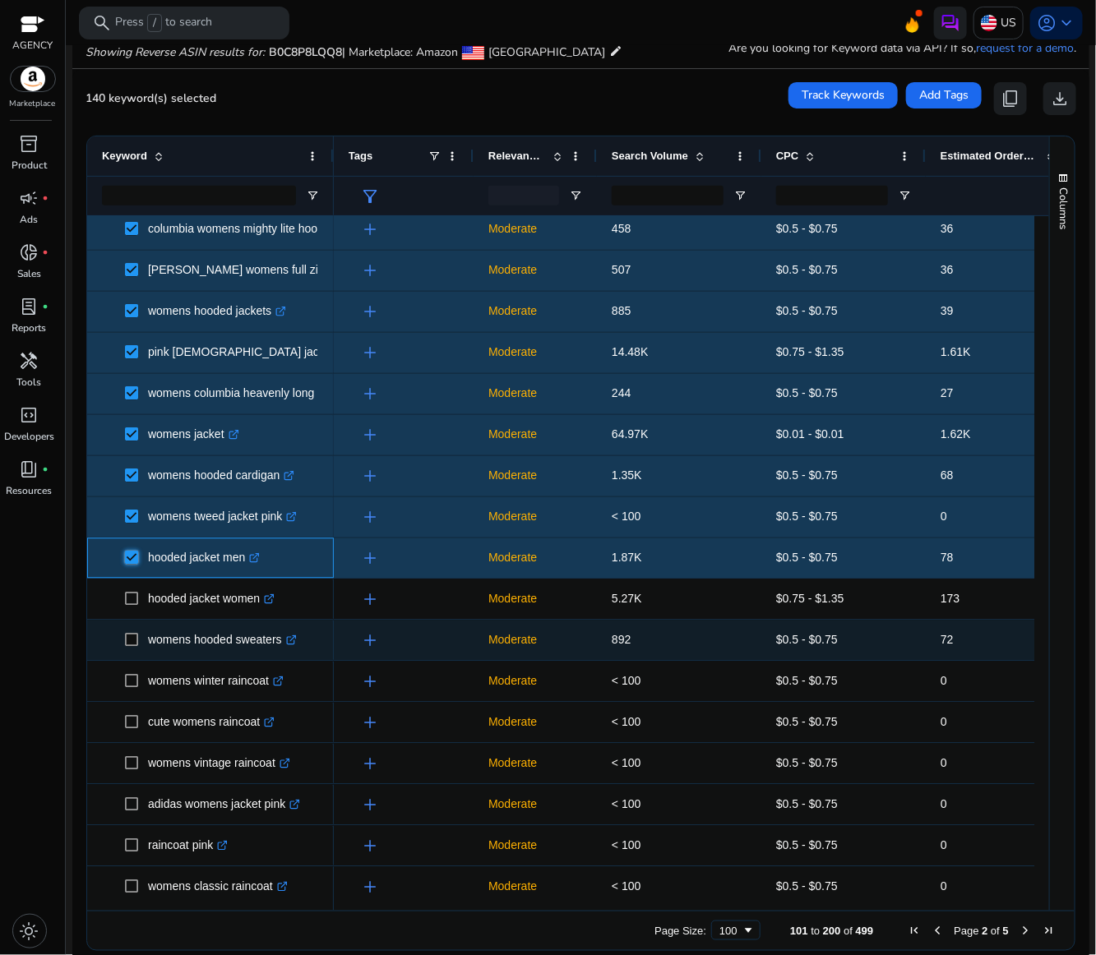
scroll to position [1356, 0]
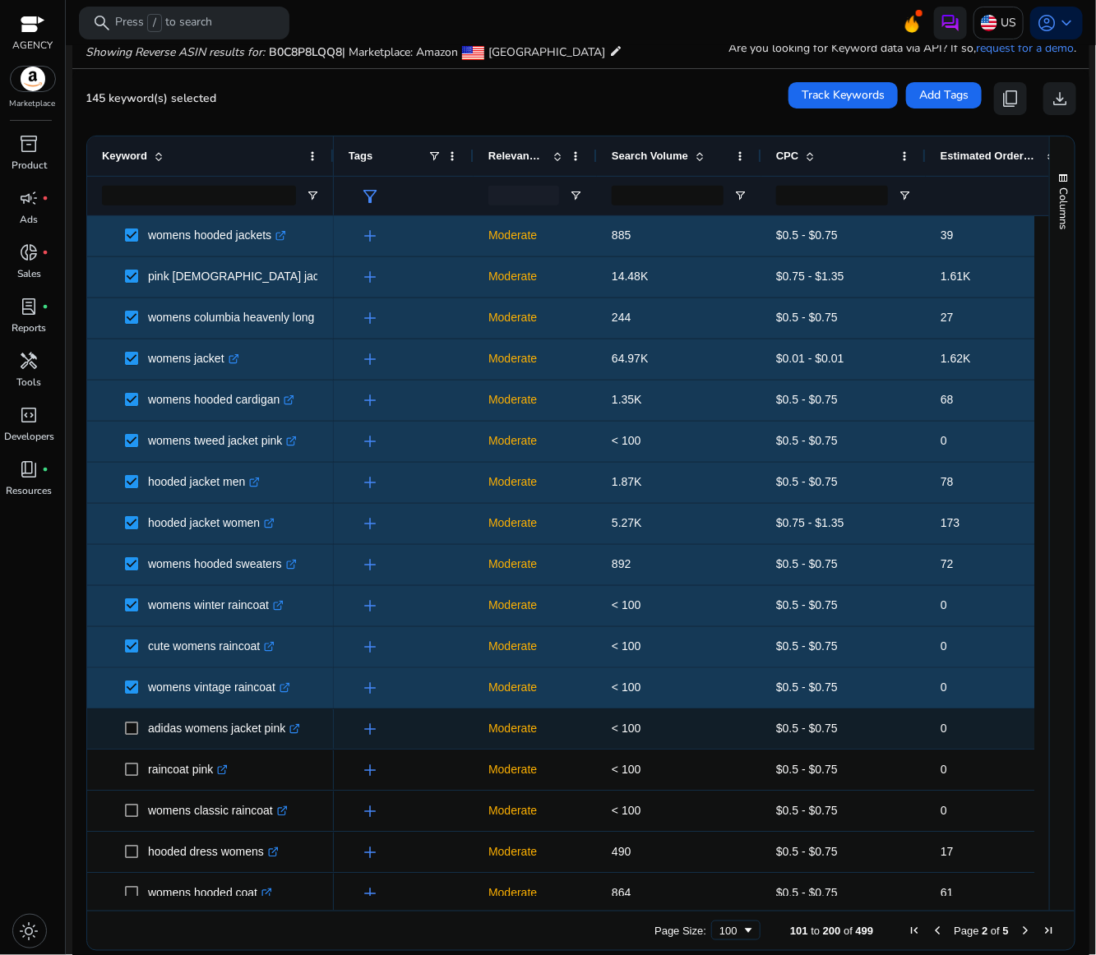
click at [138, 730] on span at bounding box center [136, 730] width 23 height 34
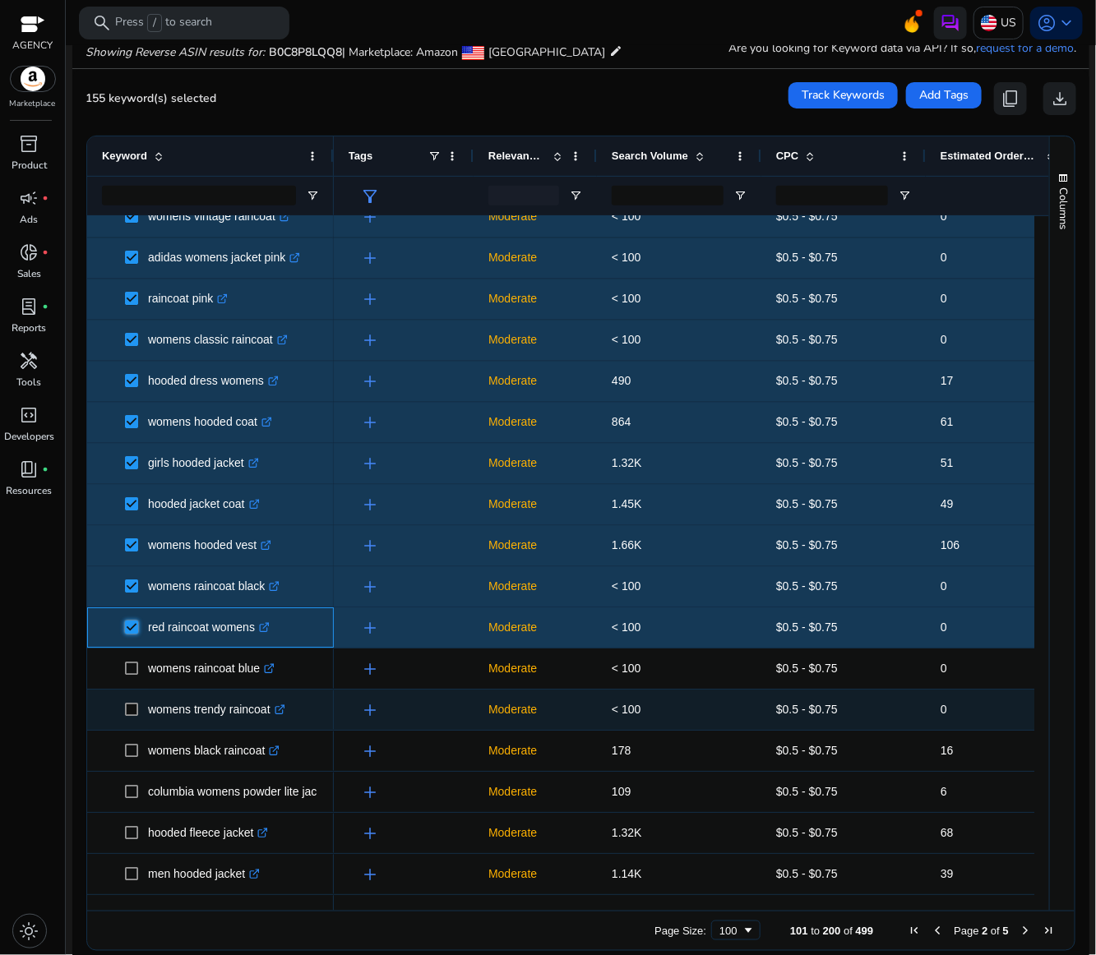
scroll to position [1972, 0]
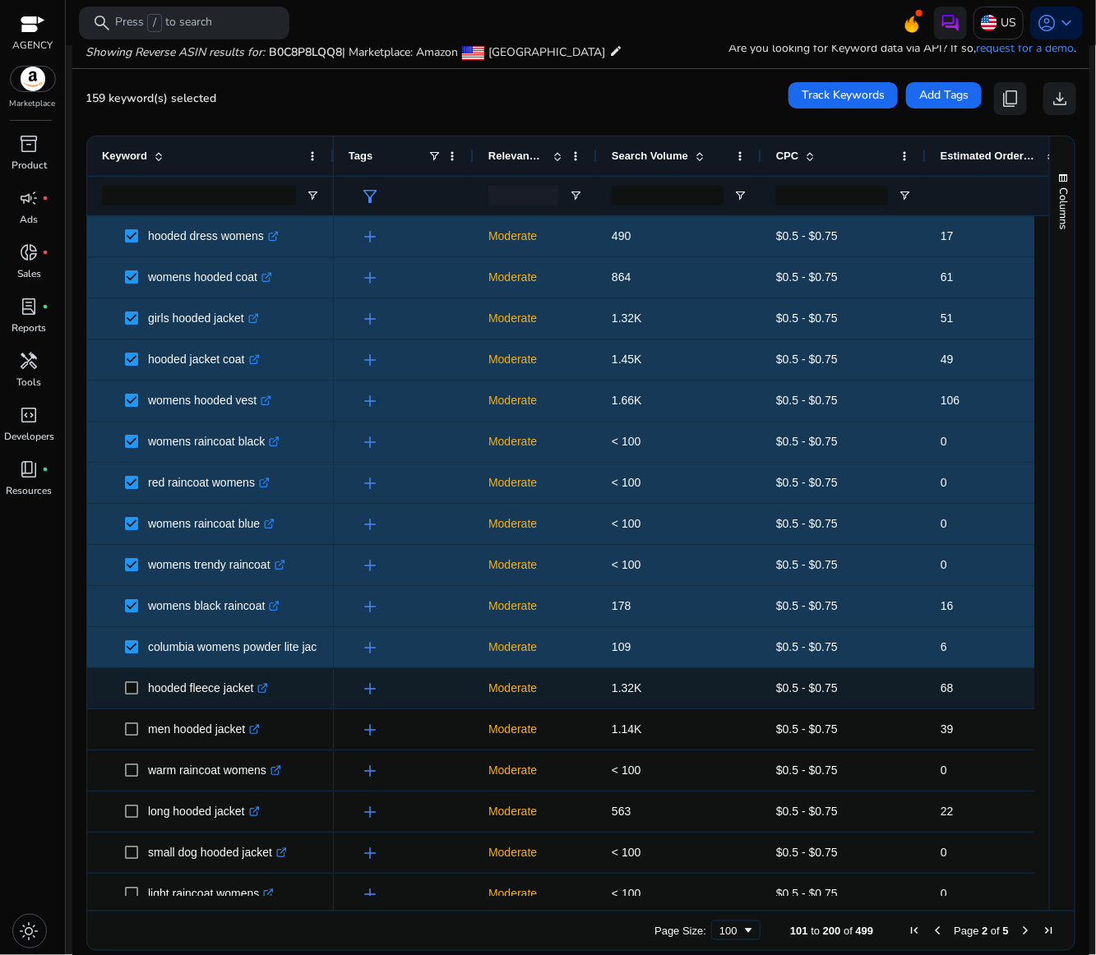
click at [136, 695] on span at bounding box center [136, 688] width 23 height 34
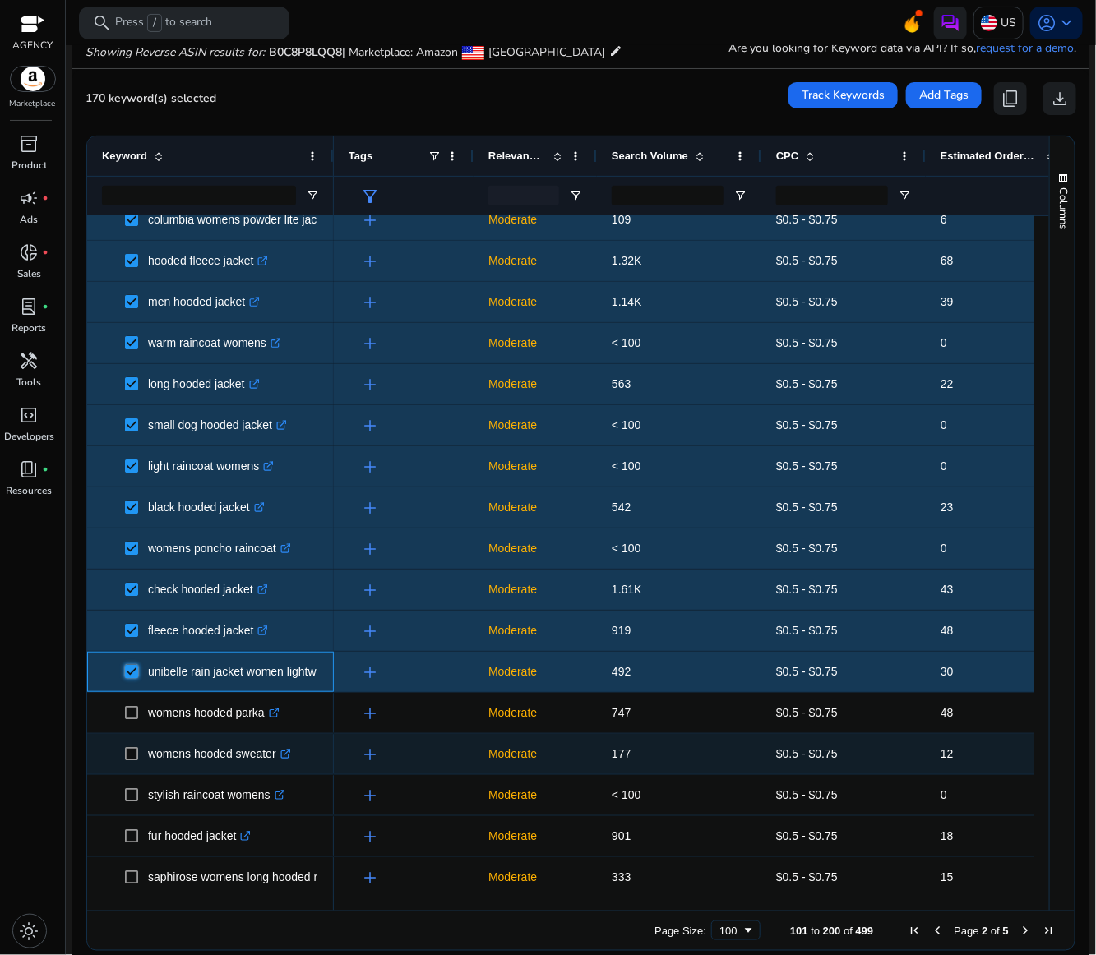
scroll to position [2589, 0]
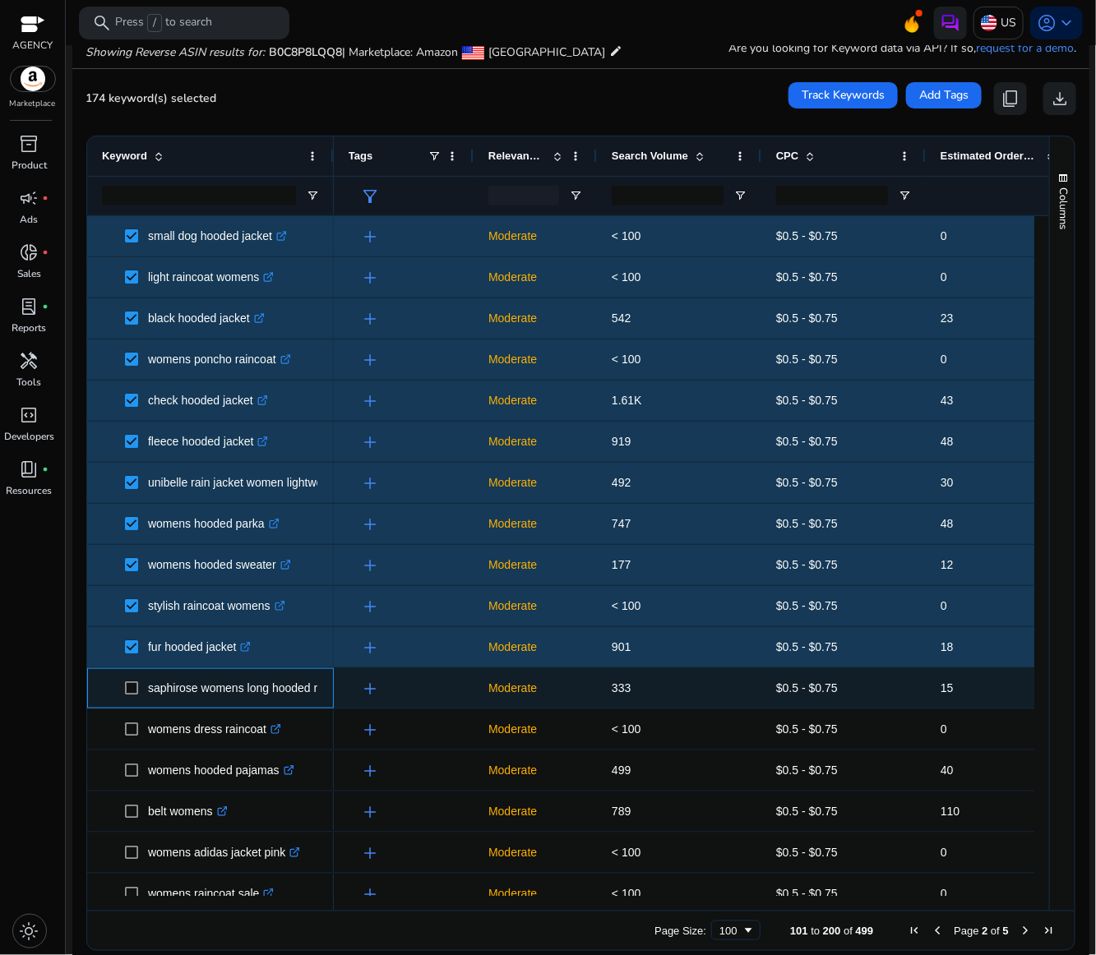
click at [129, 695] on span at bounding box center [136, 688] width 23 height 34
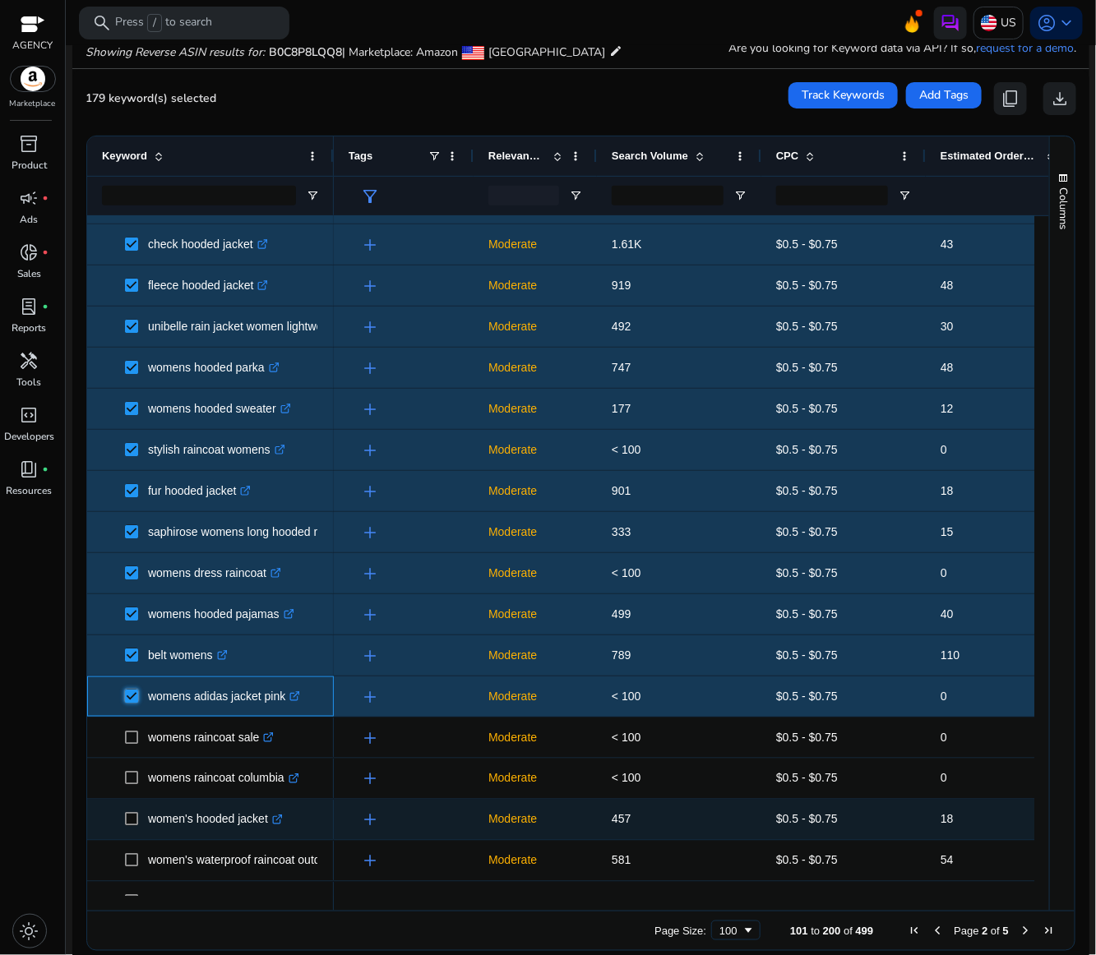
scroll to position [2835, 0]
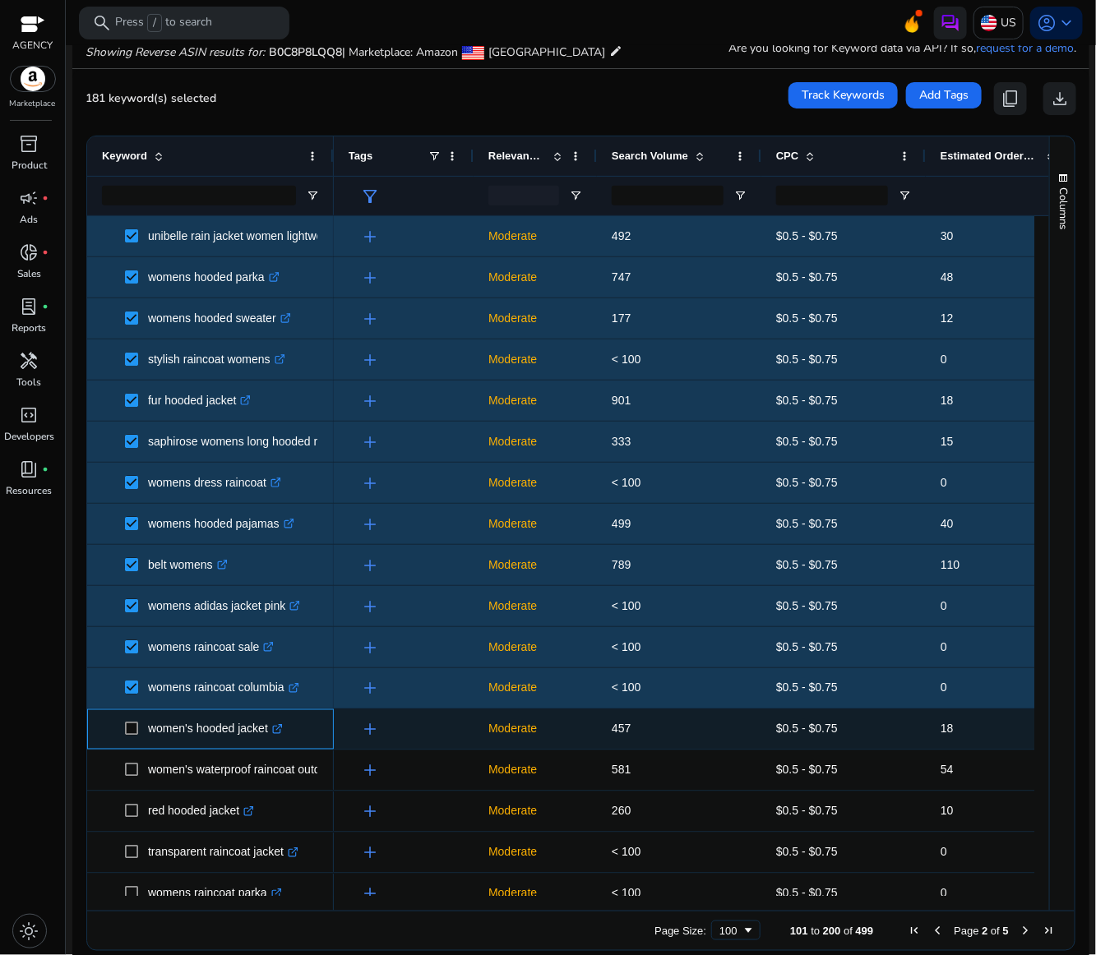
click at [141, 733] on span at bounding box center [136, 730] width 23 height 34
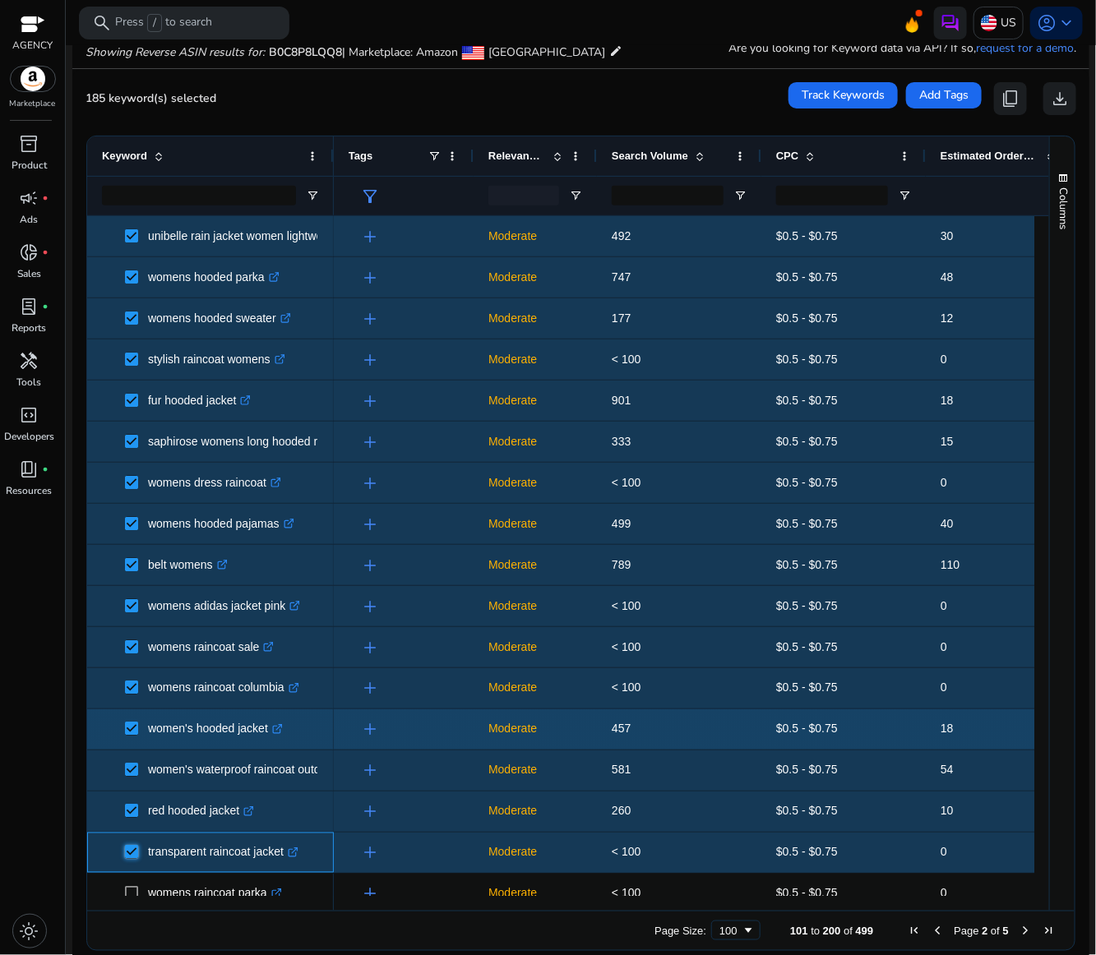
scroll to position [3082, 0]
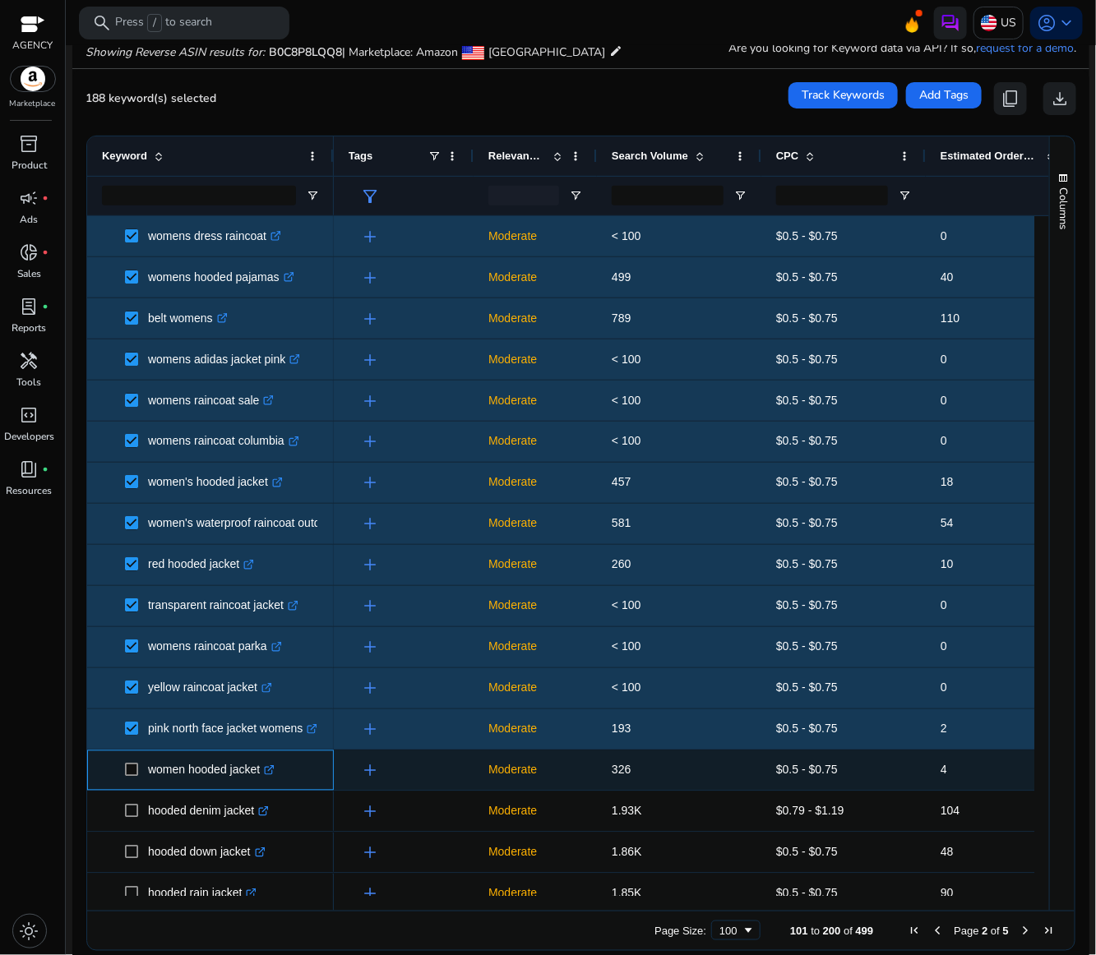
click at [131, 777] on span at bounding box center [136, 771] width 23 height 34
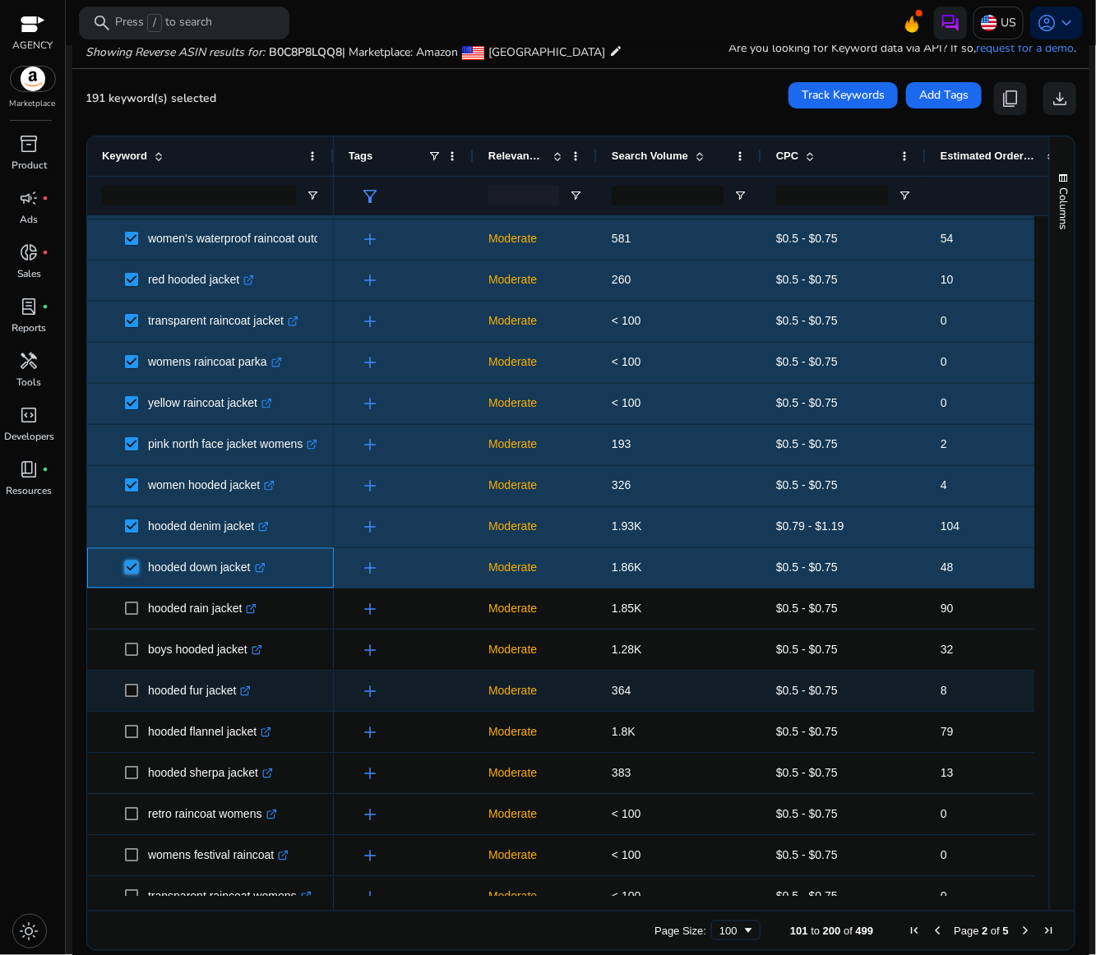
scroll to position [3430, 0]
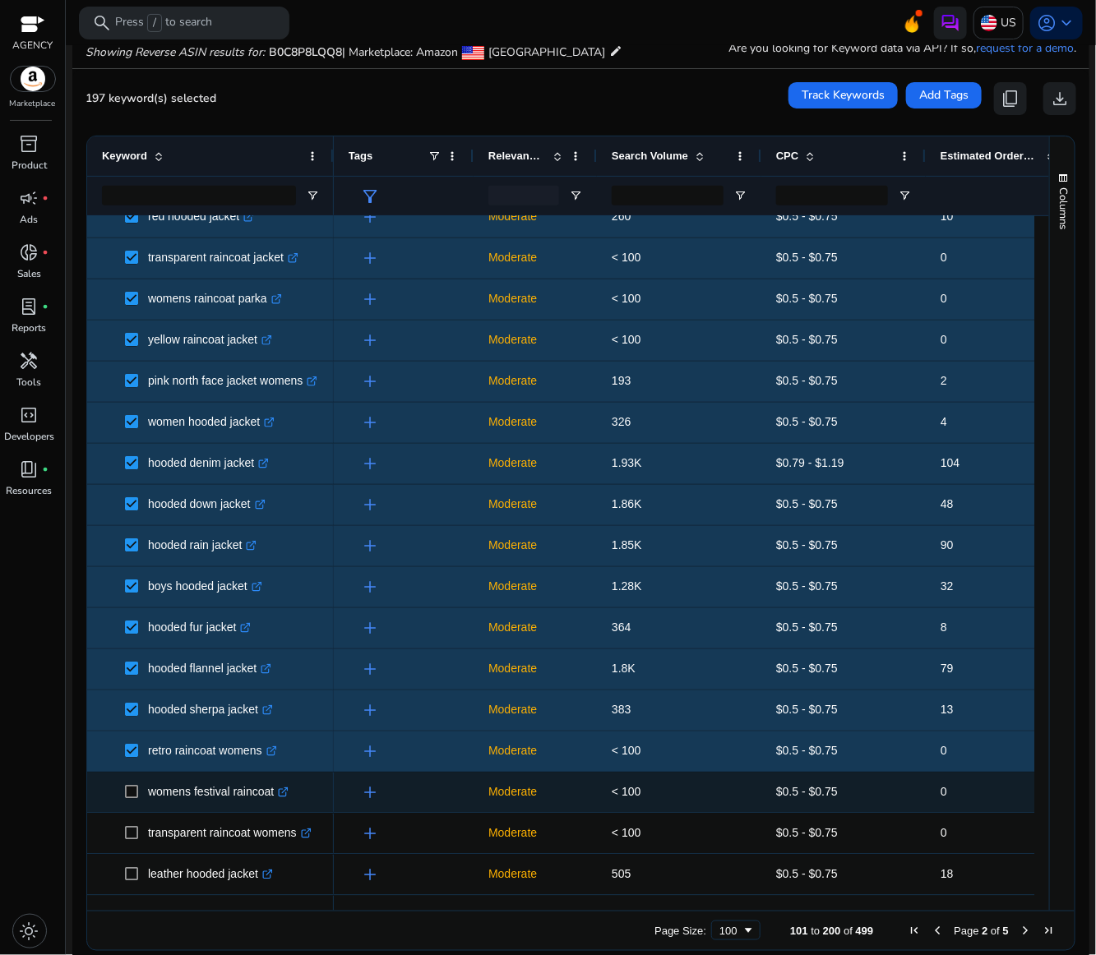
click at [131, 785] on span at bounding box center [136, 793] width 23 height 34
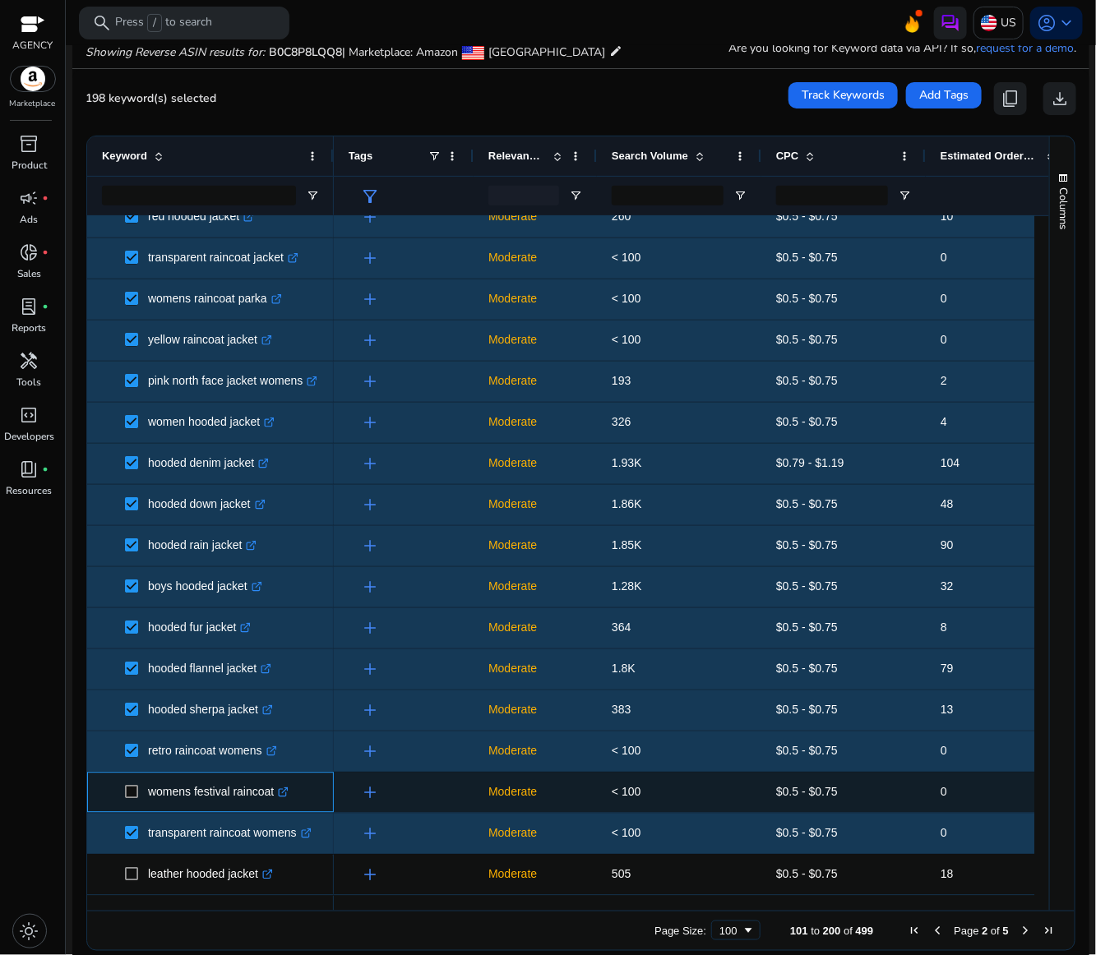
click at [134, 785] on span at bounding box center [136, 793] width 23 height 34
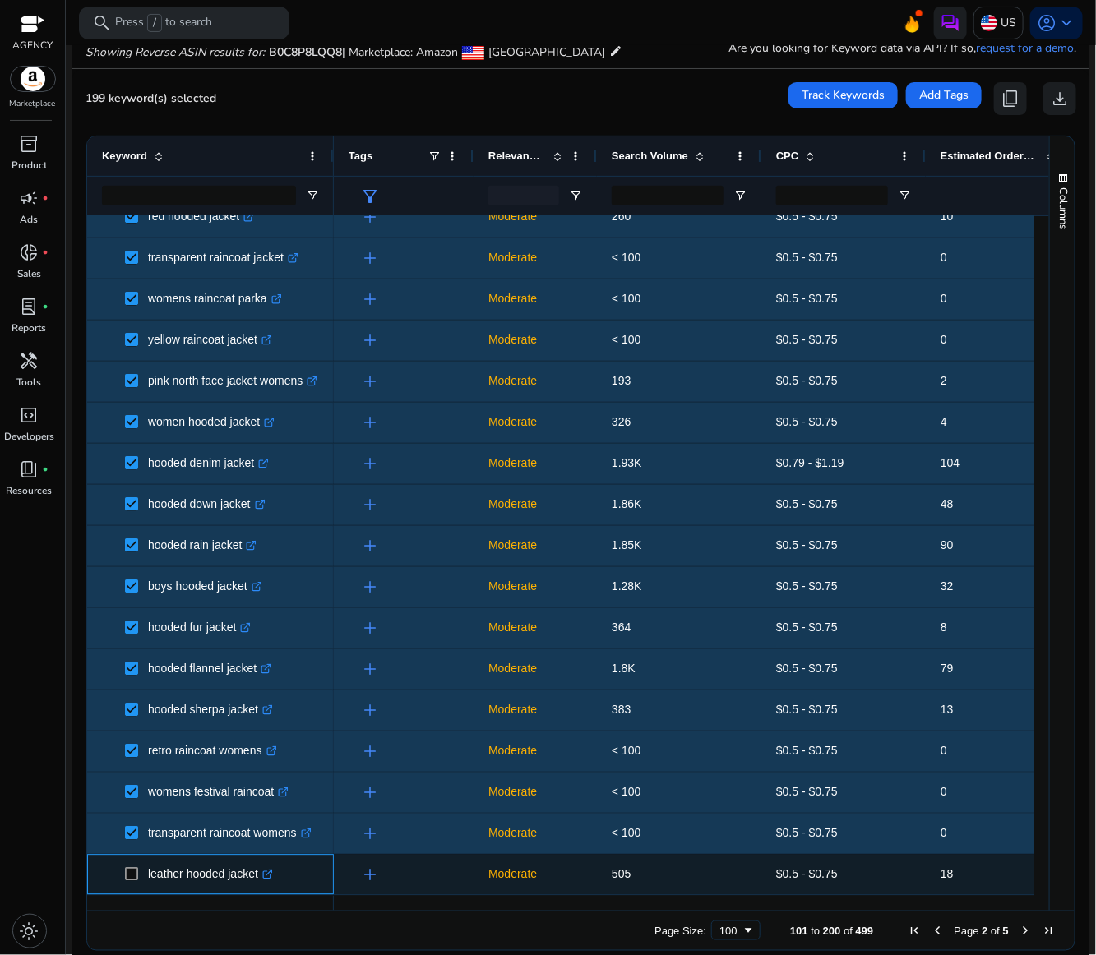
click at [131, 865] on span at bounding box center [136, 875] width 23 height 34
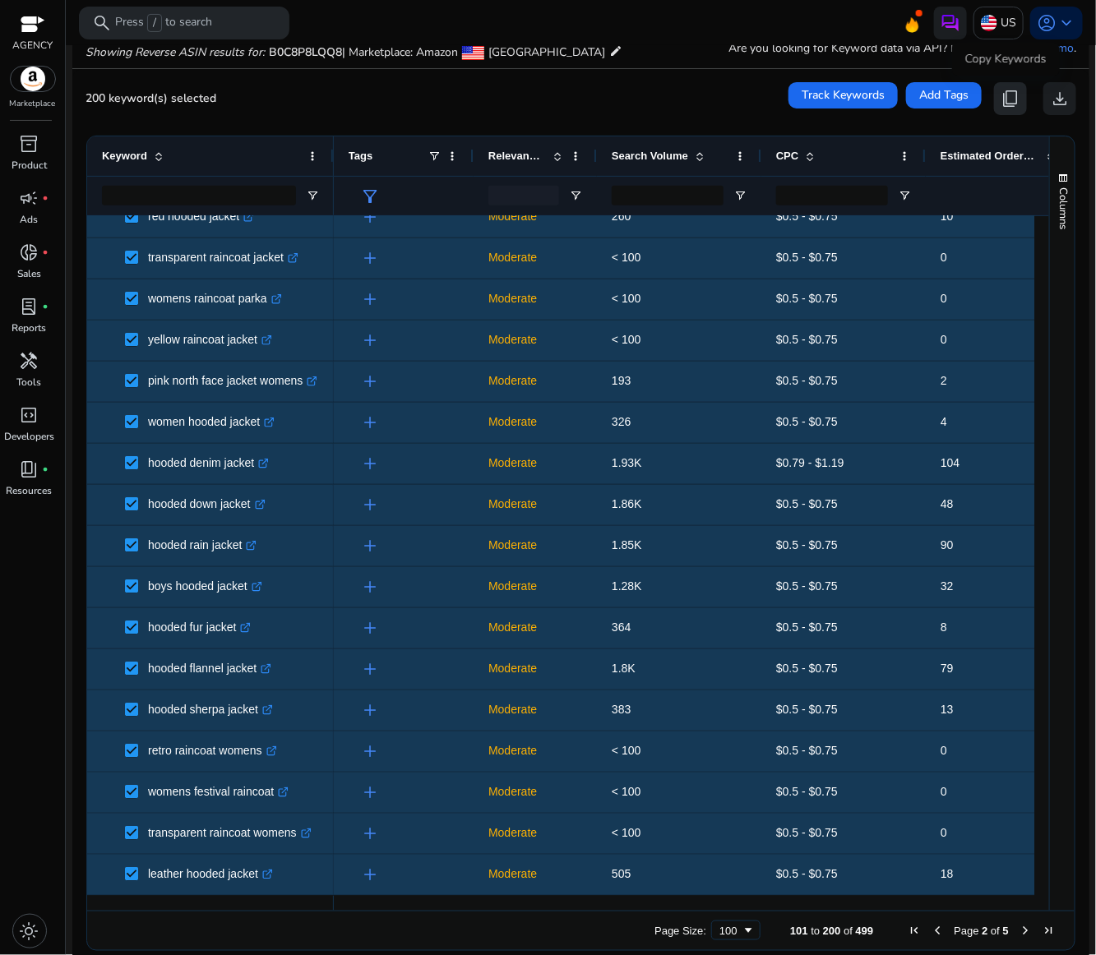
click at [1009, 101] on span "content_copy" at bounding box center [1010, 99] width 20 height 20
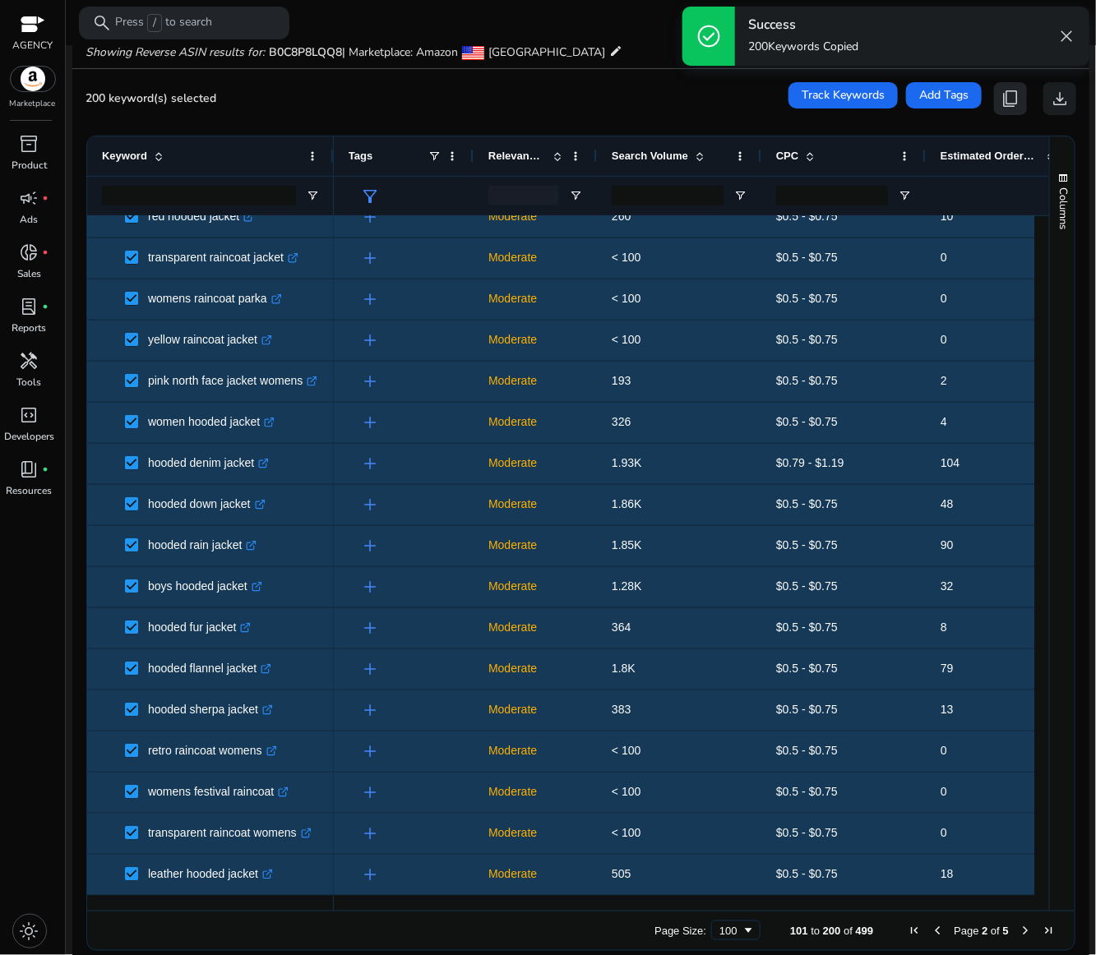
click at [1009, 101] on span "content_copy" at bounding box center [1010, 99] width 20 height 20
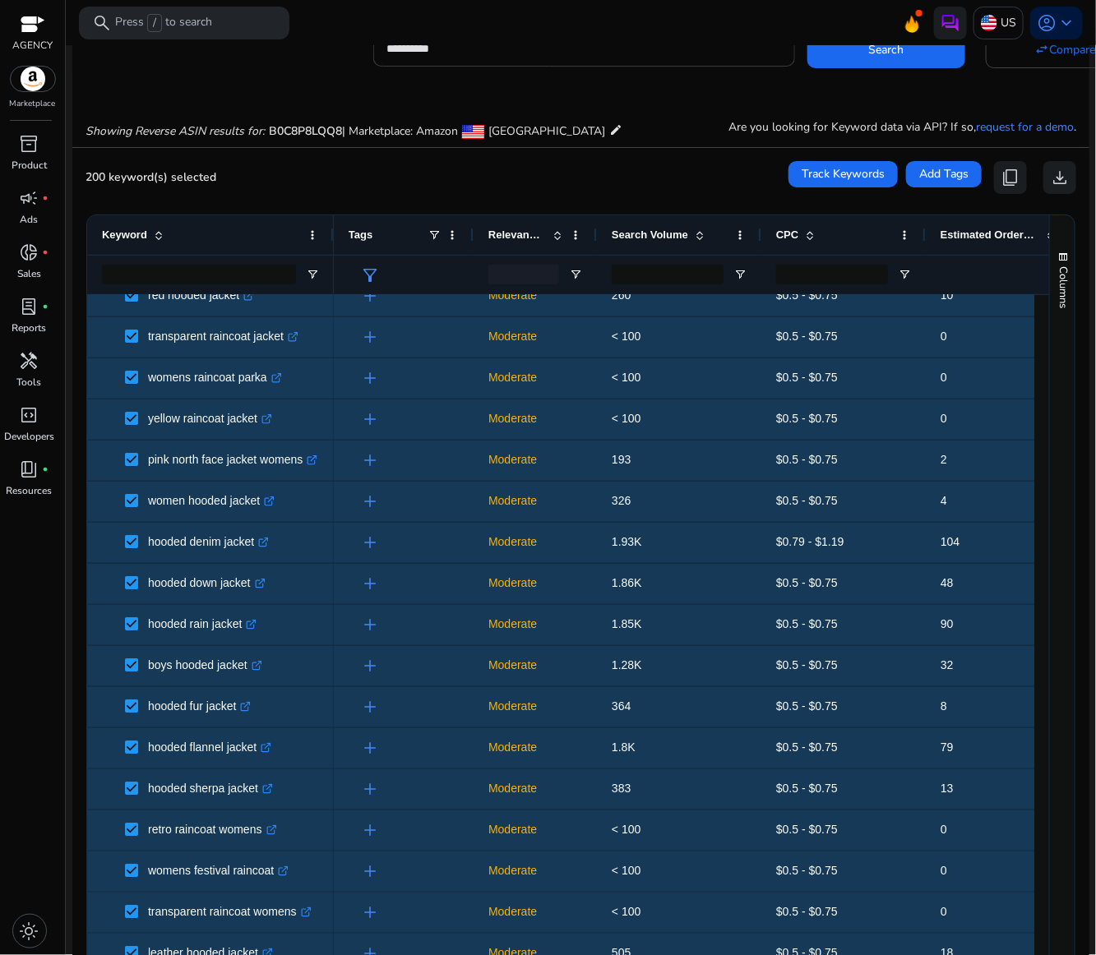
scroll to position [0, 0]
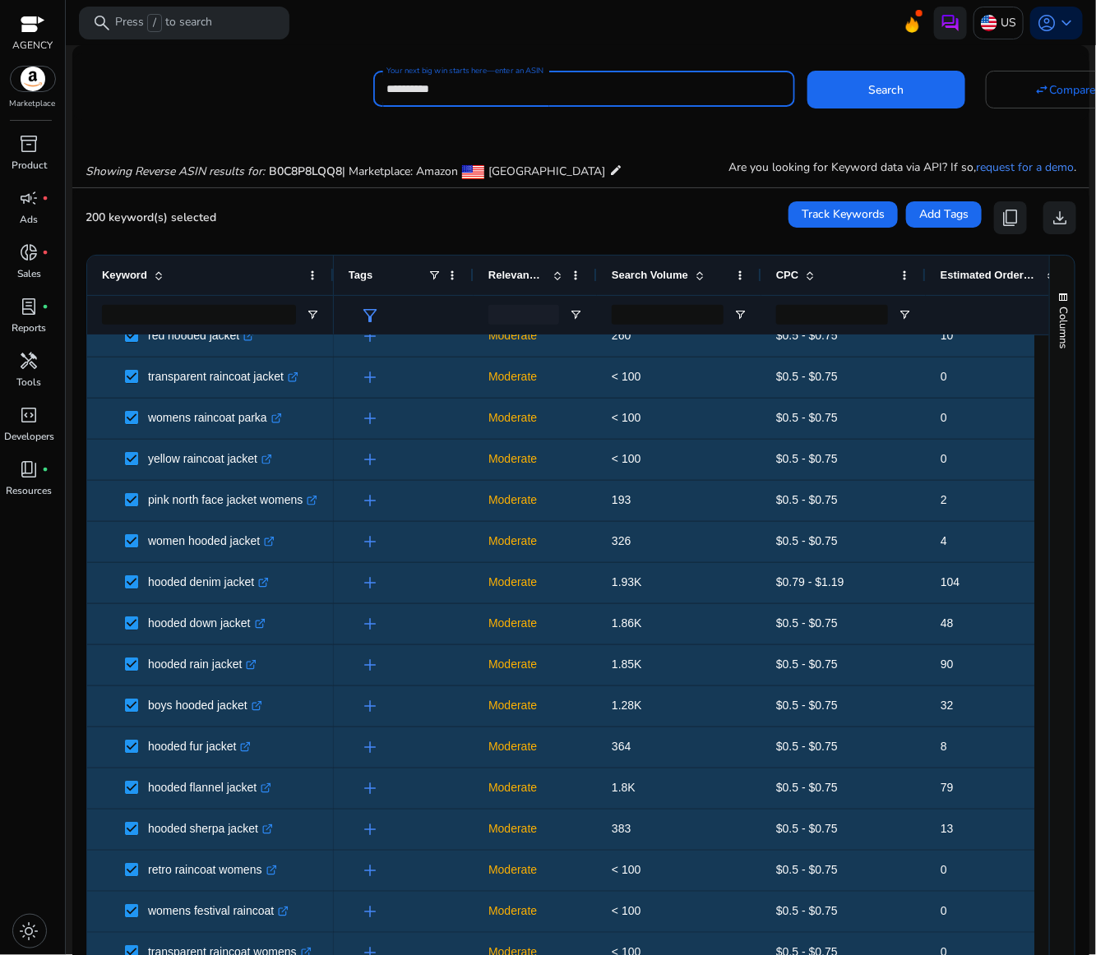
drag, startPoint x: 481, startPoint y: 84, endPoint x: 358, endPoint y: 91, distance: 122.7
click at [358, 91] on div "**********" at bounding box center [573, 87] width 1003 height 40
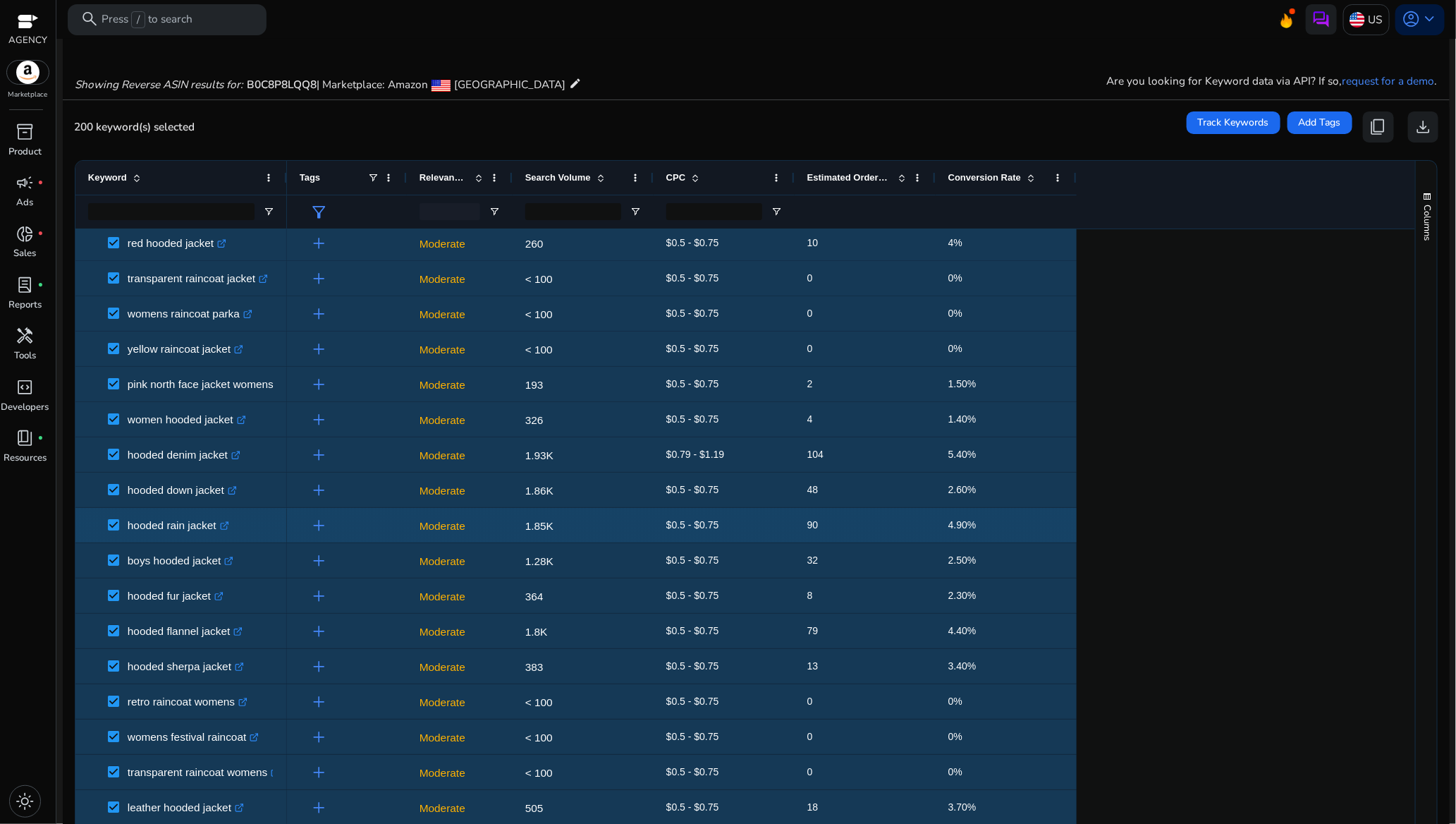
scroll to position [119, 0]
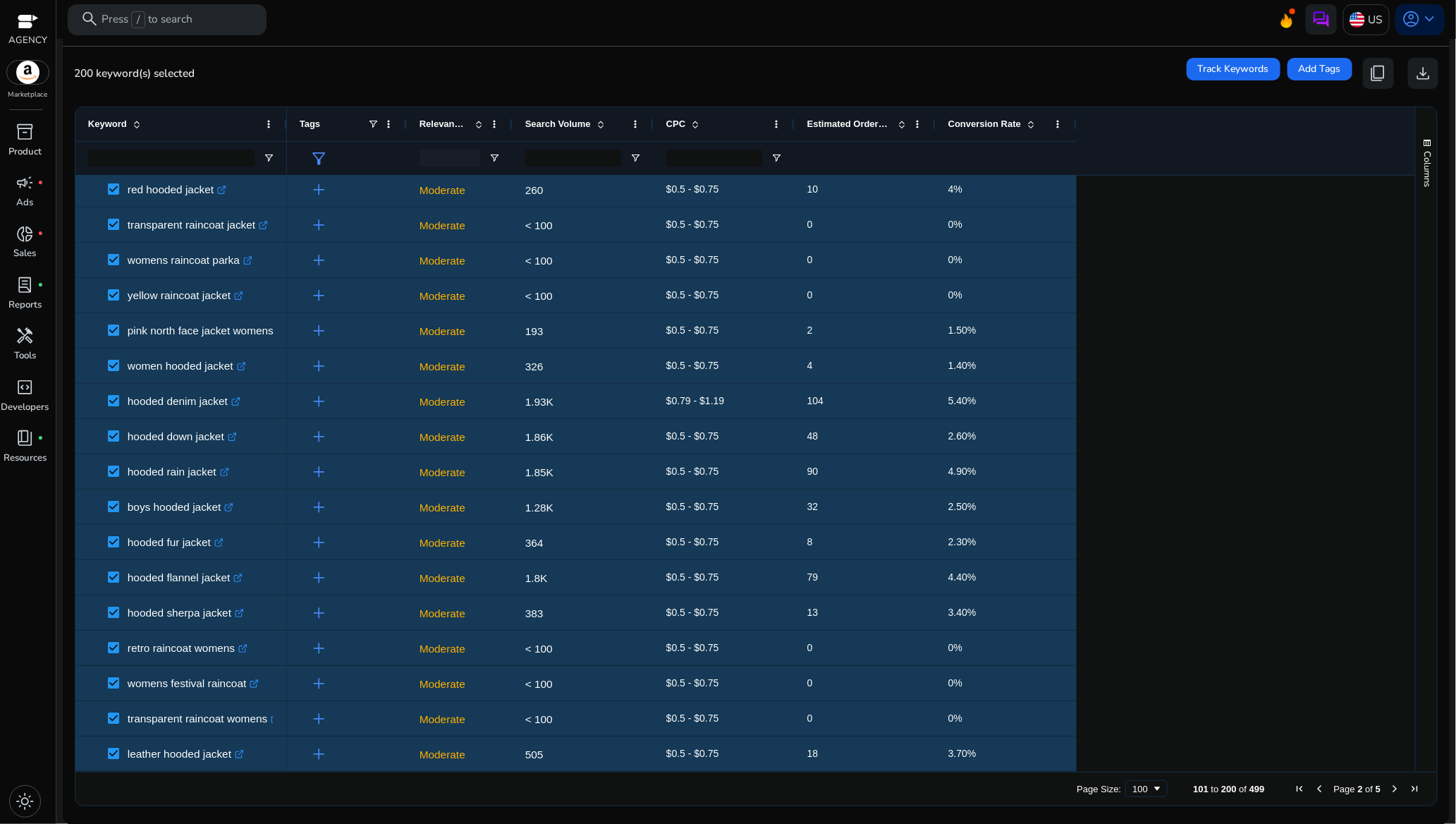
click at [939, 792] on span "Previous Page" at bounding box center [1320, 788] width 11 height 11
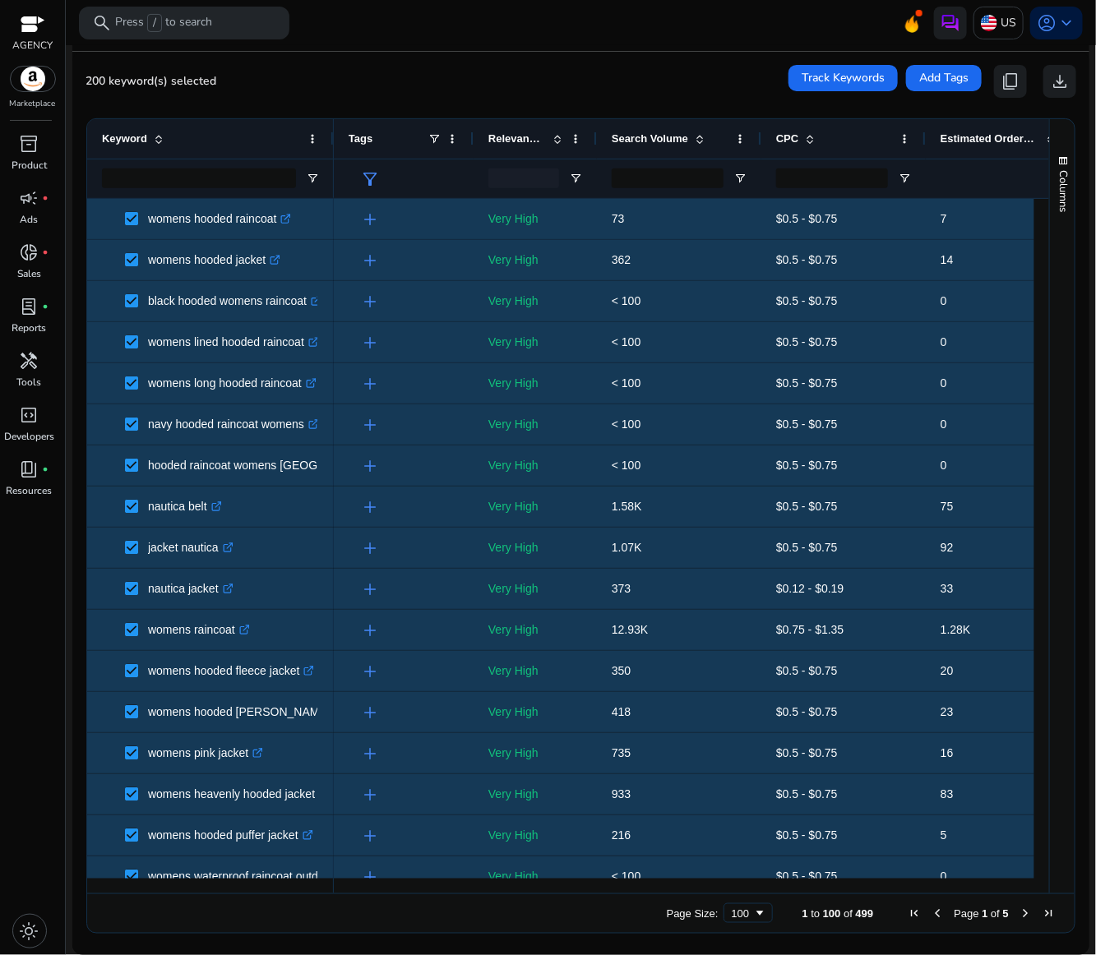
scroll to position [136, 0]
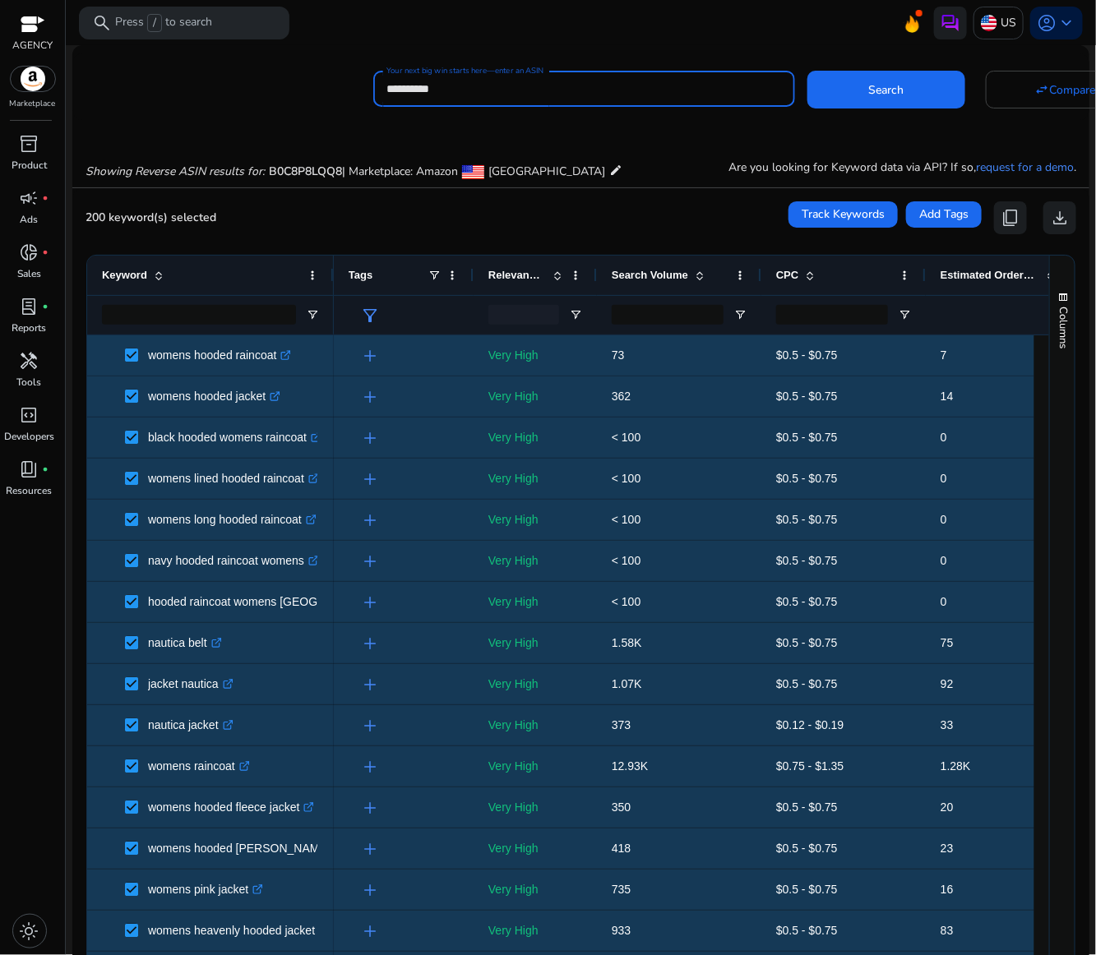
paste input
type input "**********"
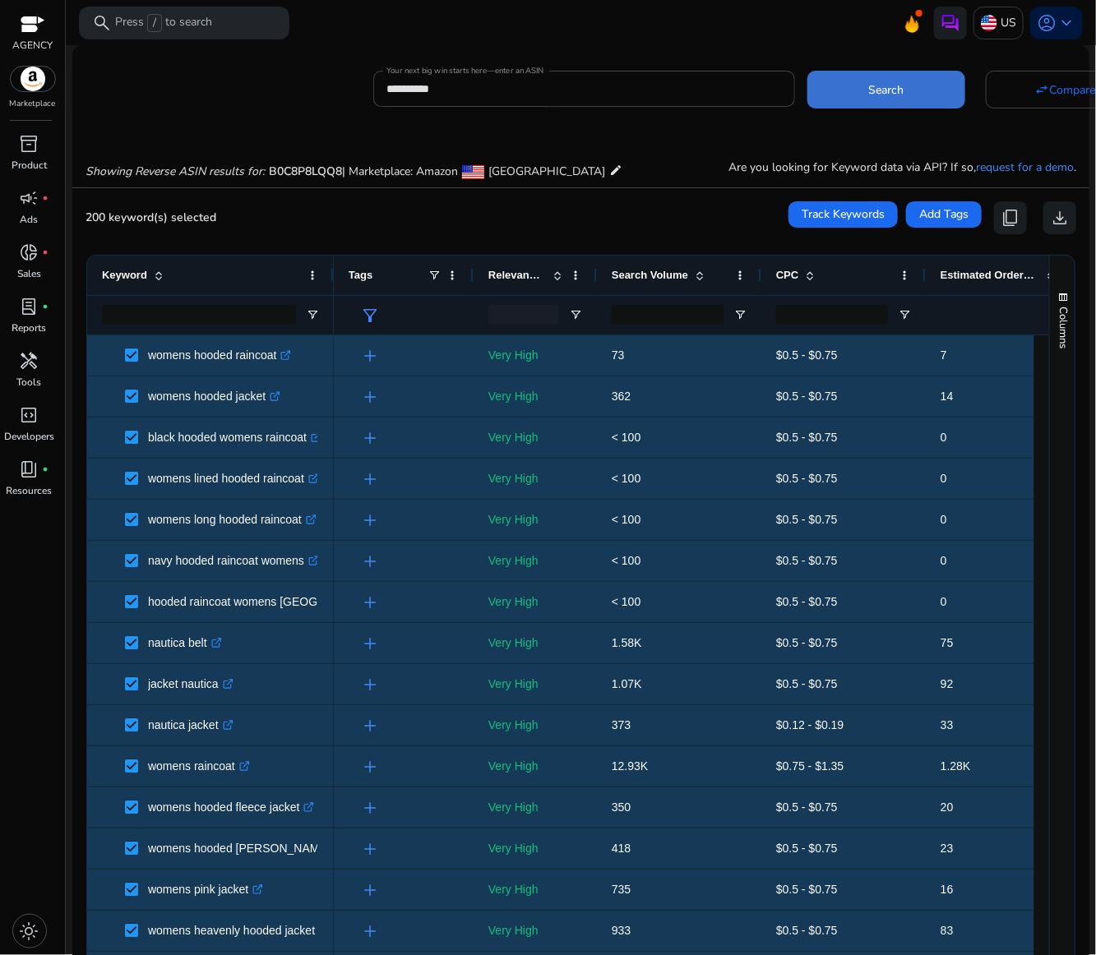
click at [893, 81] on span "Search" at bounding box center [886, 89] width 35 height 17
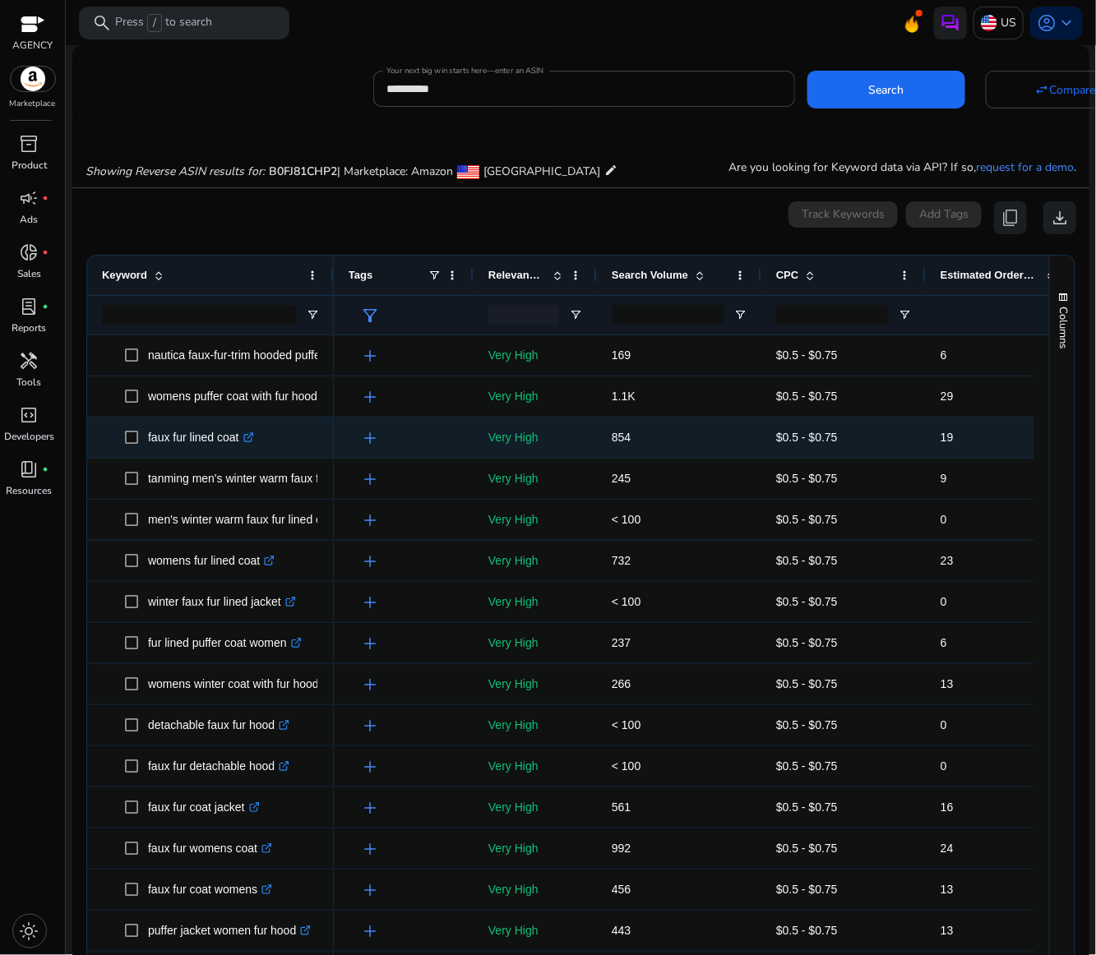
scroll to position [119, 0]
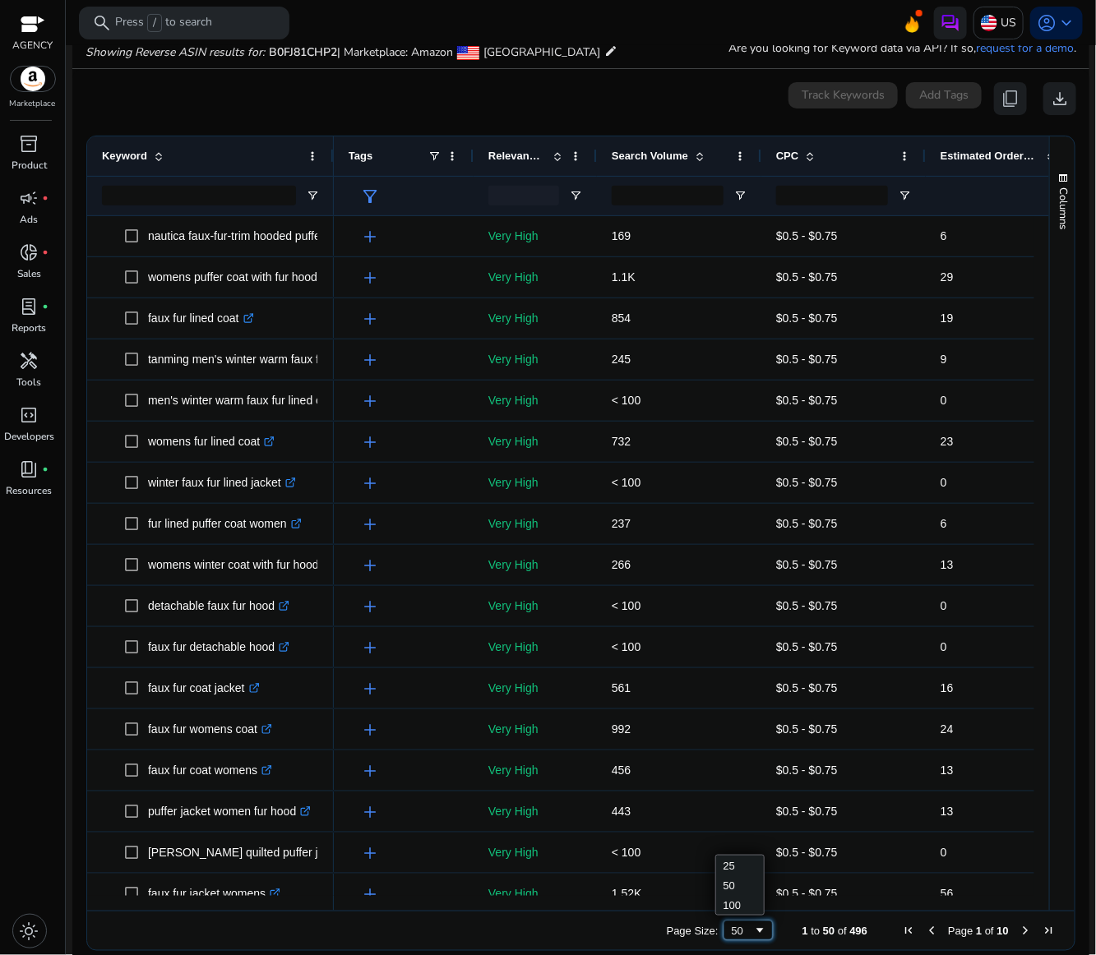
click at [754, 924] on span "Page Size" at bounding box center [760, 930] width 13 height 13
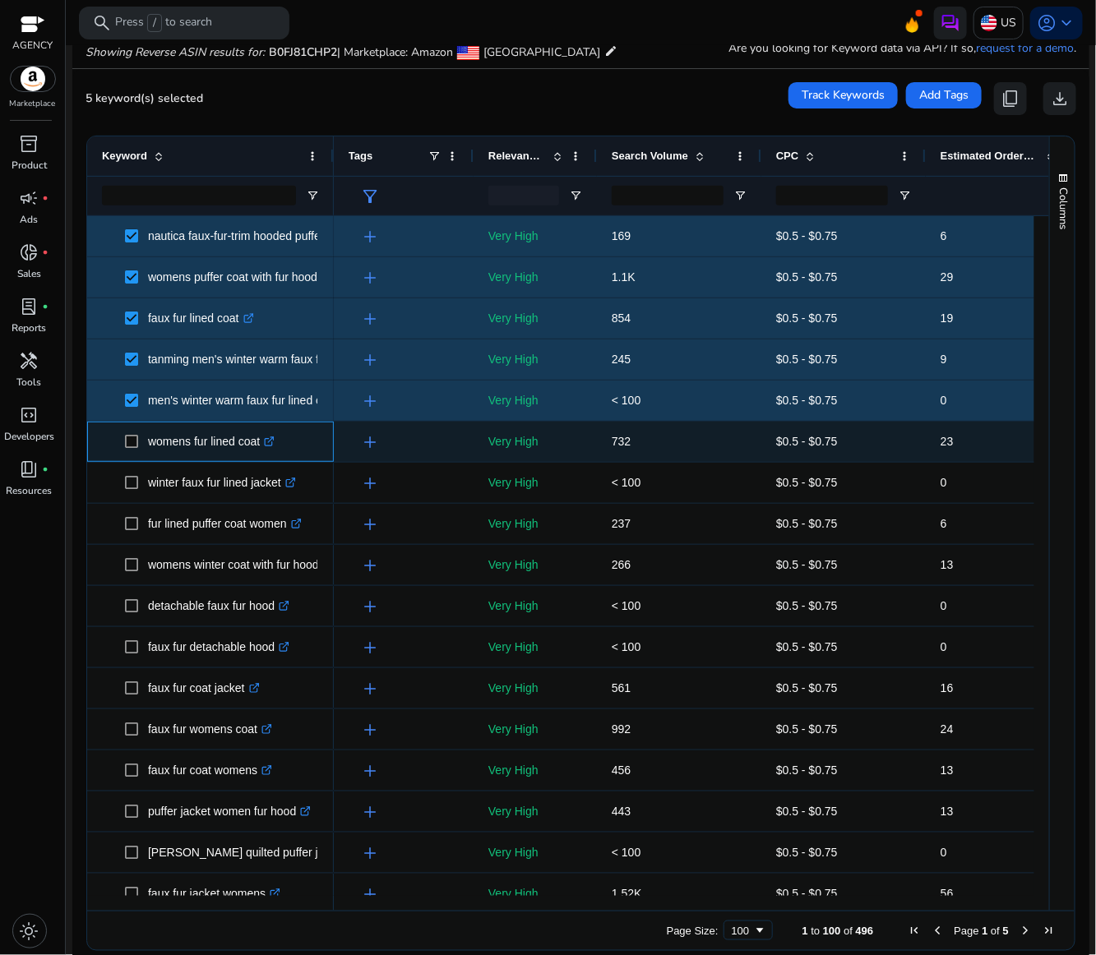
click at [129, 434] on span at bounding box center [136, 442] width 23 height 34
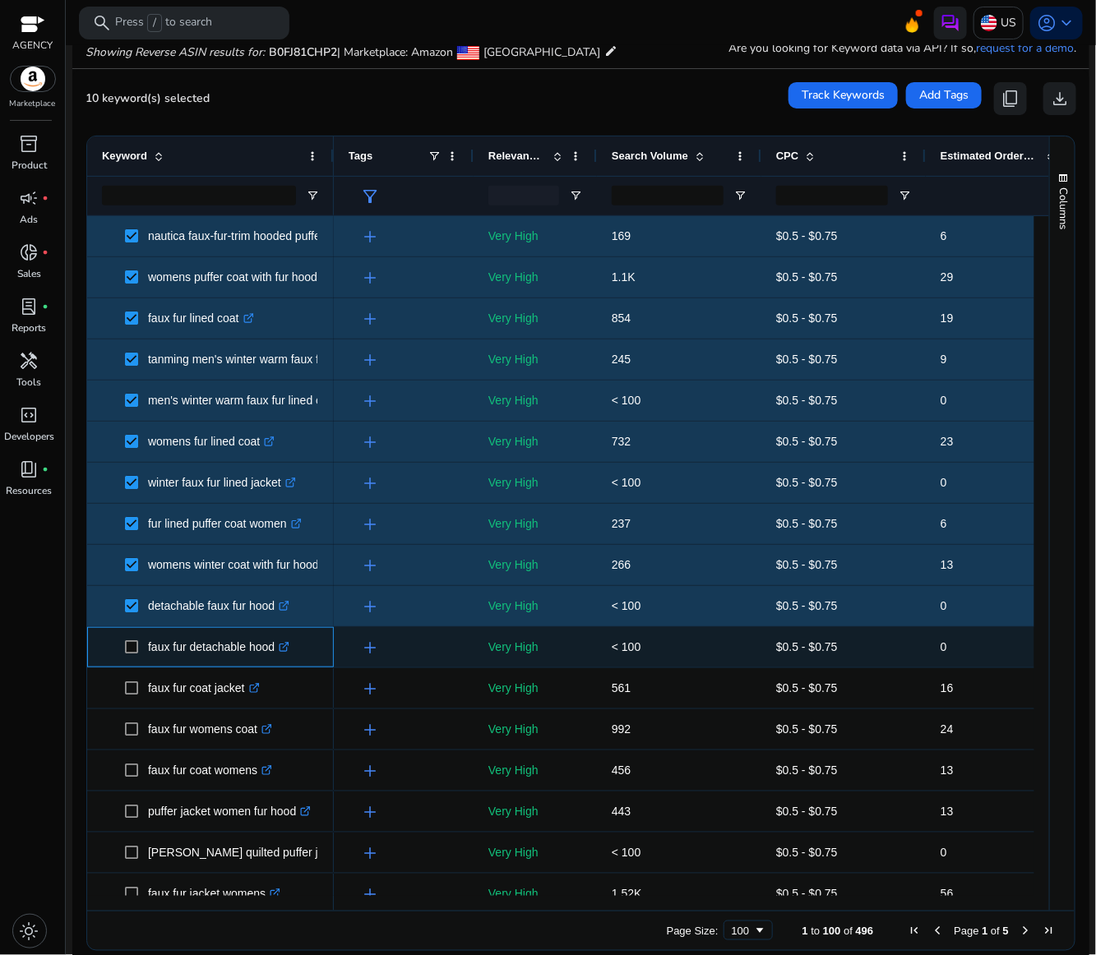
click at [131, 637] on span at bounding box center [136, 647] width 23 height 34
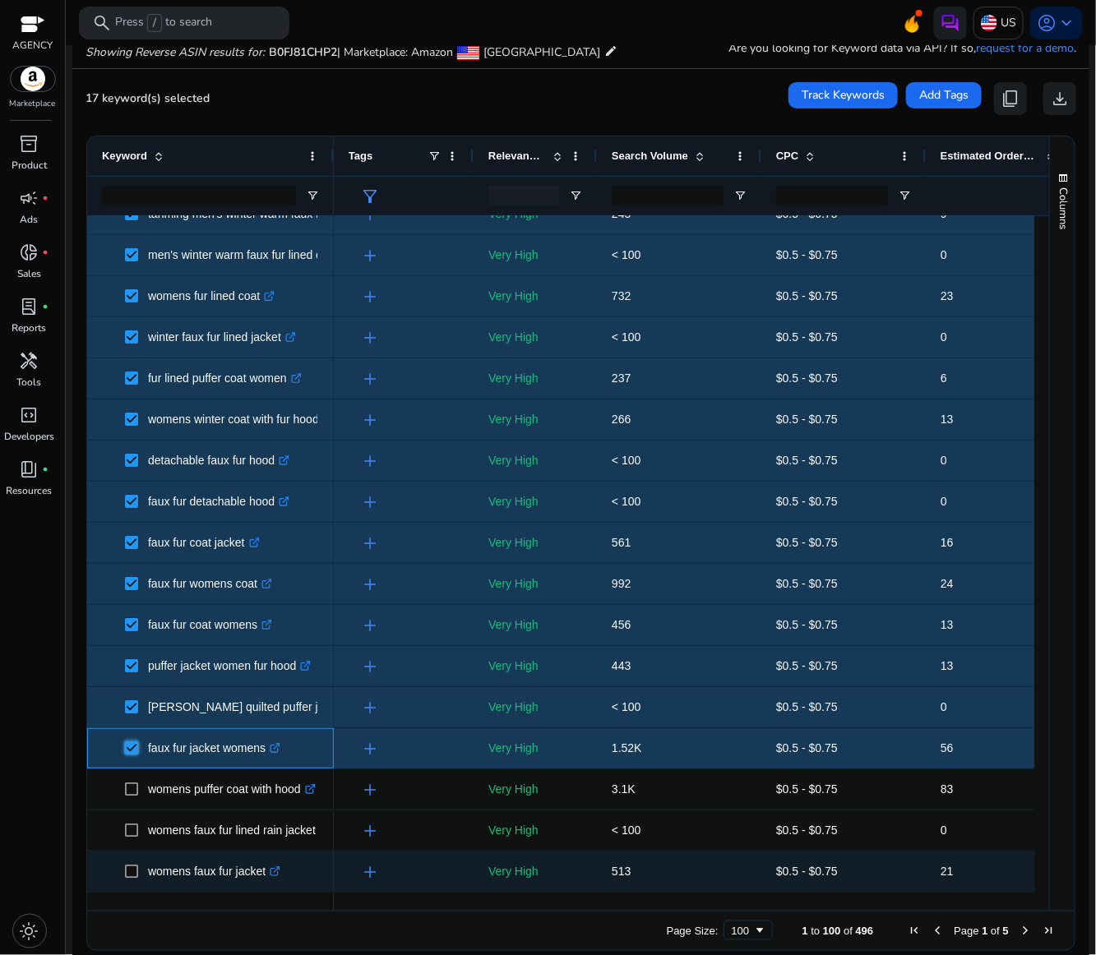
scroll to position [370, 0]
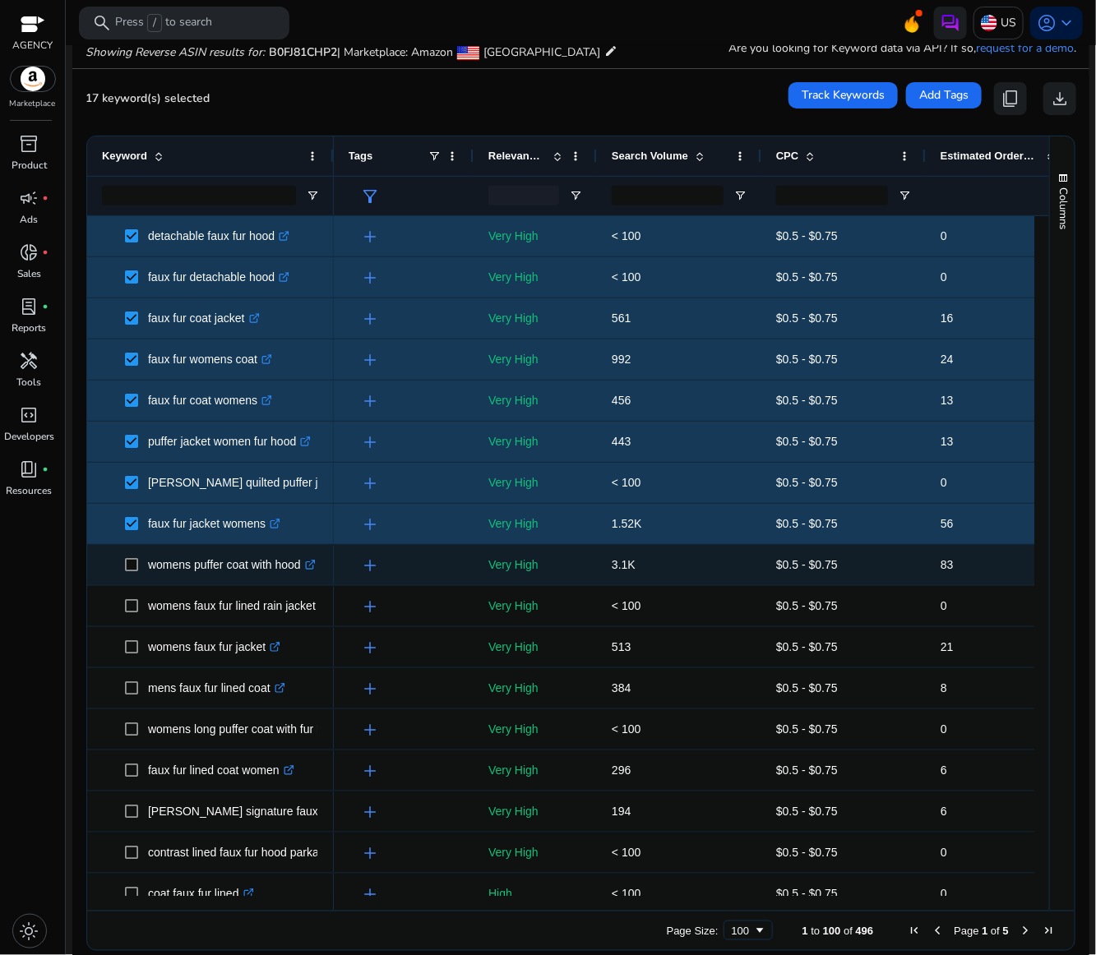
click at [133, 557] on span at bounding box center [136, 565] width 23 height 34
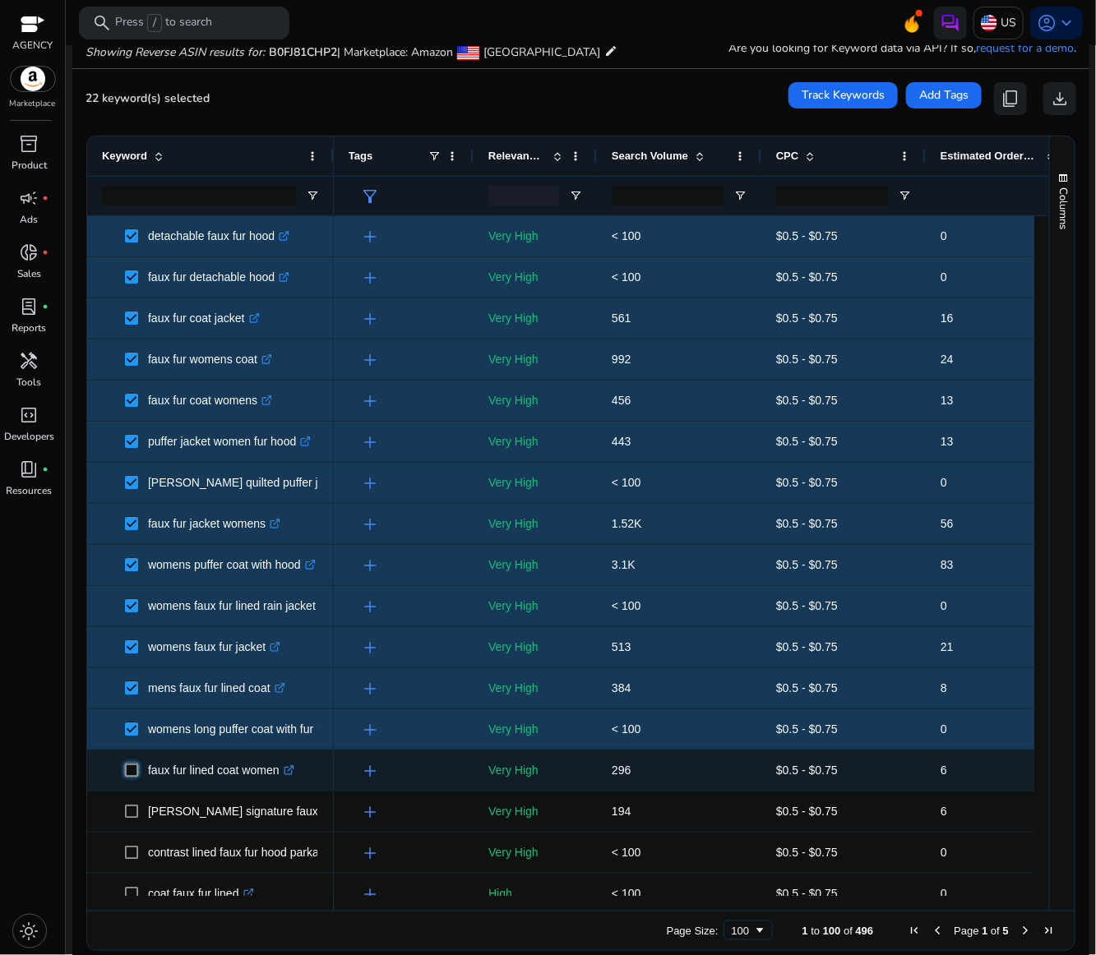
click at [131, 779] on span at bounding box center [136, 771] width 23 height 34
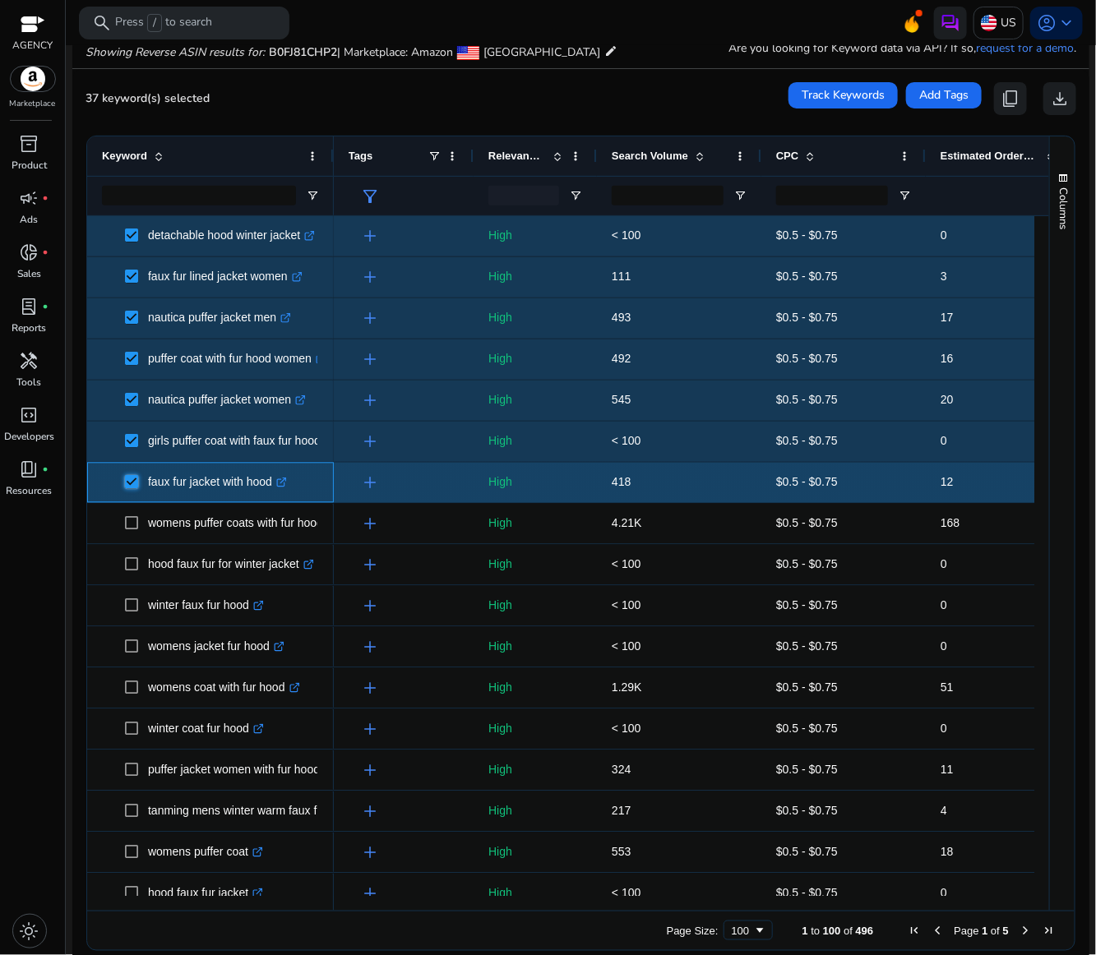
scroll to position [1233, 0]
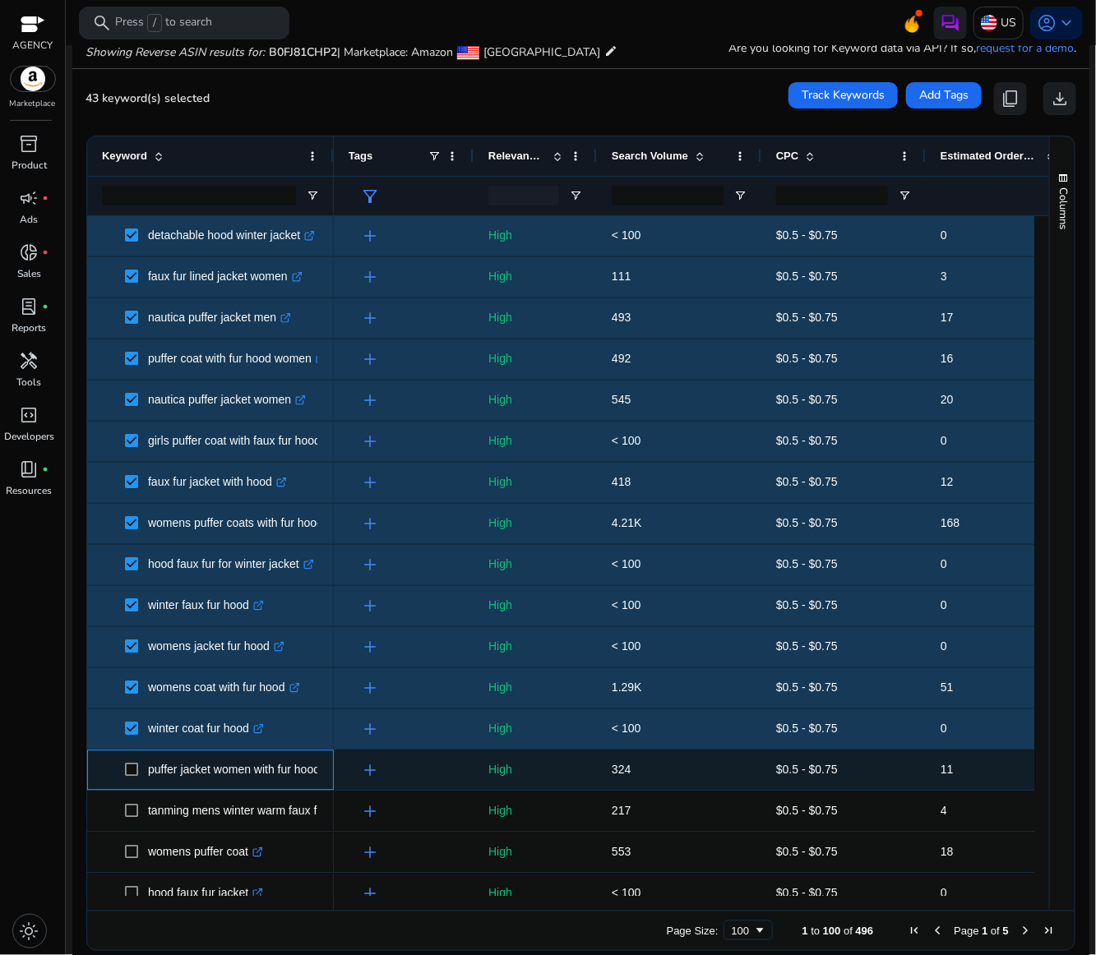
click at [134, 765] on span at bounding box center [136, 771] width 23 height 34
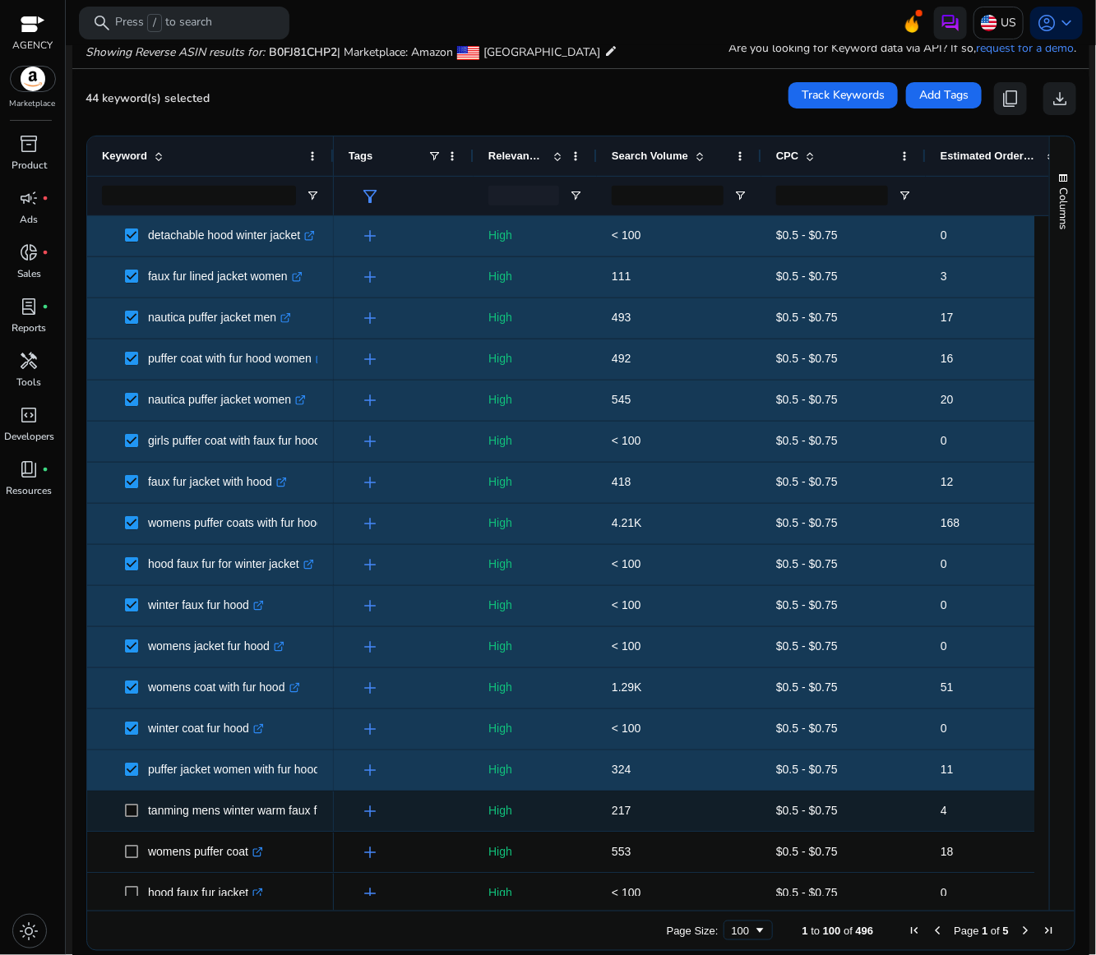
click at [138, 804] on span at bounding box center [136, 812] width 23 height 34
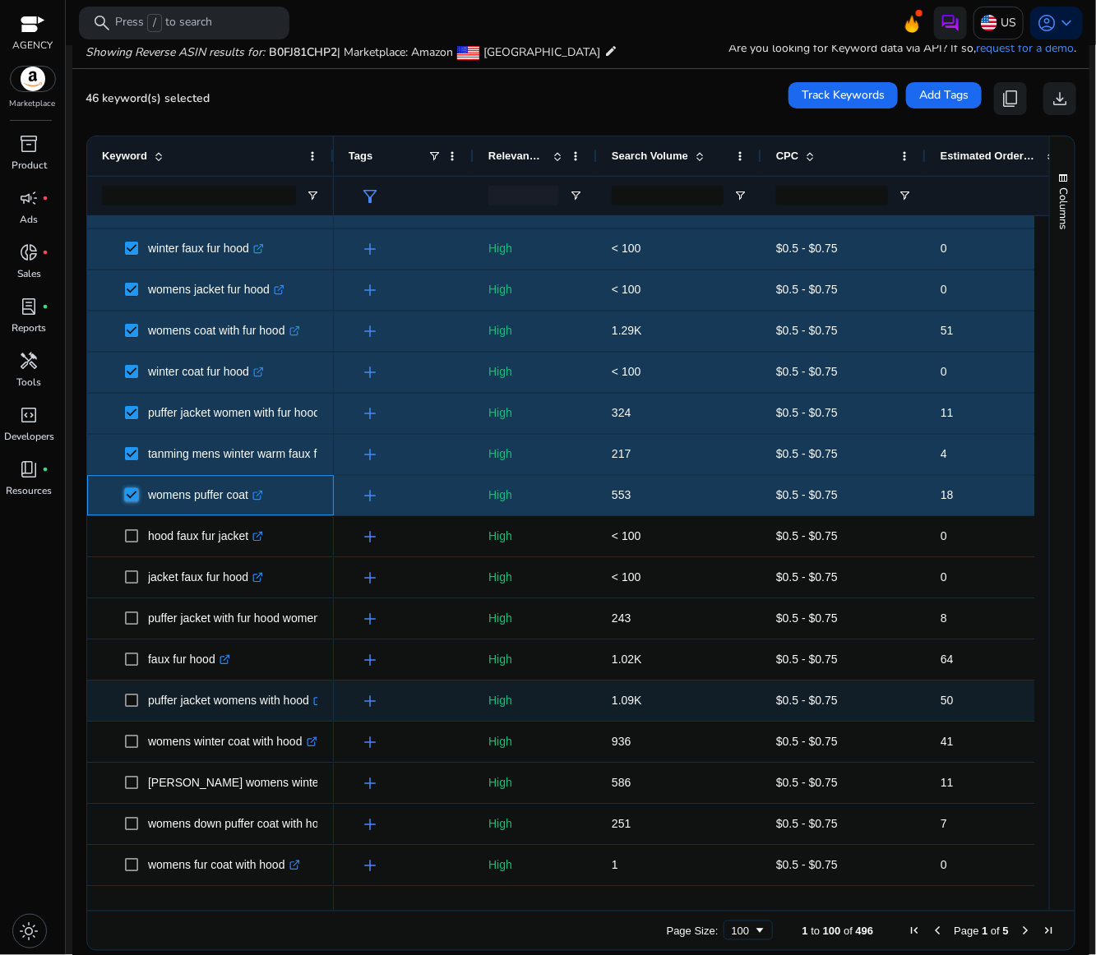
scroll to position [1603, 0]
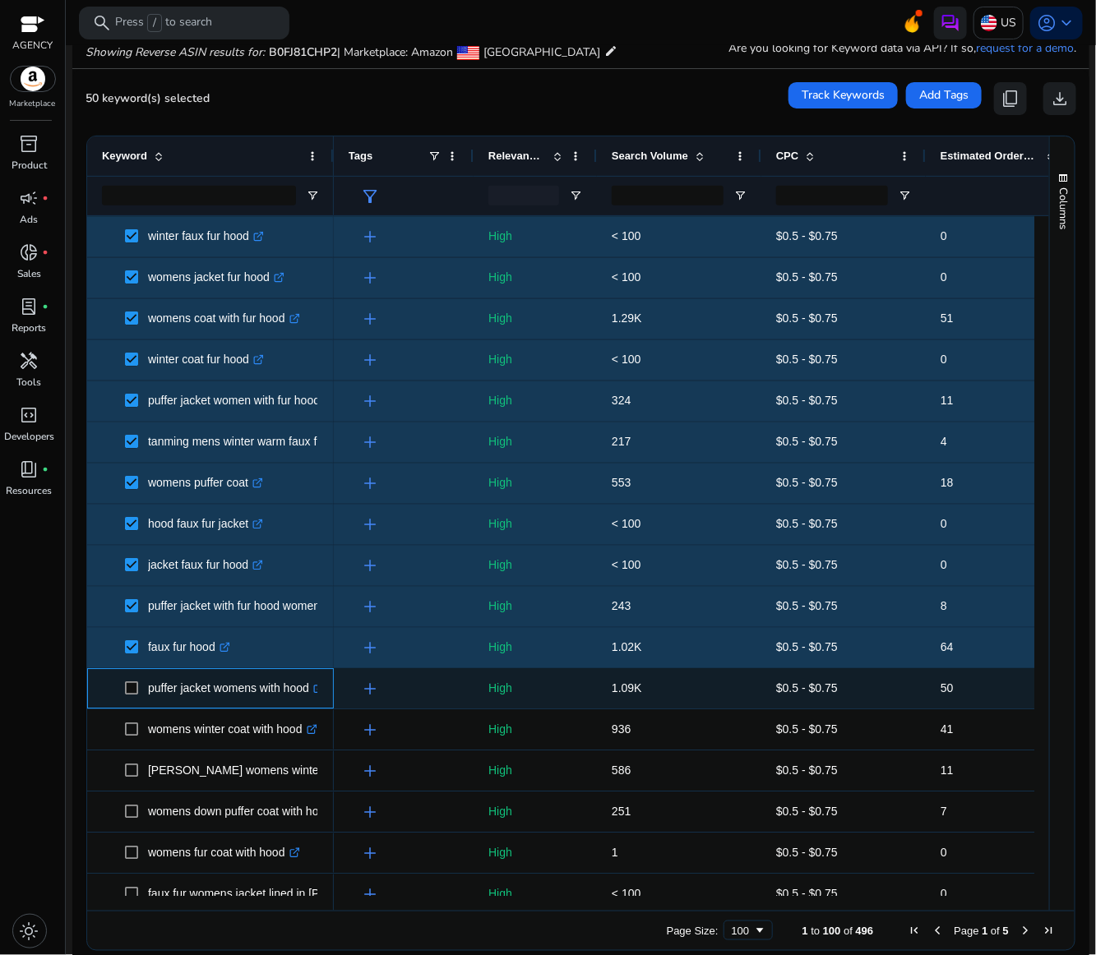
click at [133, 696] on span at bounding box center [136, 688] width 23 height 34
click at [133, 695] on span at bounding box center [136, 688] width 23 height 34
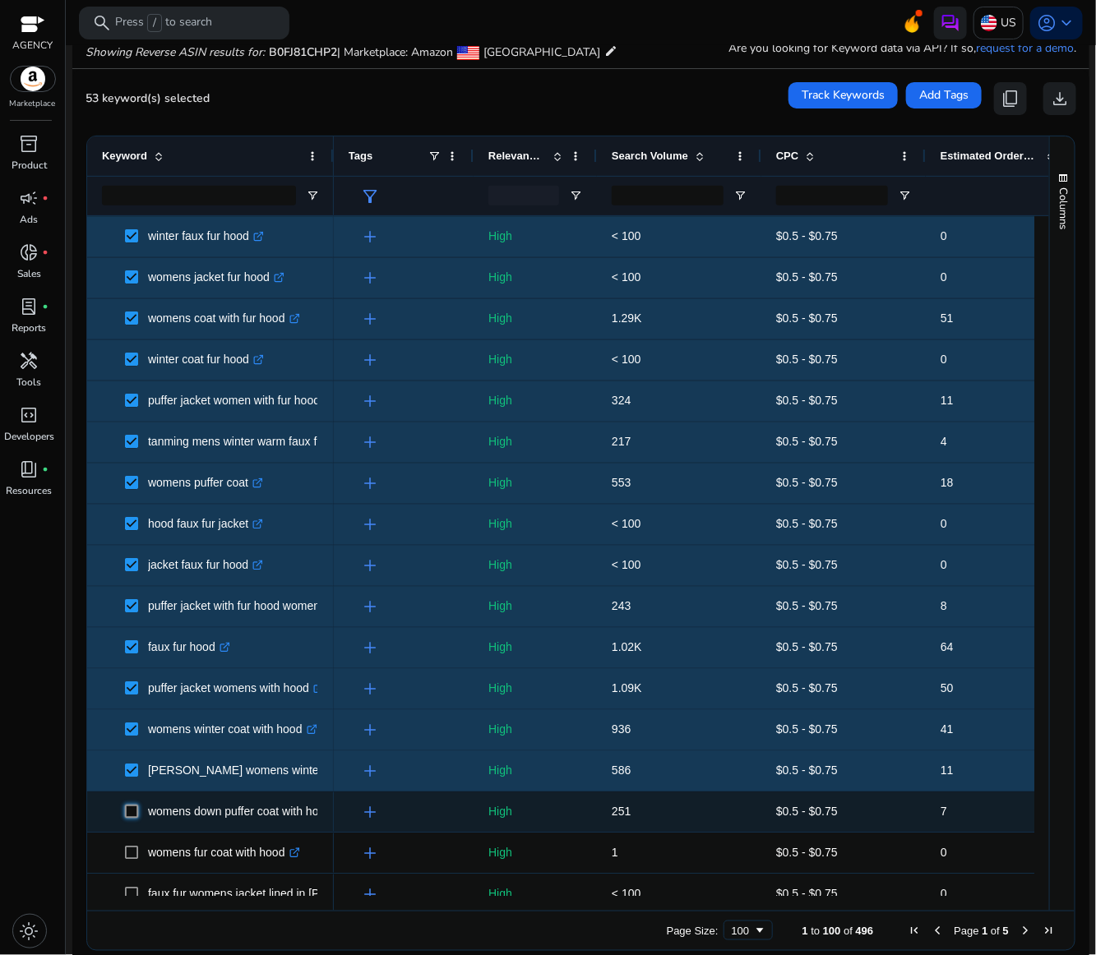
click at [131, 819] on span at bounding box center [136, 812] width 23 height 34
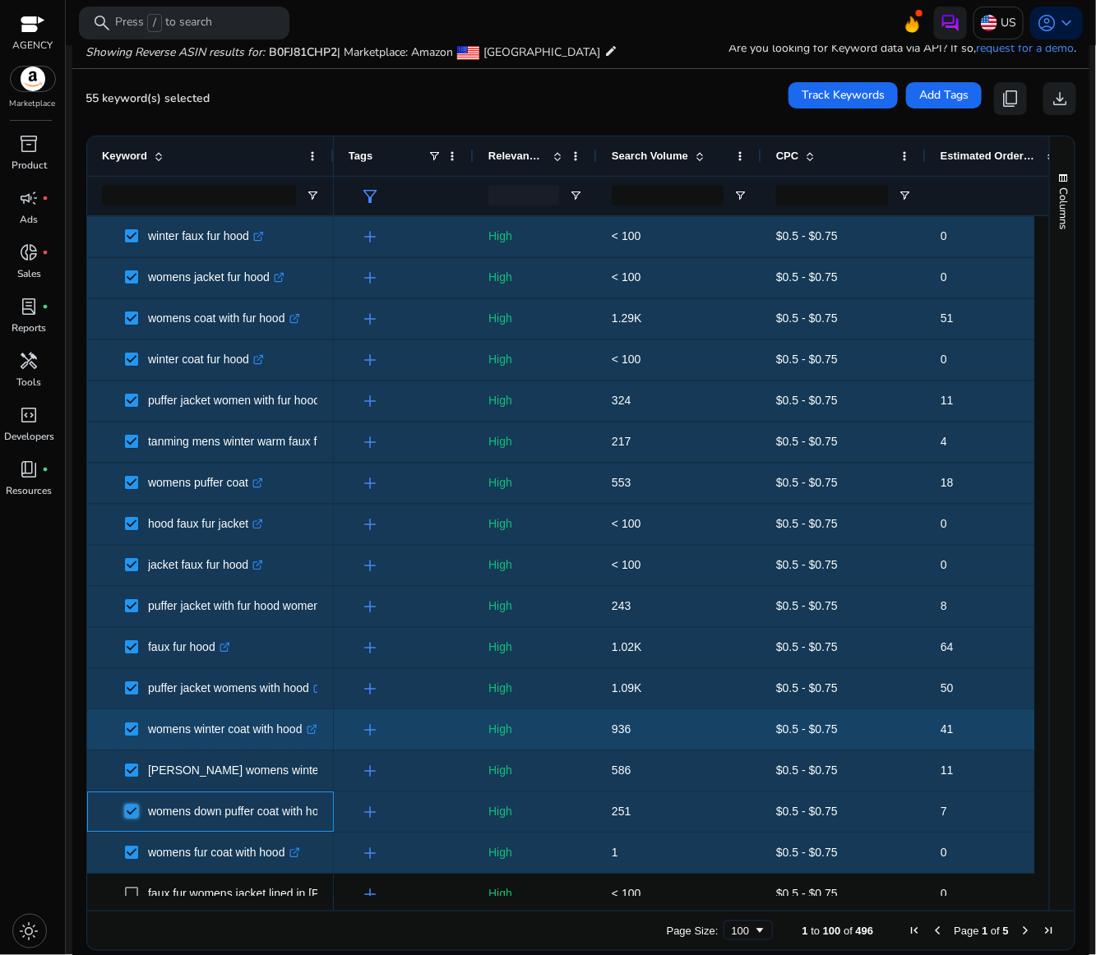
scroll to position [0, 0]
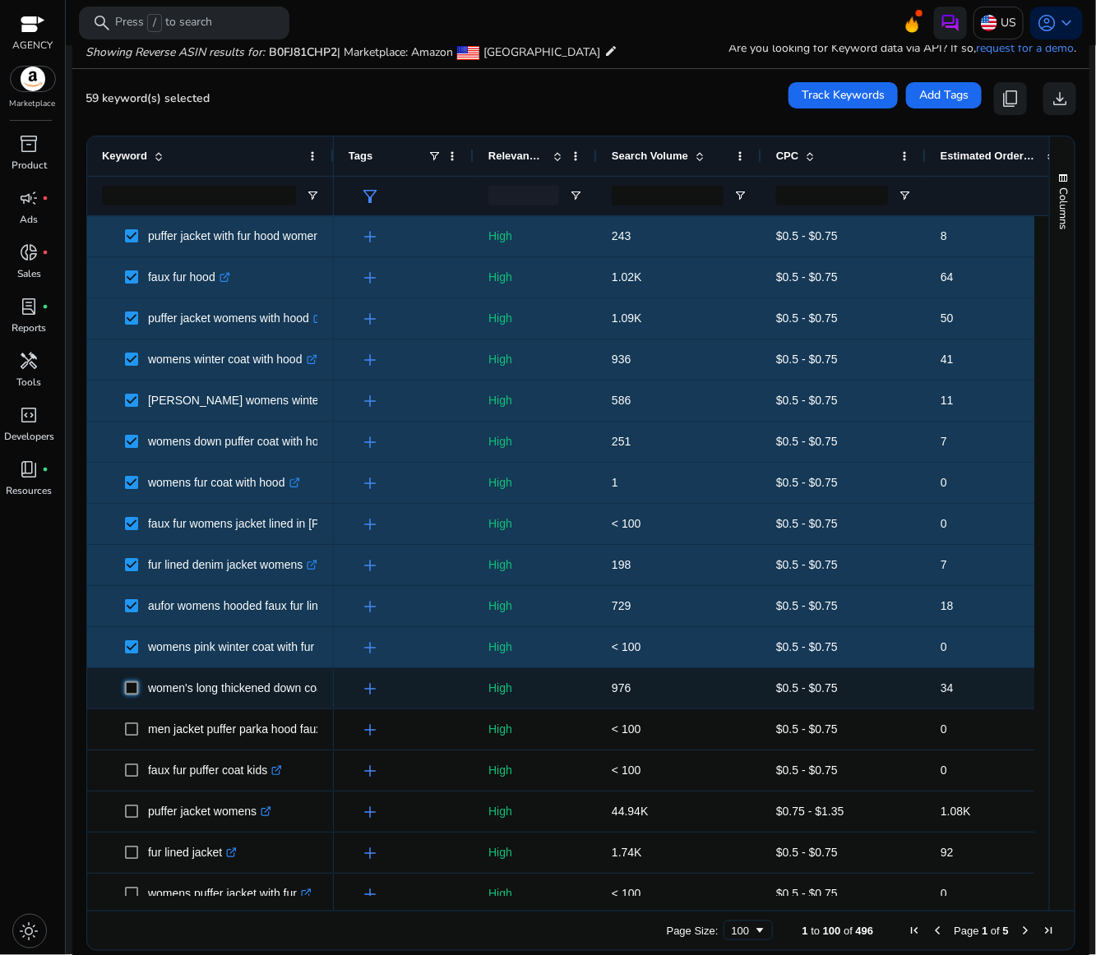
click at [136, 696] on span at bounding box center [136, 688] width 23 height 34
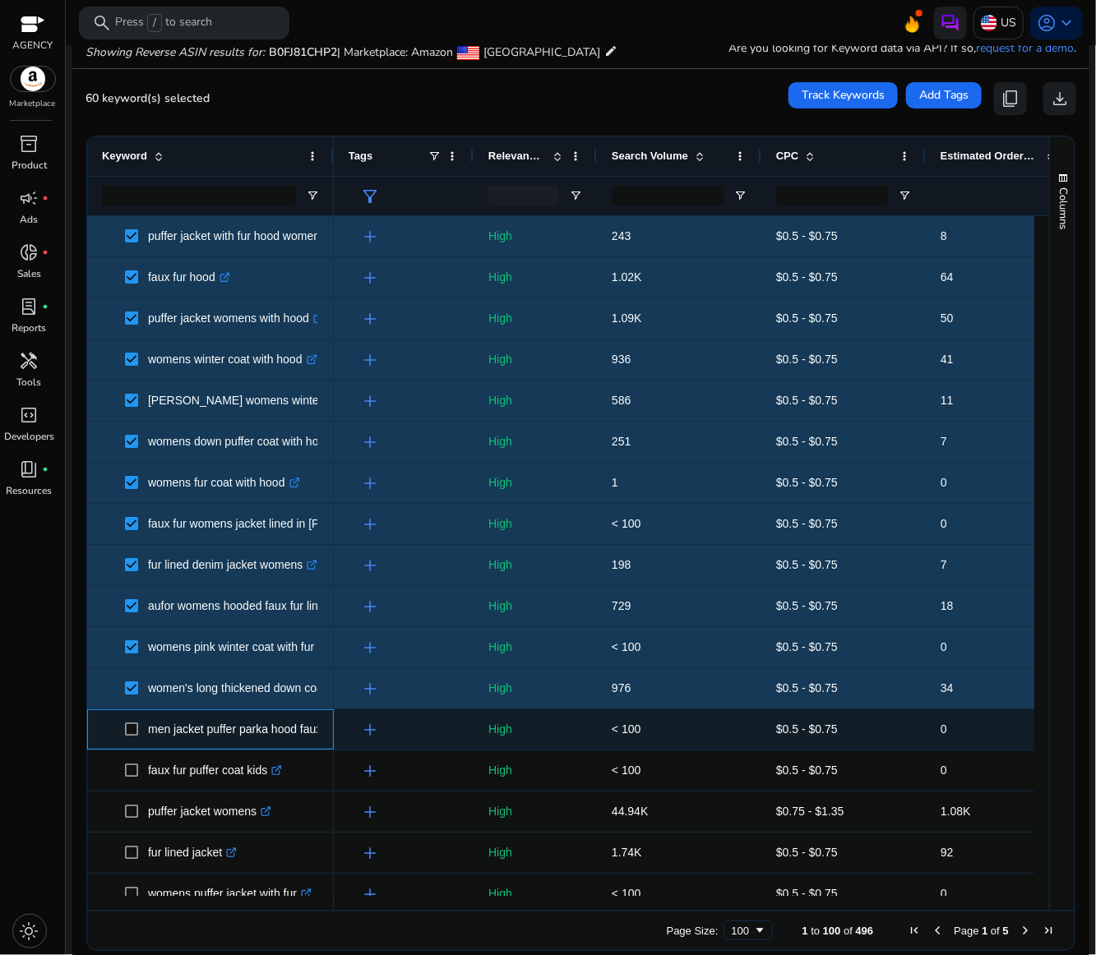
click at [131, 737] on span at bounding box center [136, 730] width 23 height 34
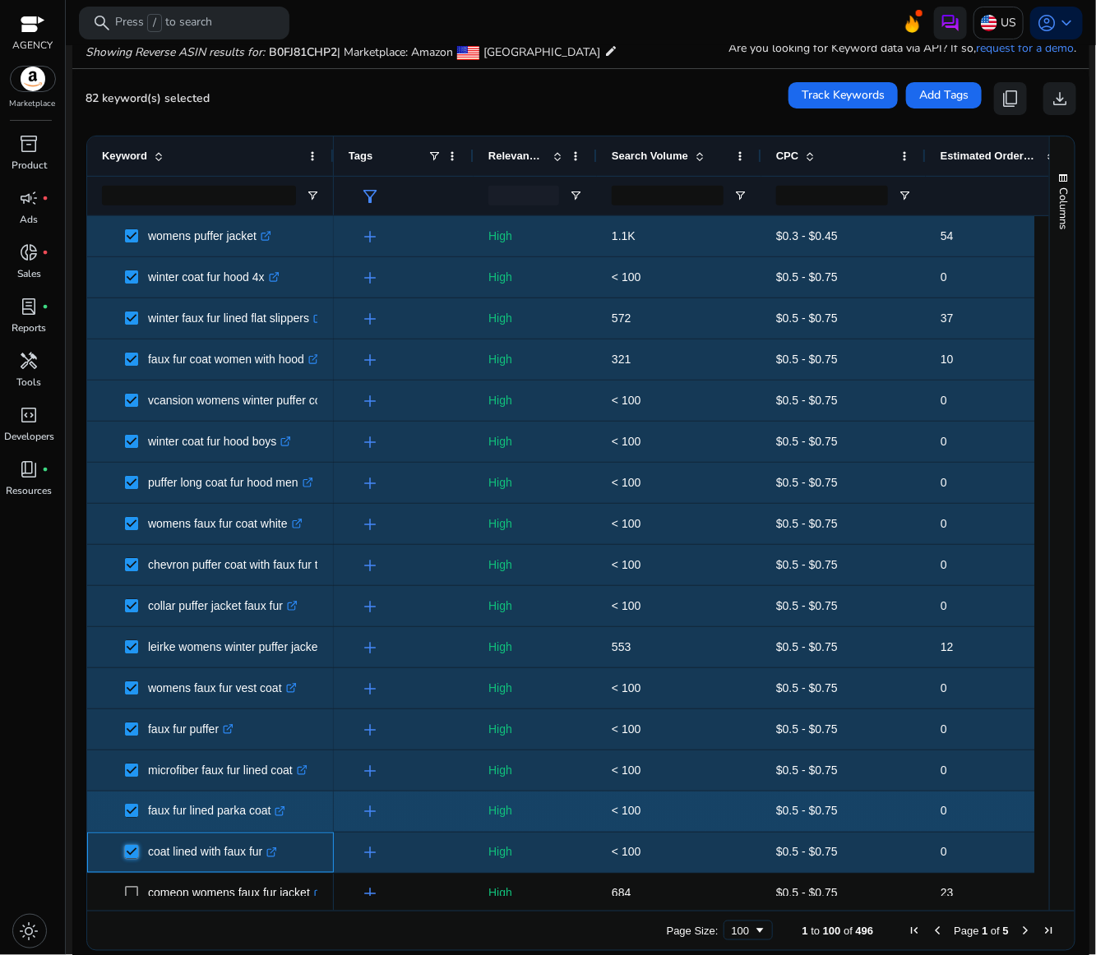
scroll to position [2897, 0]
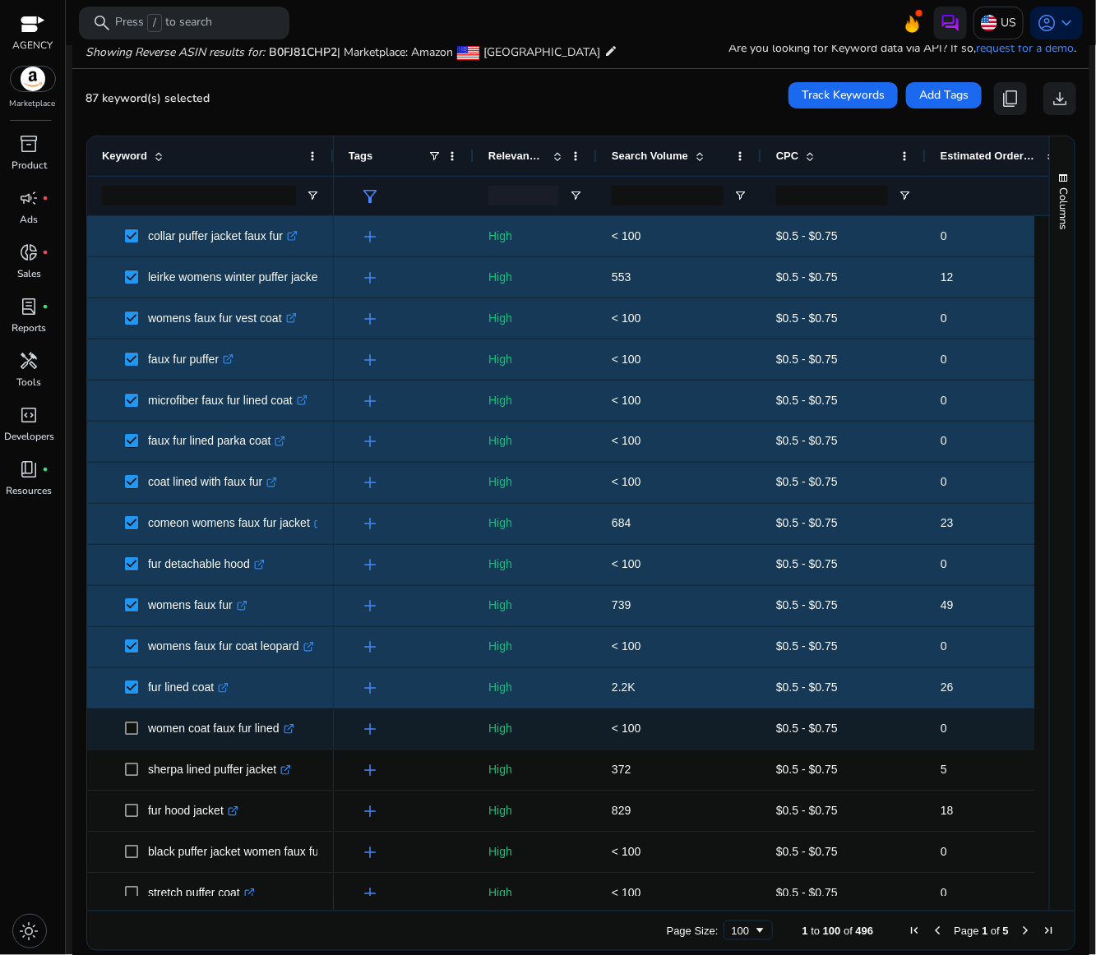
click at [139, 732] on span at bounding box center [136, 730] width 23 height 34
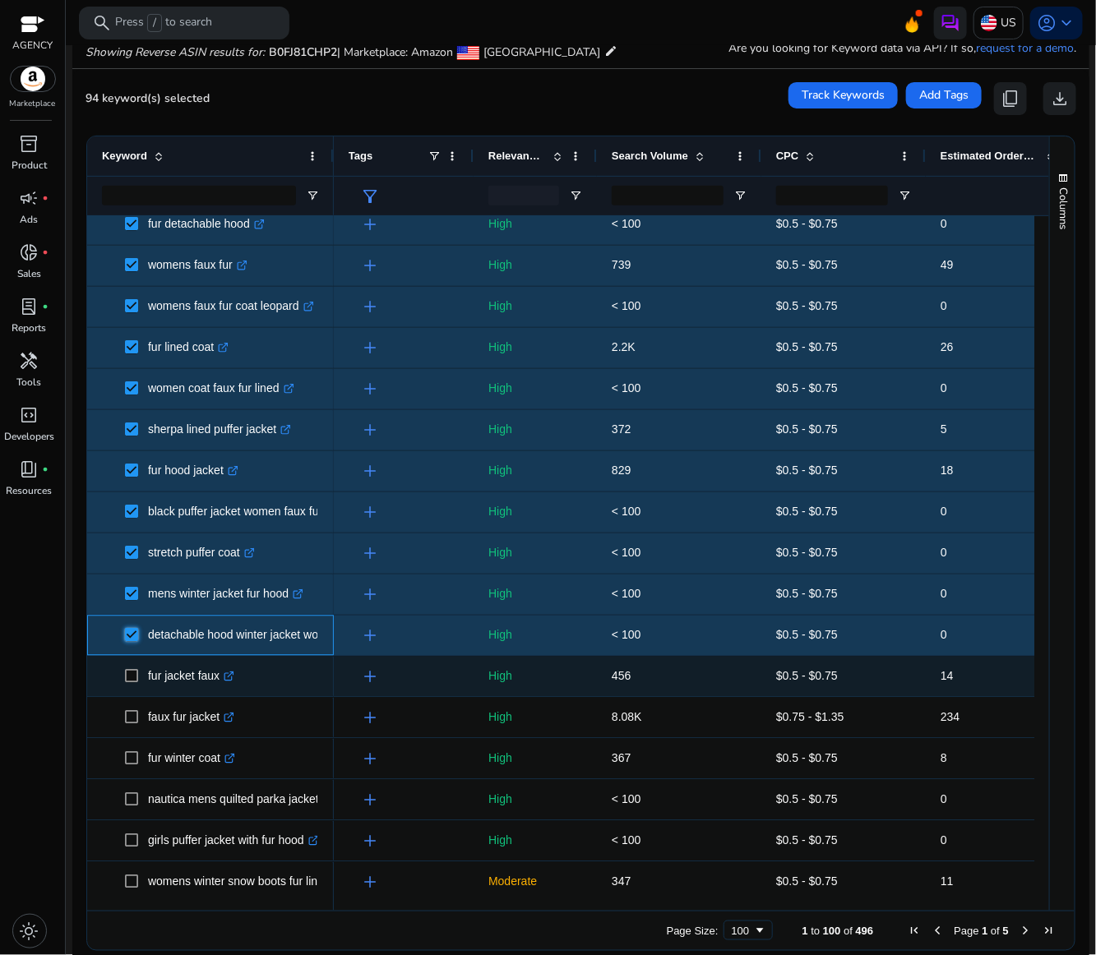
scroll to position [3430, 0]
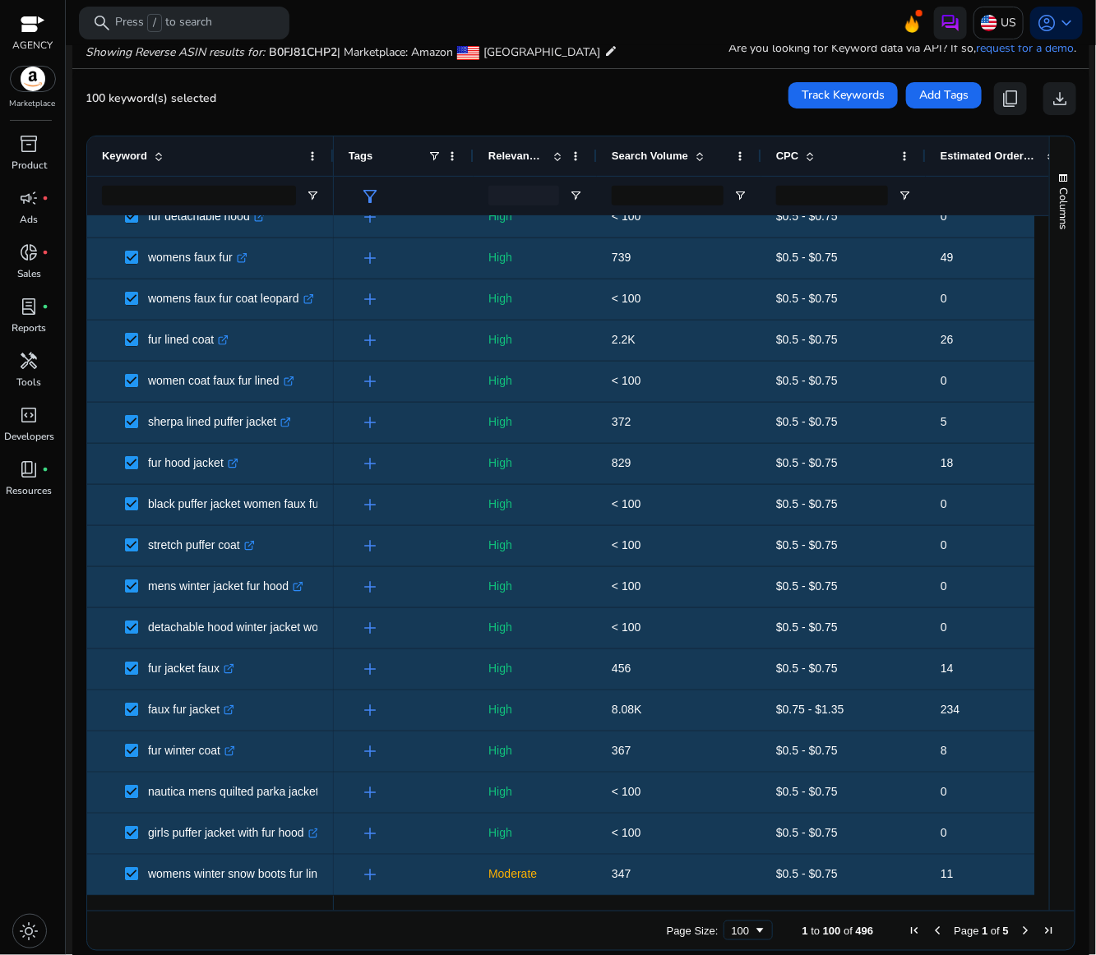
click at [1019, 929] on span "Next Page" at bounding box center [1024, 930] width 13 height 13
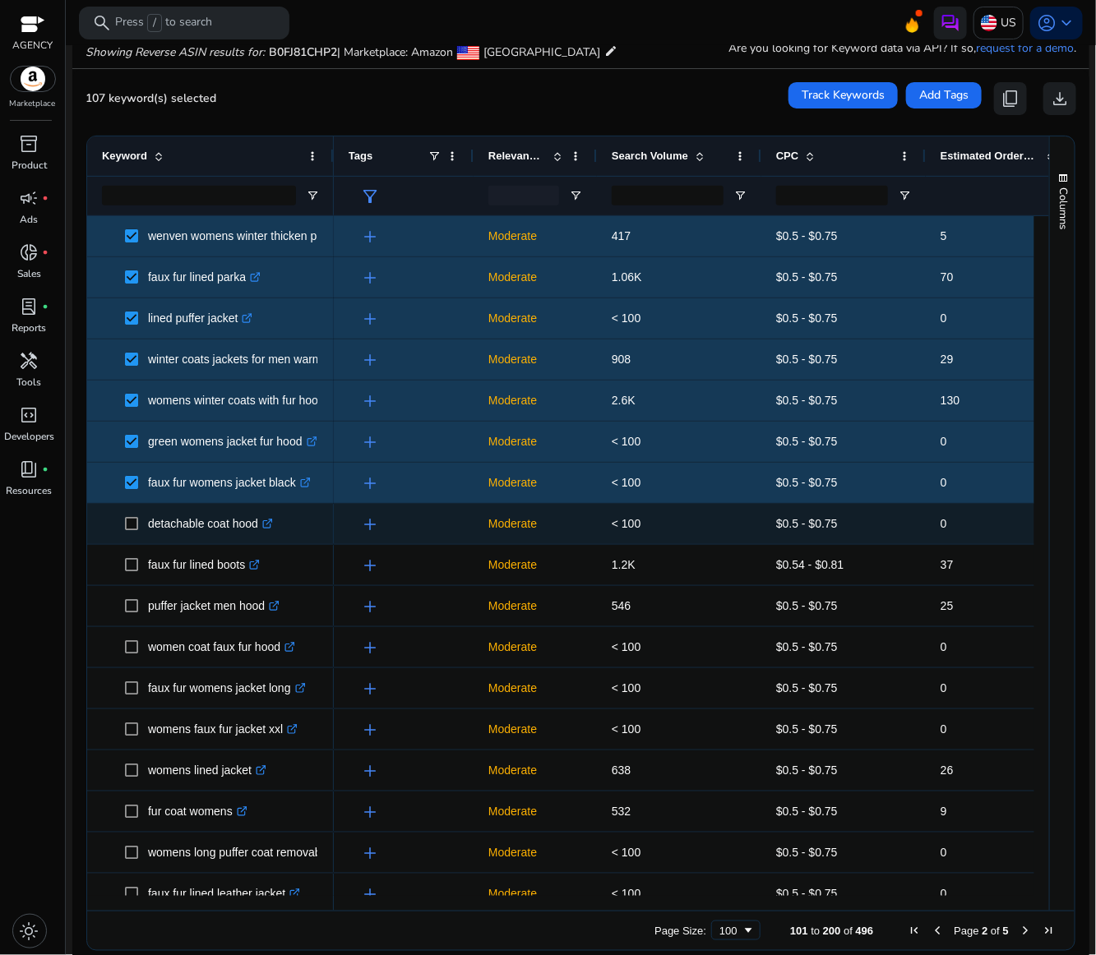
click at [126, 515] on span at bounding box center [136, 524] width 23 height 34
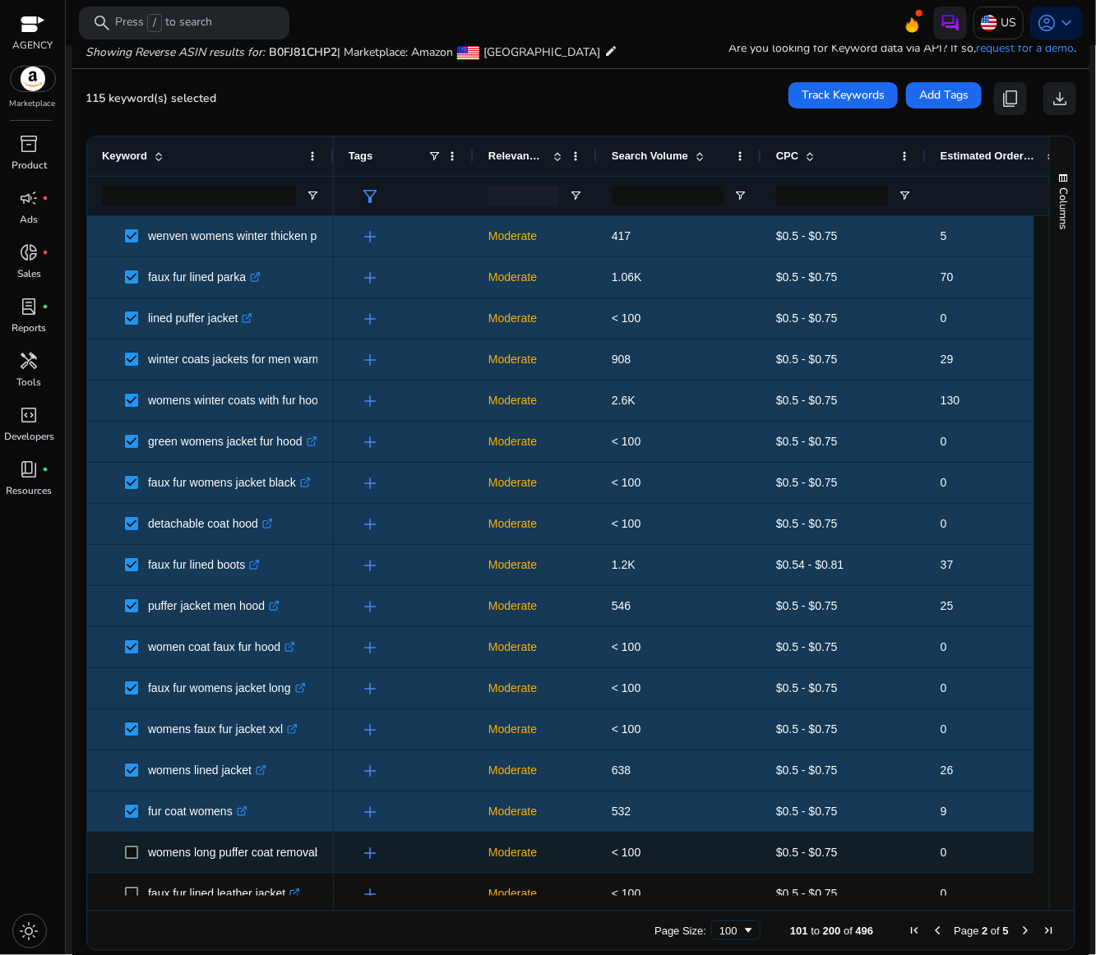
click at [133, 844] on span at bounding box center [136, 853] width 23 height 34
click at [139, 853] on span at bounding box center [136, 853] width 23 height 34
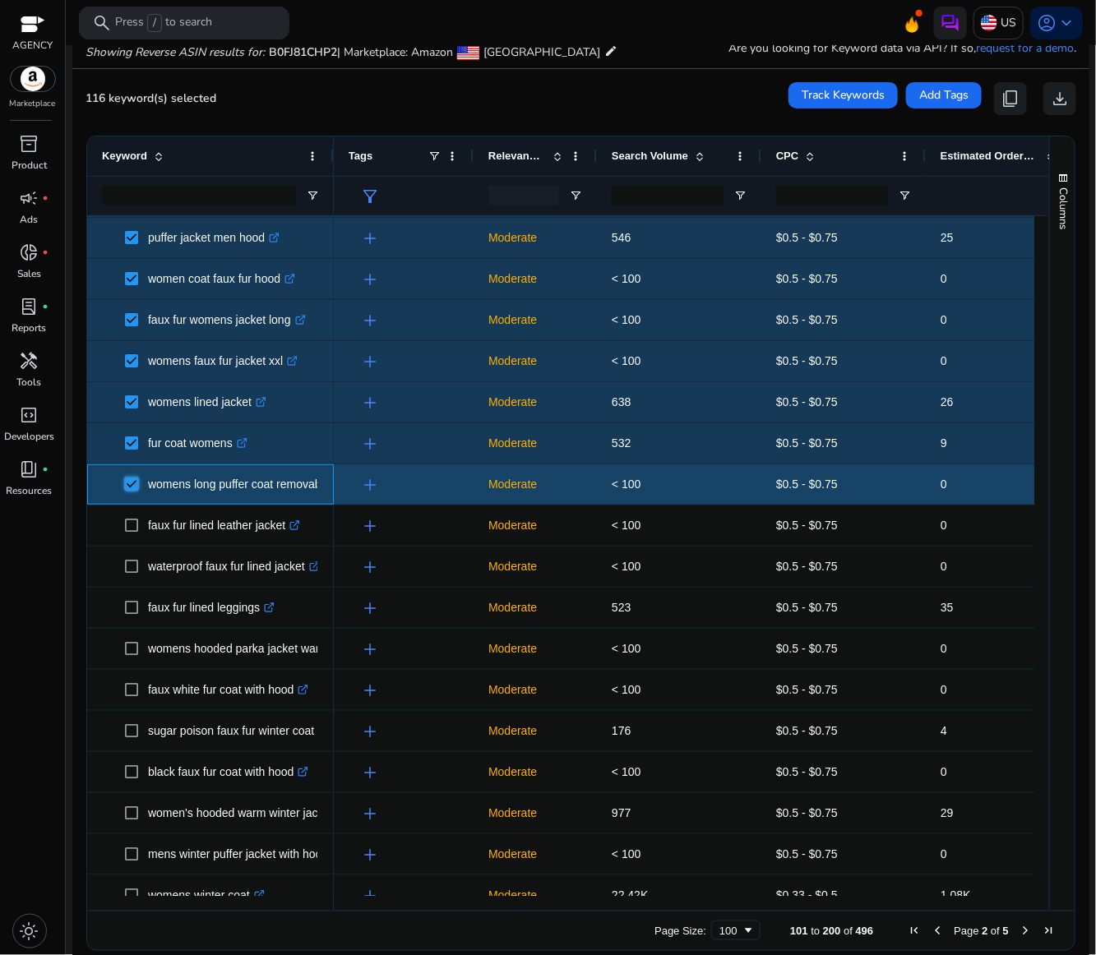
scroll to position [370, 0]
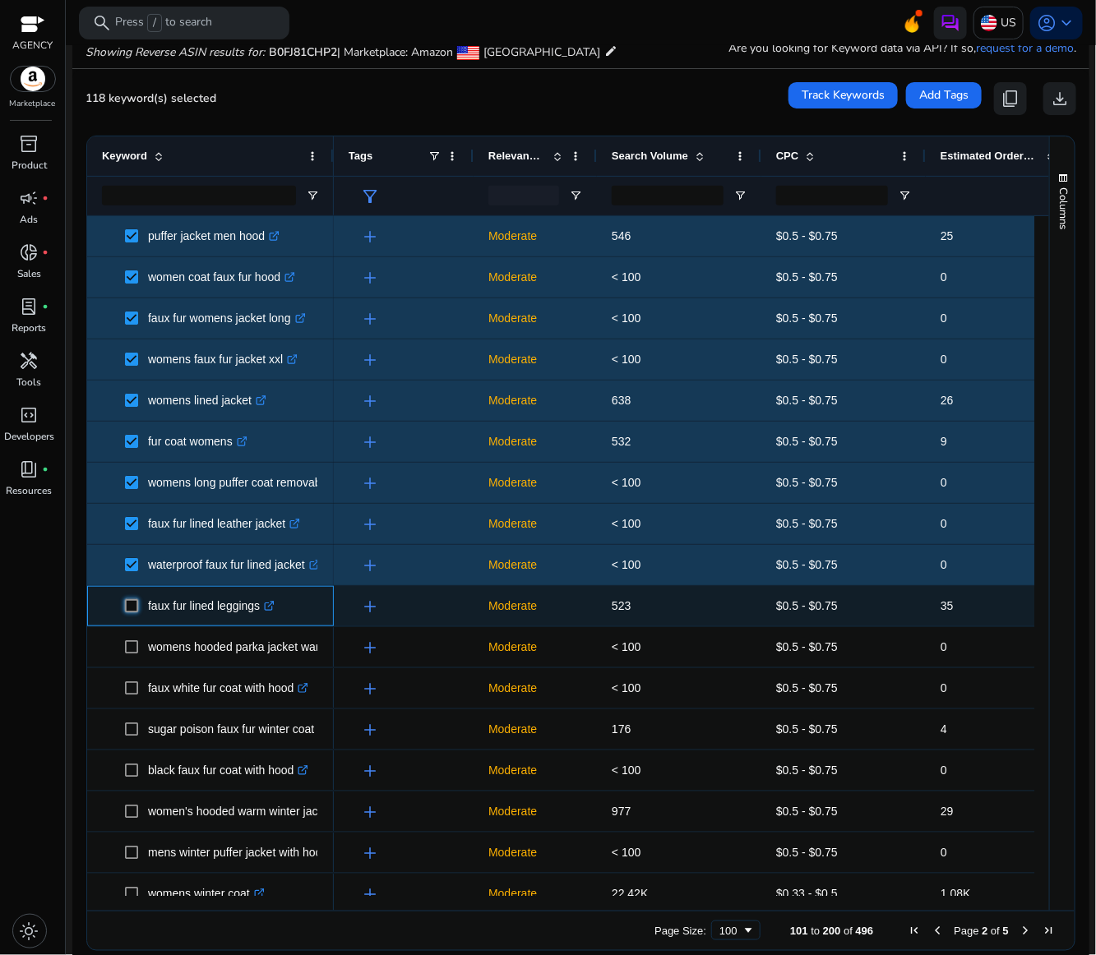
click at [131, 615] on span at bounding box center [136, 606] width 23 height 34
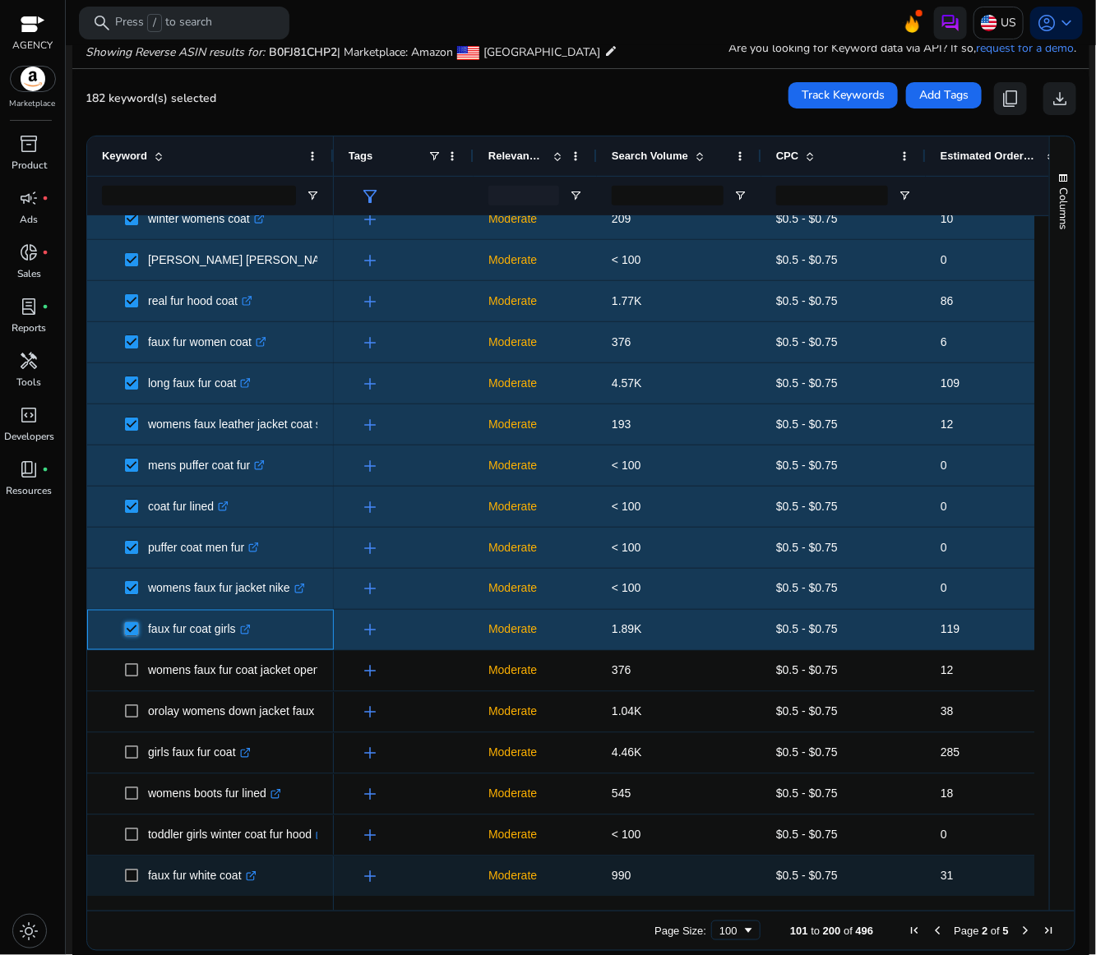
scroll to position [3082, 0]
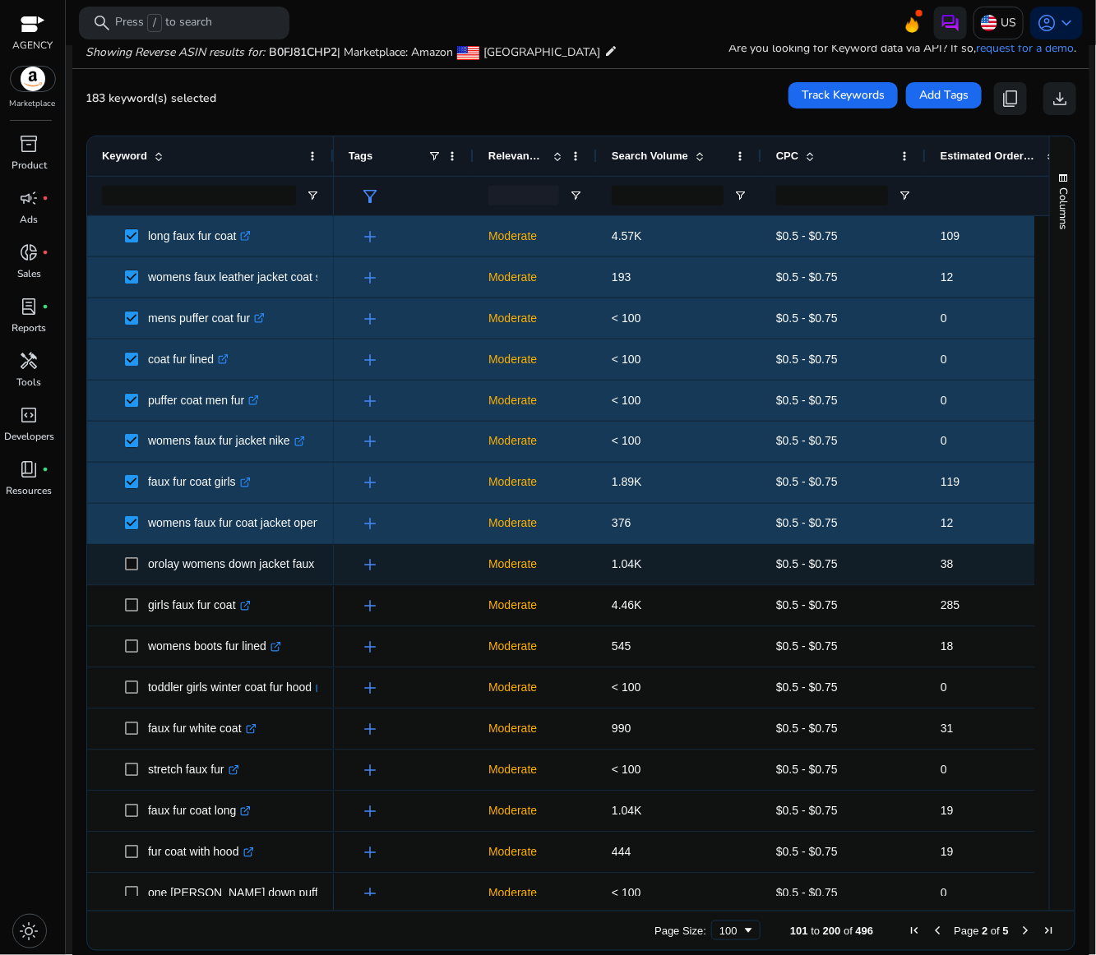
click at [141, 563] on span at bounding box center [136, 565] width 23 height 34
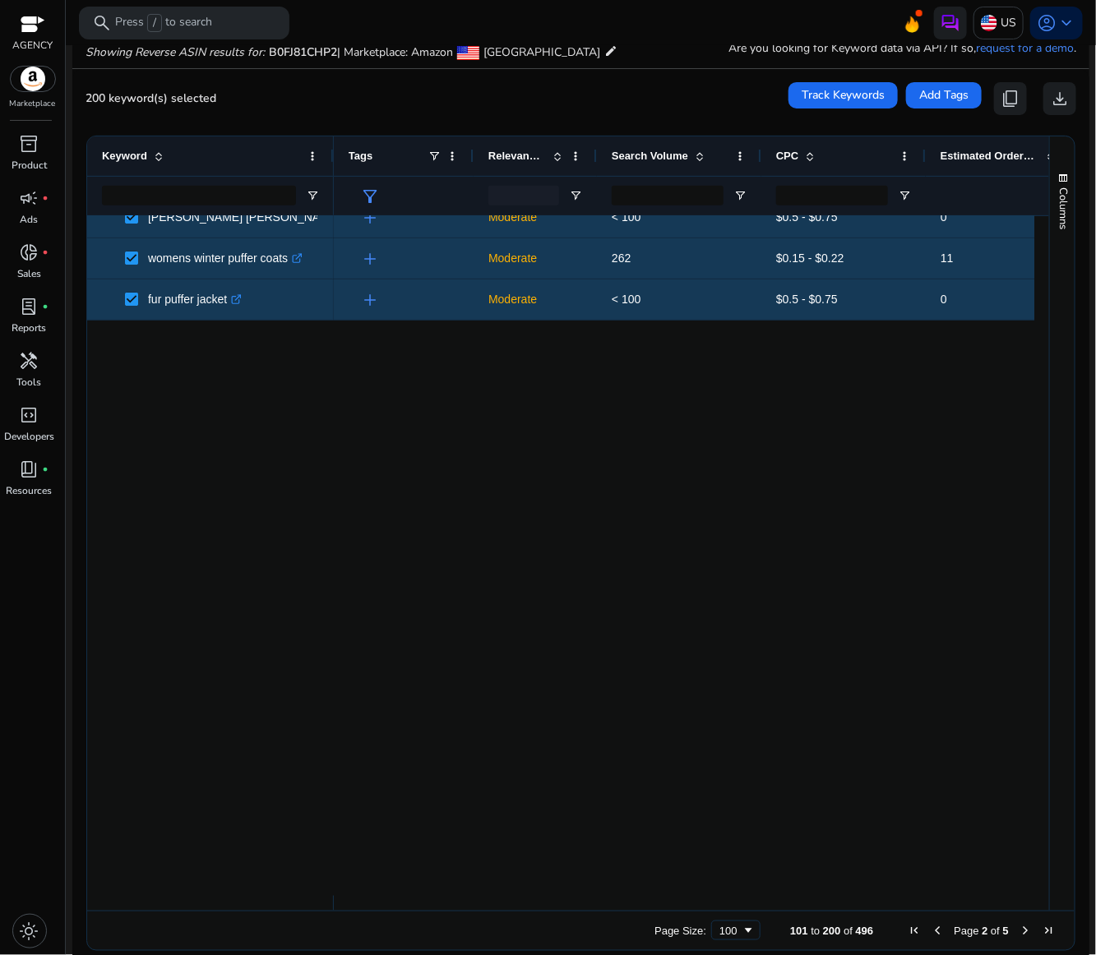
scroll to position [1457, 0]
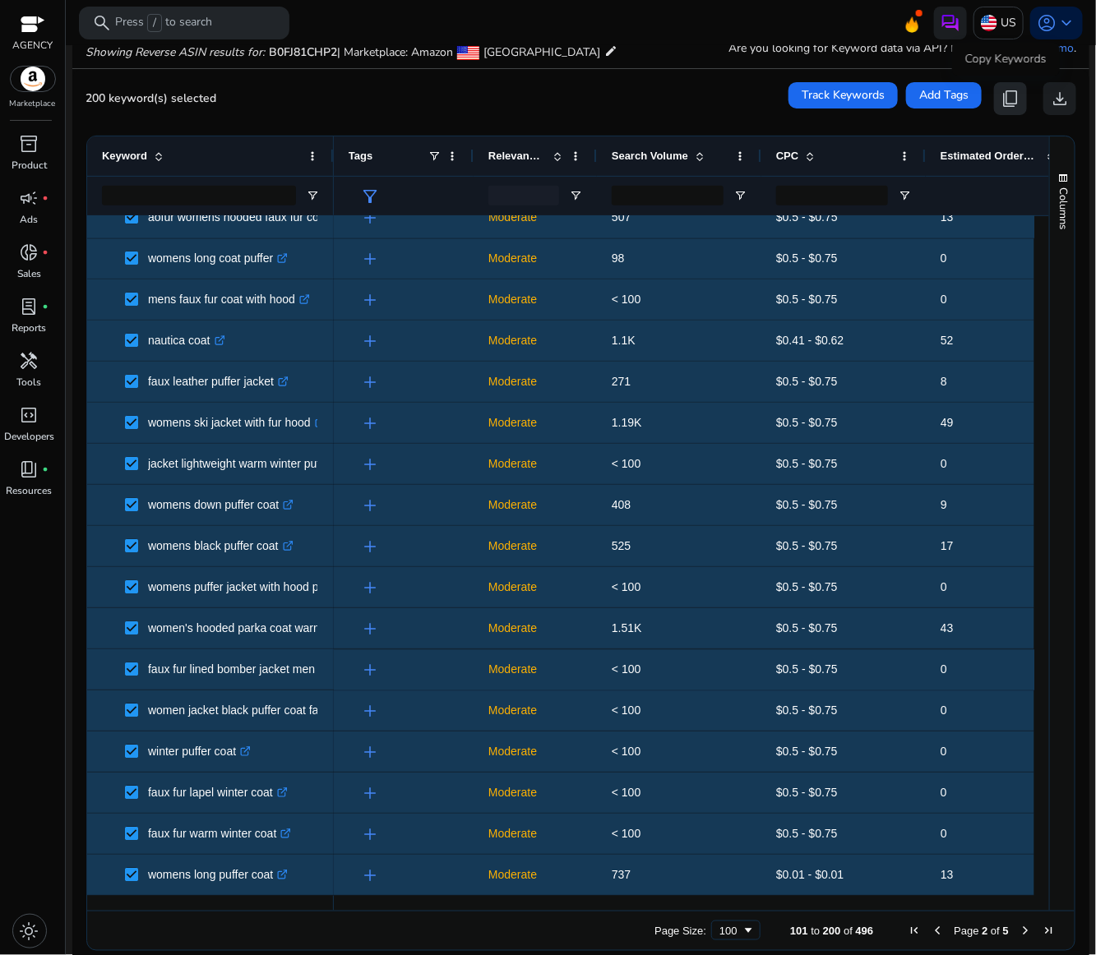
click at [1007, 106] on span "content_copy" at bounding box center [1010, 99] width 20 height 20
click at [1006, 106] on span "content_copy" at bounding box center [1010, 99] width 20 height 20
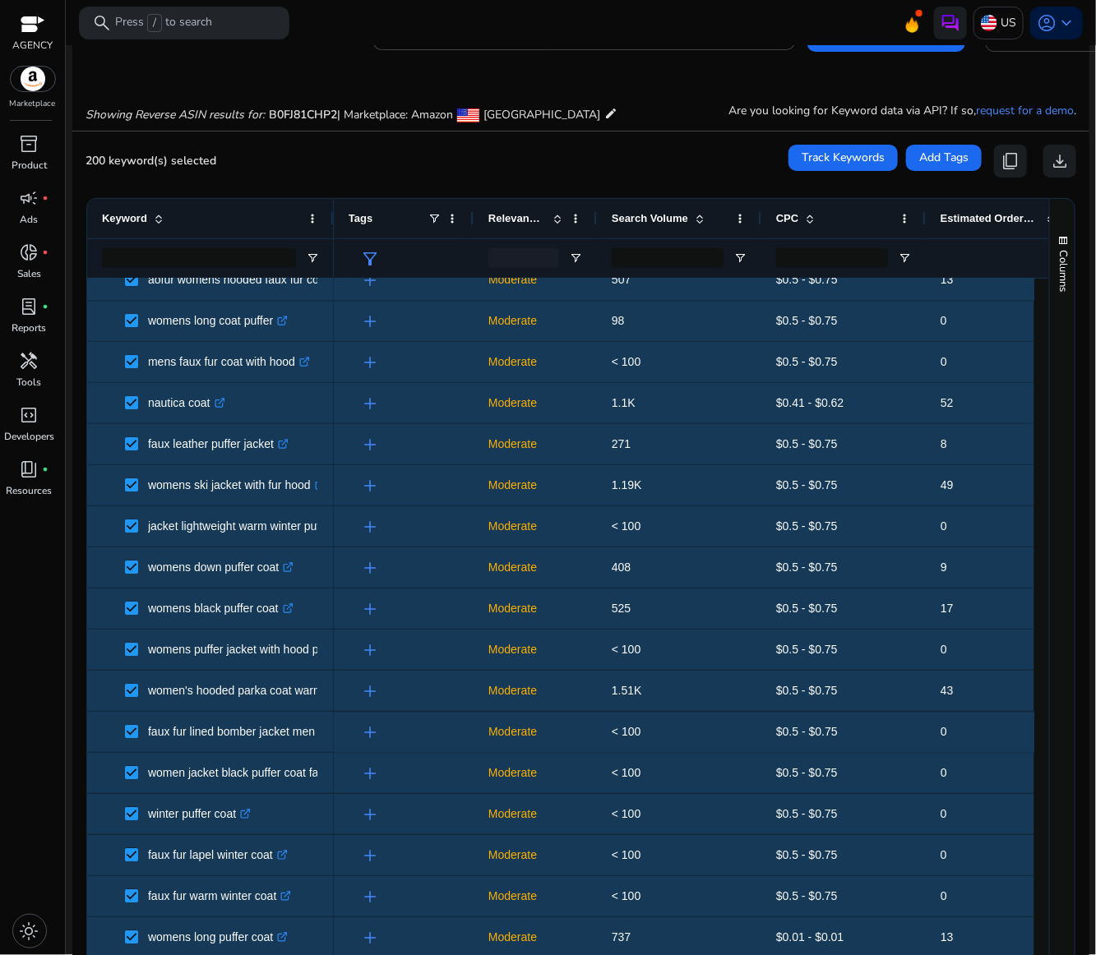
scroll to position [0, 0]
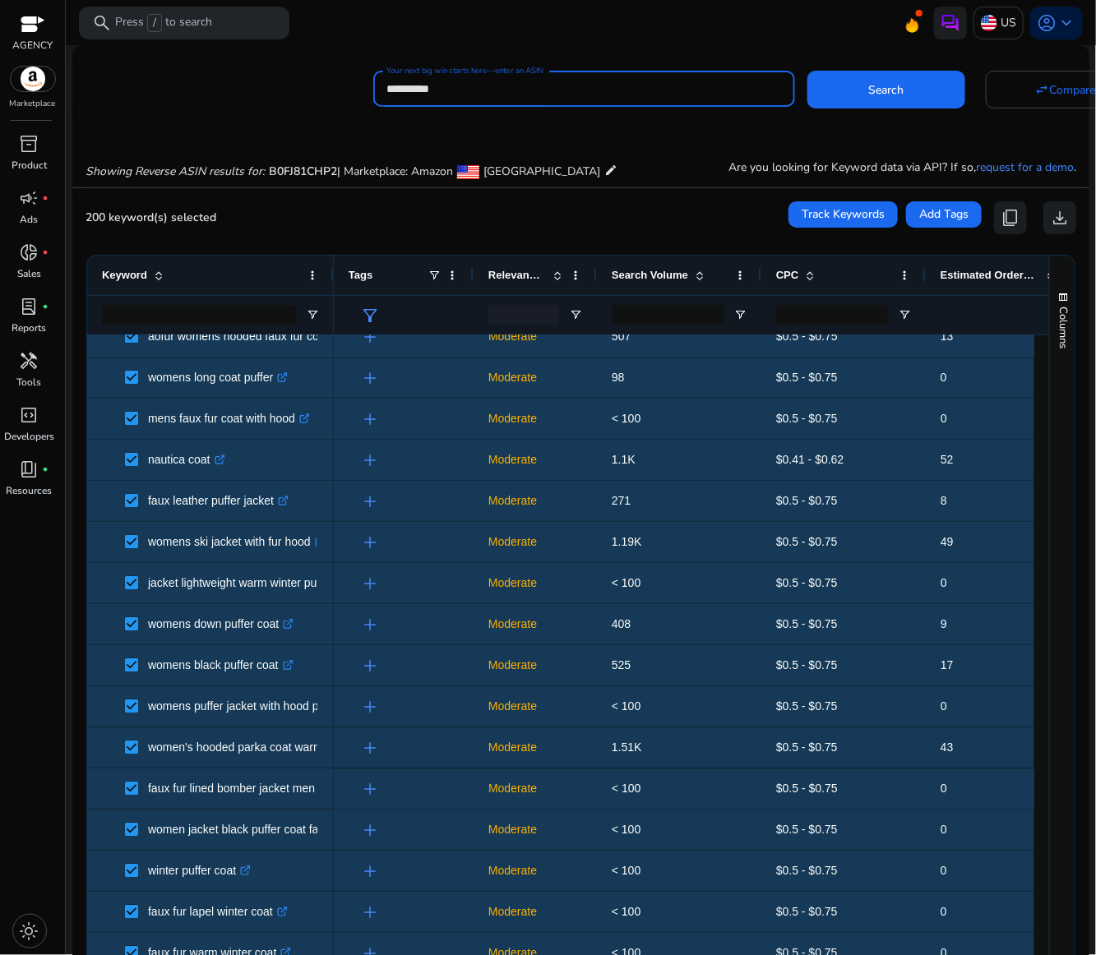
drag, startPoint x: 472, startPoint y: 91, endPoint x: 323, endPoint y: 95, distance: 148.8
click at [323, 95] on div "**********" at bounding box center [573, 87] width 1003 height 40
